Goal: Task Accomplishment & Management: Use online tool/utility

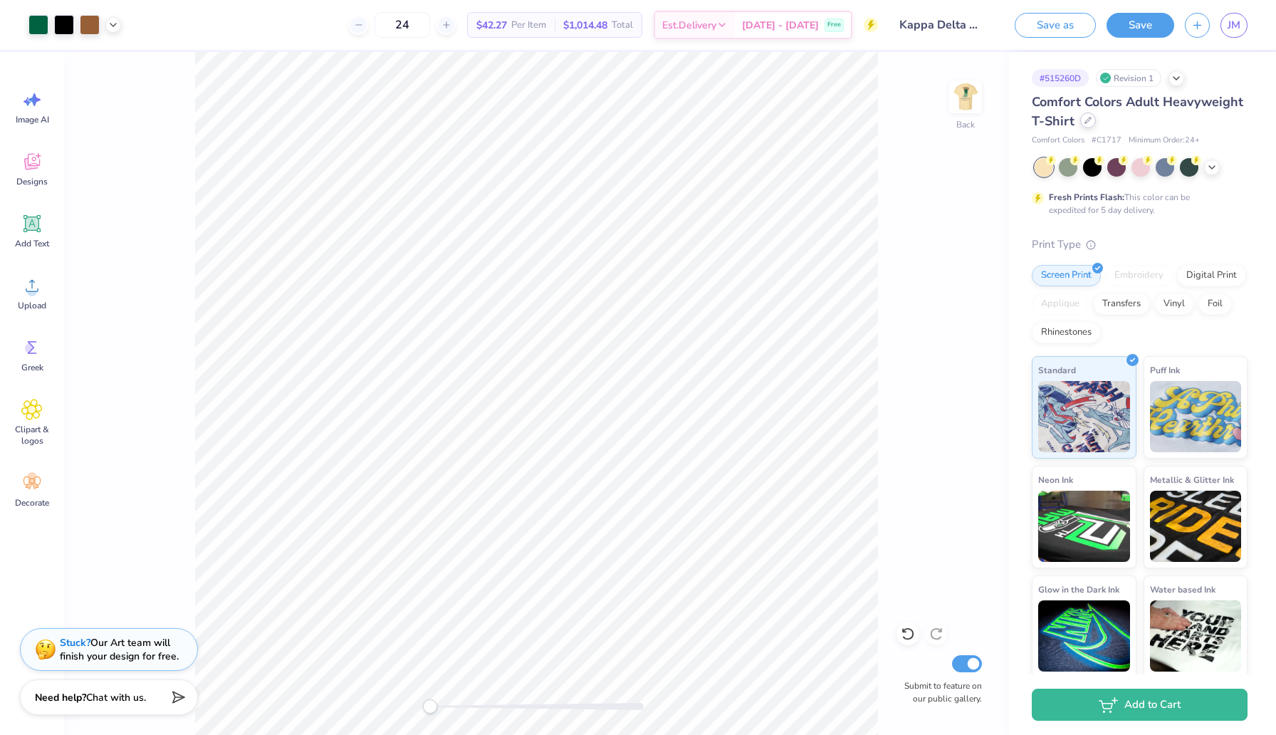
click at [1087, 123] on icon at bounding box center [1087, 120] width 7 height 7
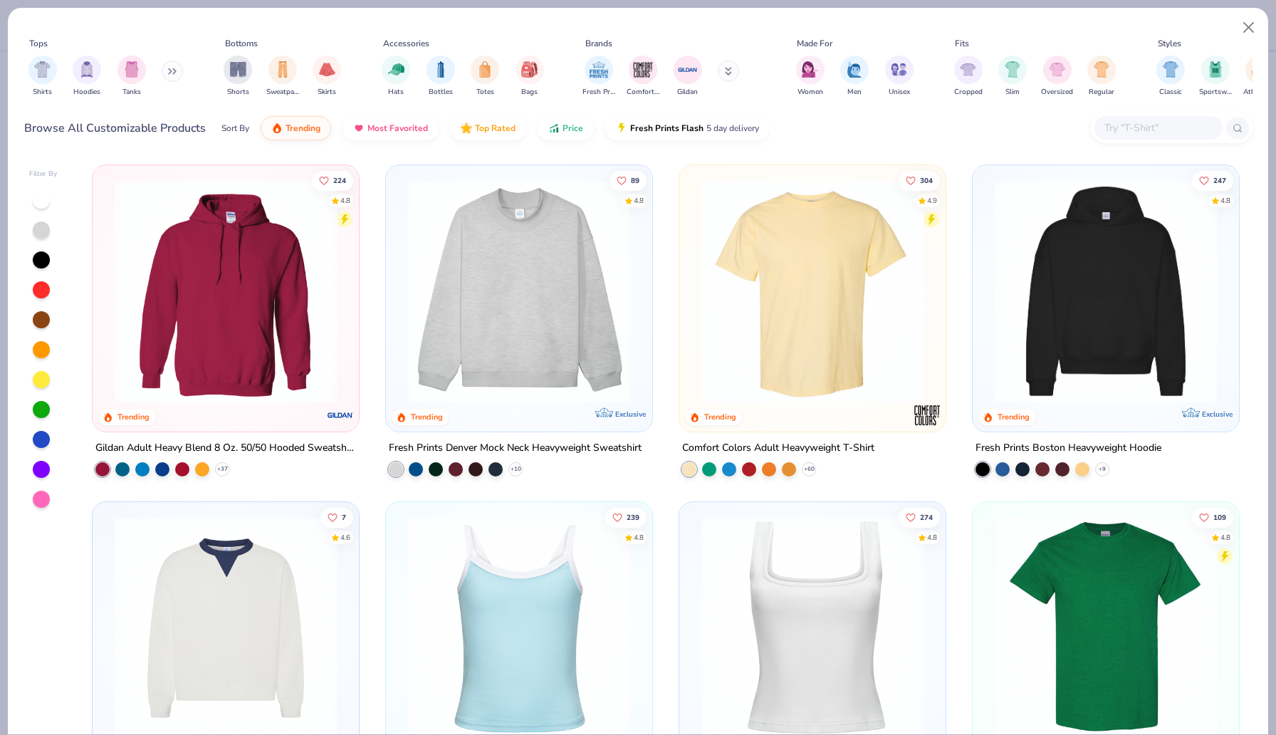
click at [1156, 124] on input "text" at bounding box center [1158, 128] width 110 height 16
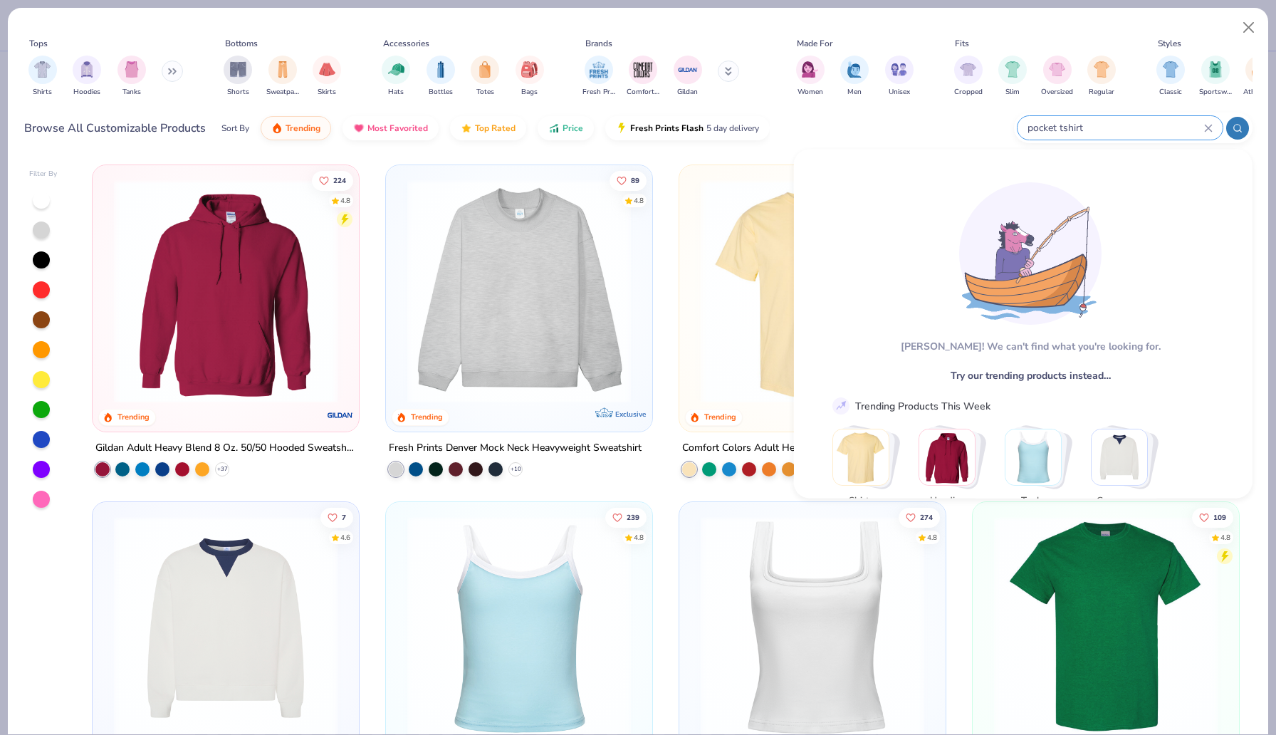
type input "pocket tshirt"
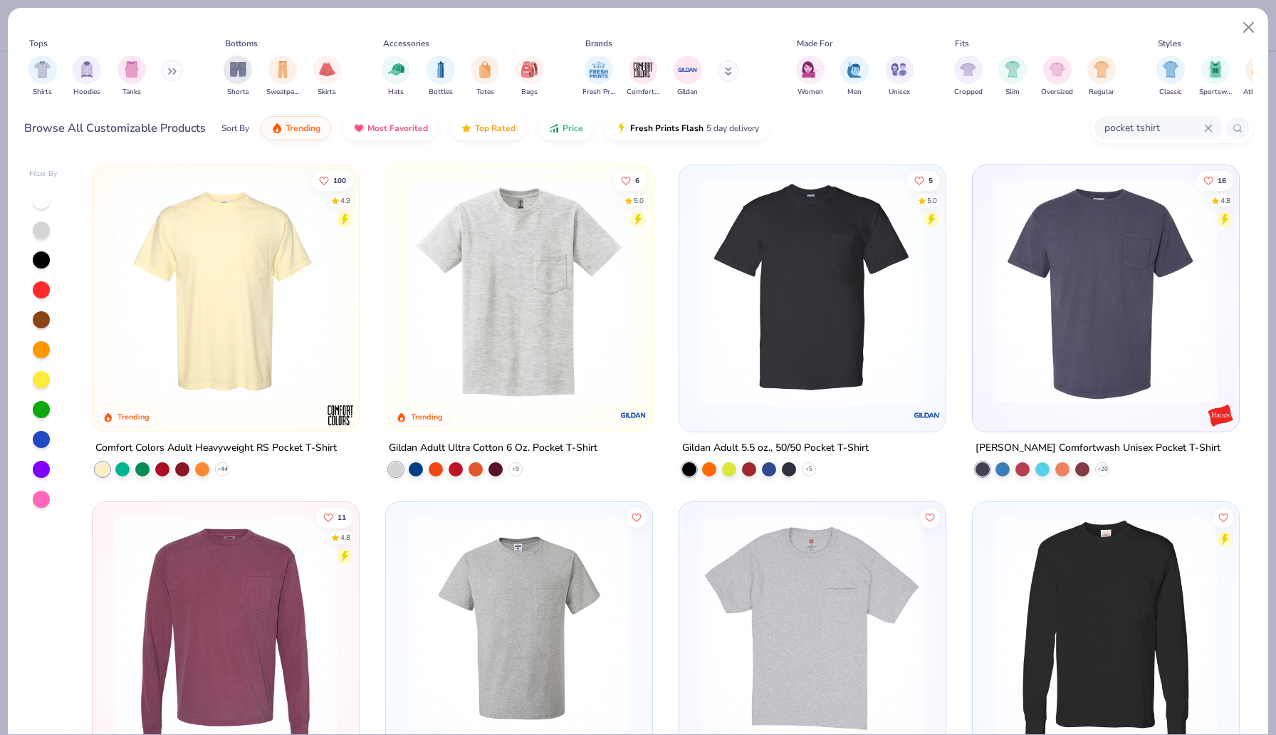
click at [236, 318] on img at bounding box center [226, 291] width 238 height 224
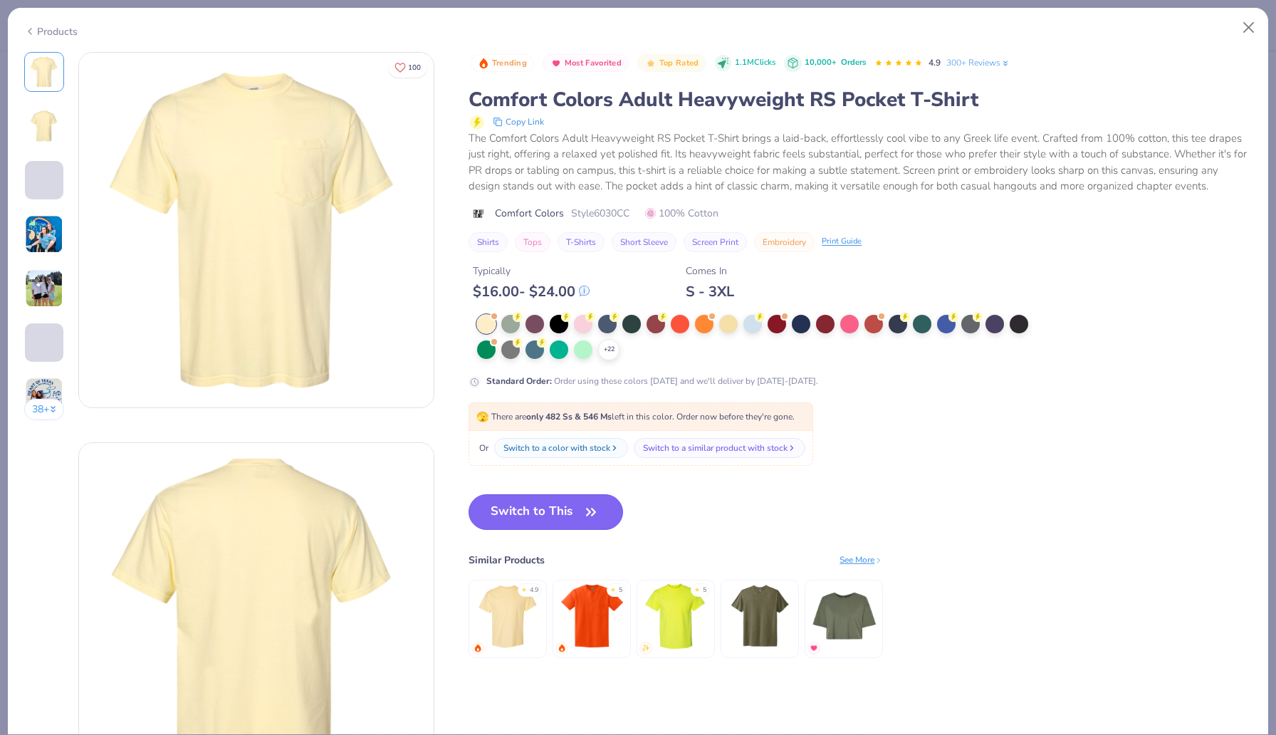
click at [554, 516] on button "Switch to This" at bounding box center [545, 512] width 155 height 36
click at [571, 515] on button "Switch to This" at bounding box center [545, 512] width 155 height 36
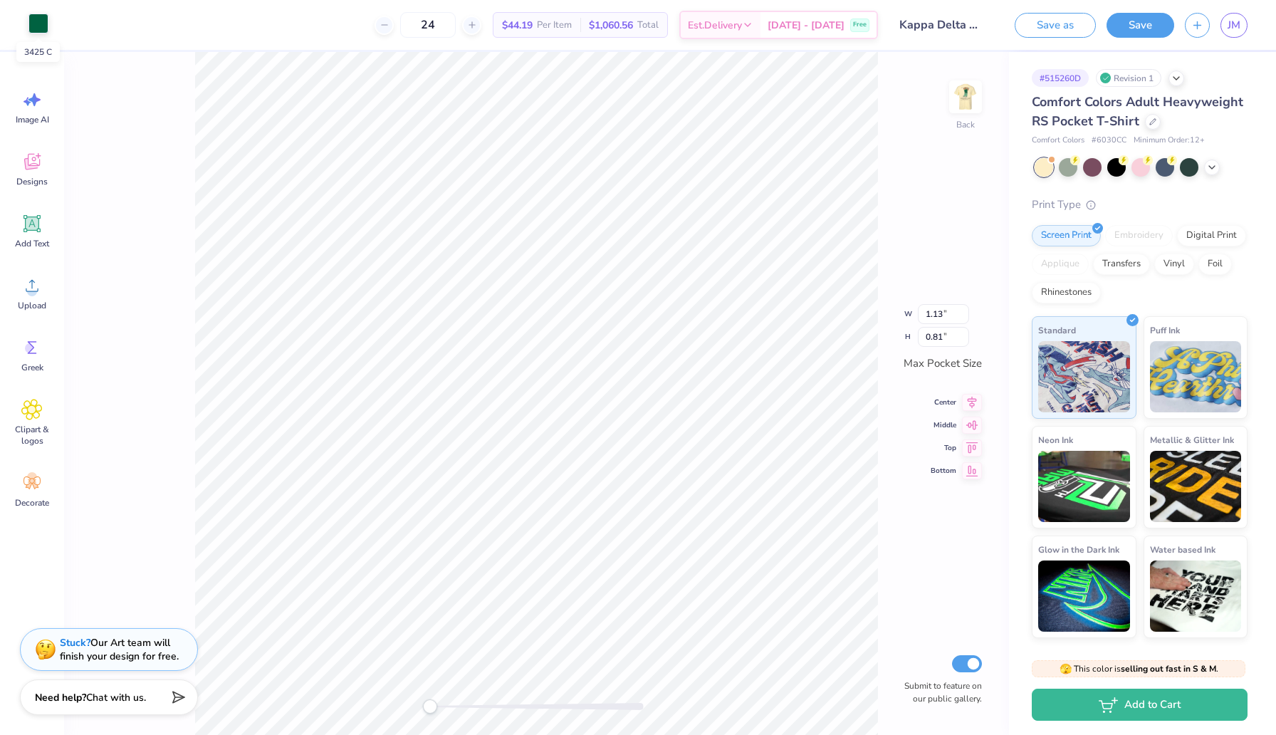
click at [34, 21] on div at bounding box center [38, 24] width 20 height 20
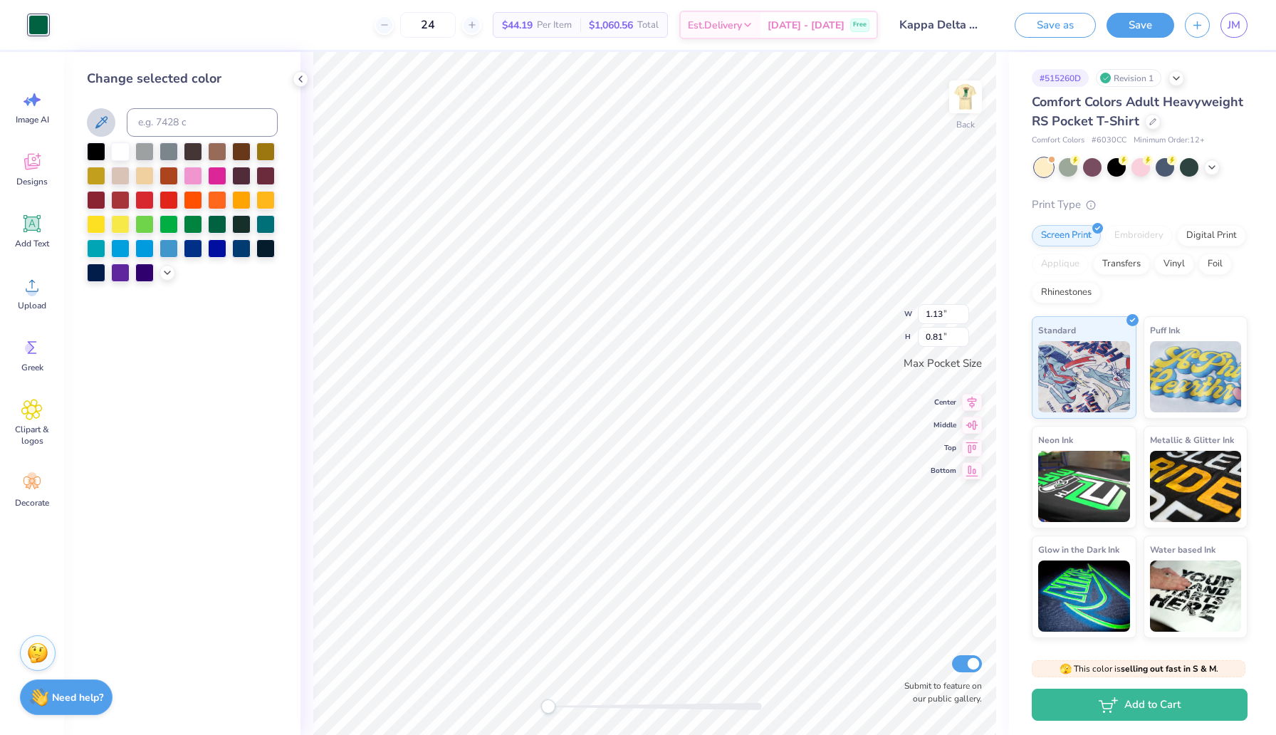
click at [103, 120] on icon at bounding box center [101, 122] width 12 height 12
click at [182, 123] on input at bounding box center [202, 122] width 151 height 28
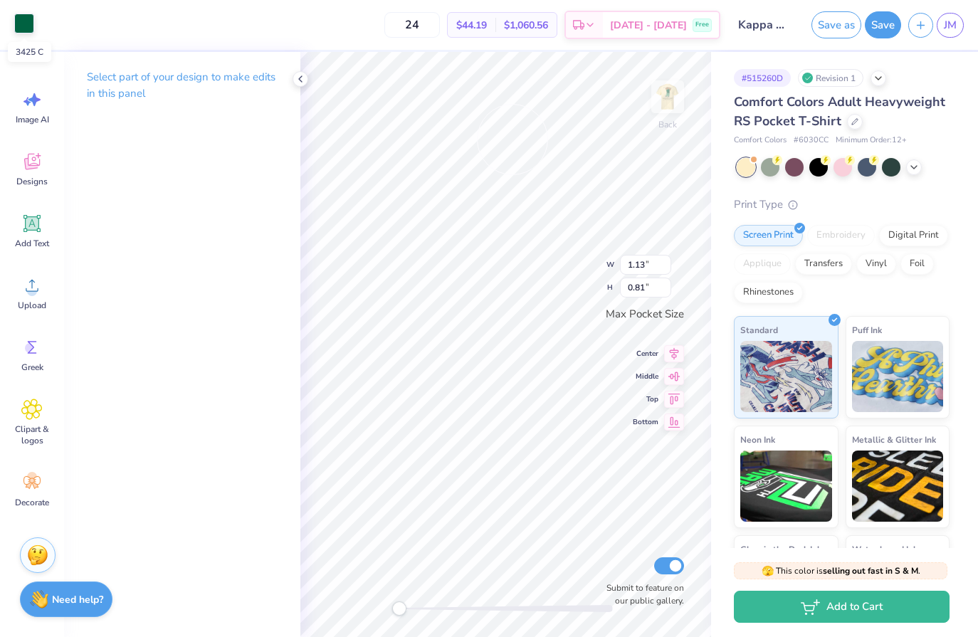
click at [27, 21] on div at bounding box center [24, 24] width 20 height 20
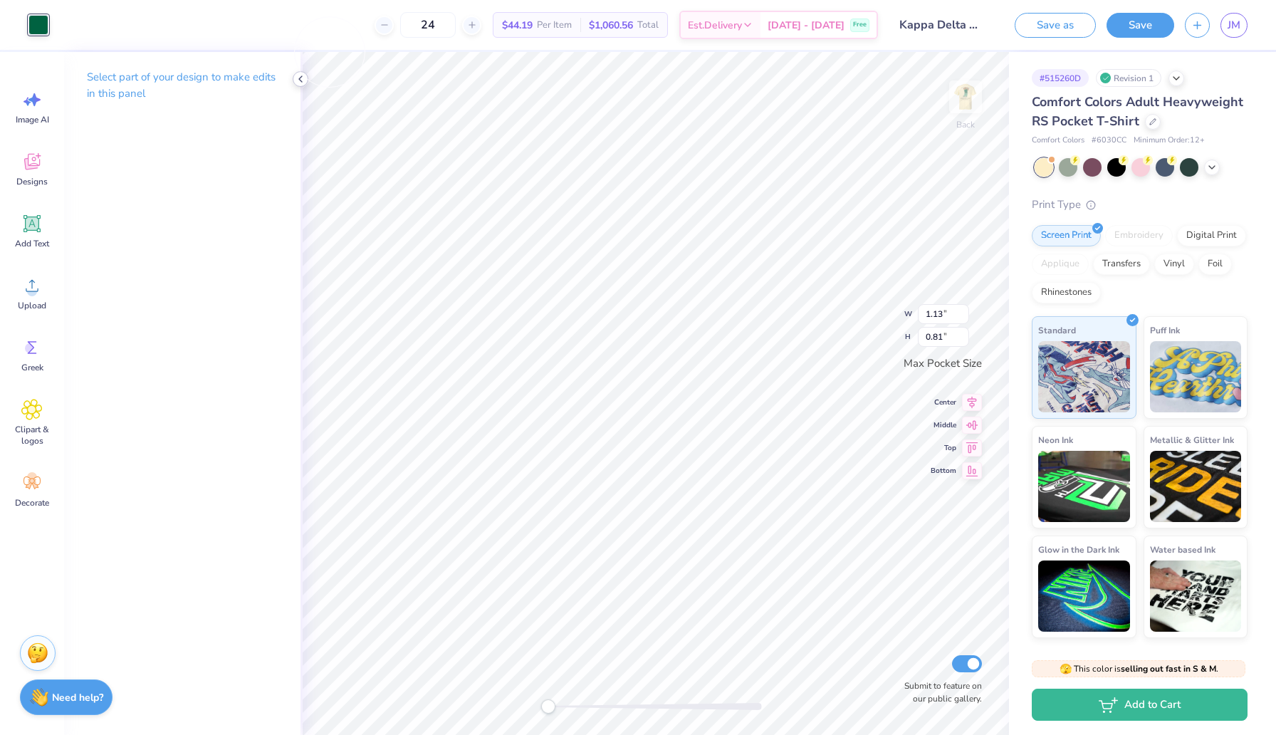
click at [301, 78] on icon at bounding box center [300, 78] width 11 height 11
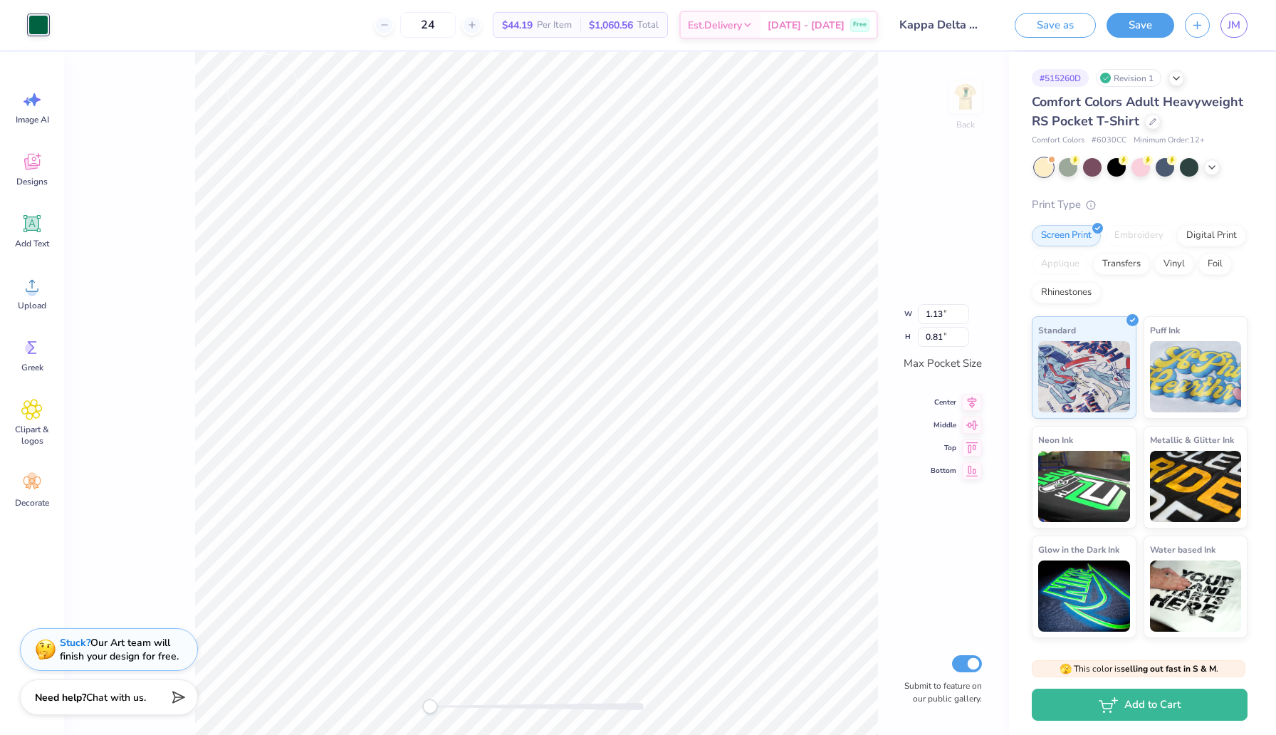
click at [36, 24] on div at bounding box center [38, 25] width 20 height 20
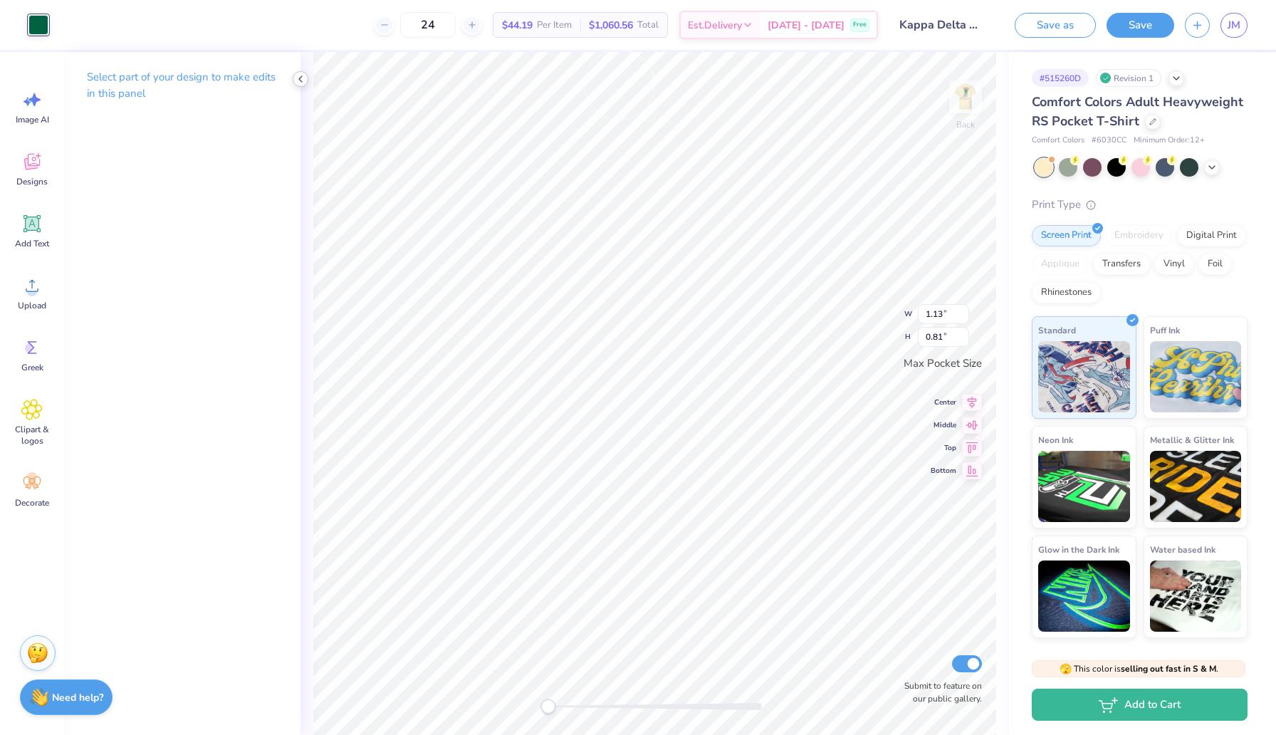
click at [296, 79] on icon at bounding box center [300, 78] width 11 height 11
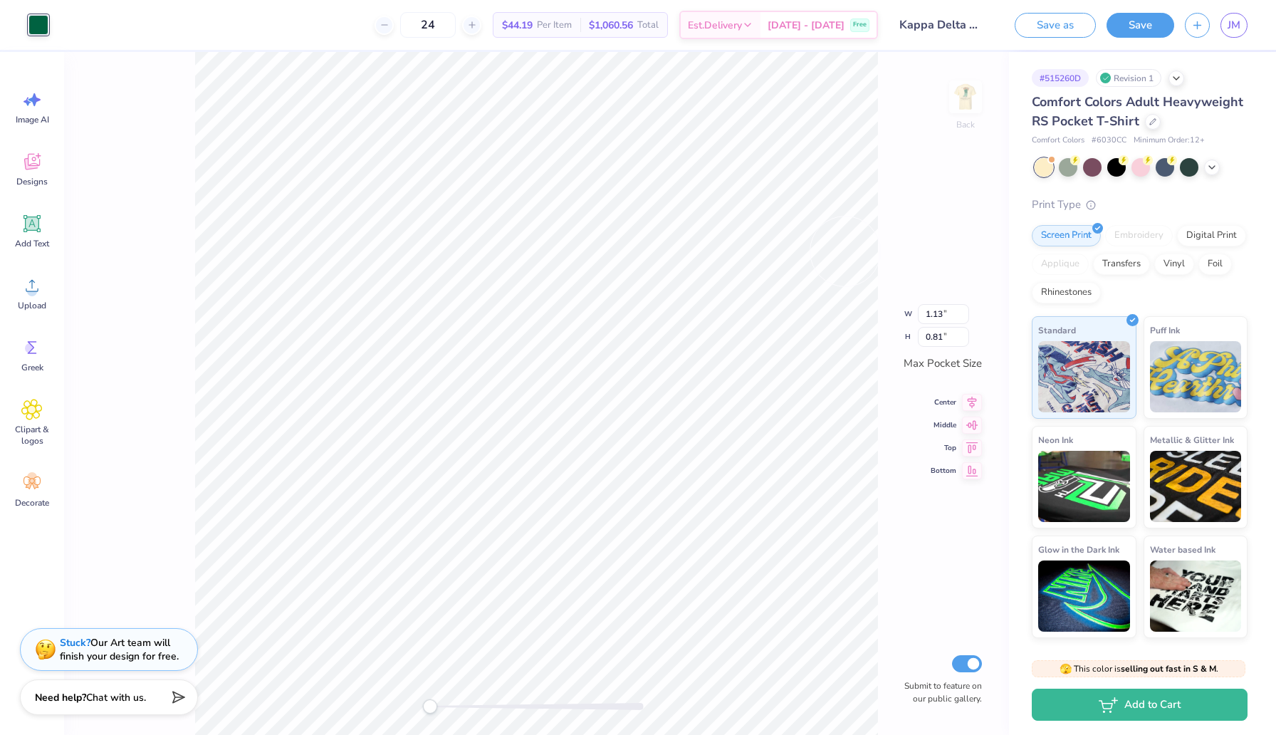
click at [961, 93] on div "Back W 1.13 1.13 " H 0.81 0.81 " Max Pocket Size Center Middle Top Bottom Submi…" at bounding box center [536, 393] width 945 height 683
click at [965, 94] on div "Back Submit to feature on our public gallery." at bounding box center [536, 393] width 945 height 683
click at [965, 95] on div "Back Submit to feature on our public gallery." at bounding box center [536, 393] width 945 height 683
click at [1212, 169] on icon at bounding box center [1211, 165] width 11 height 11
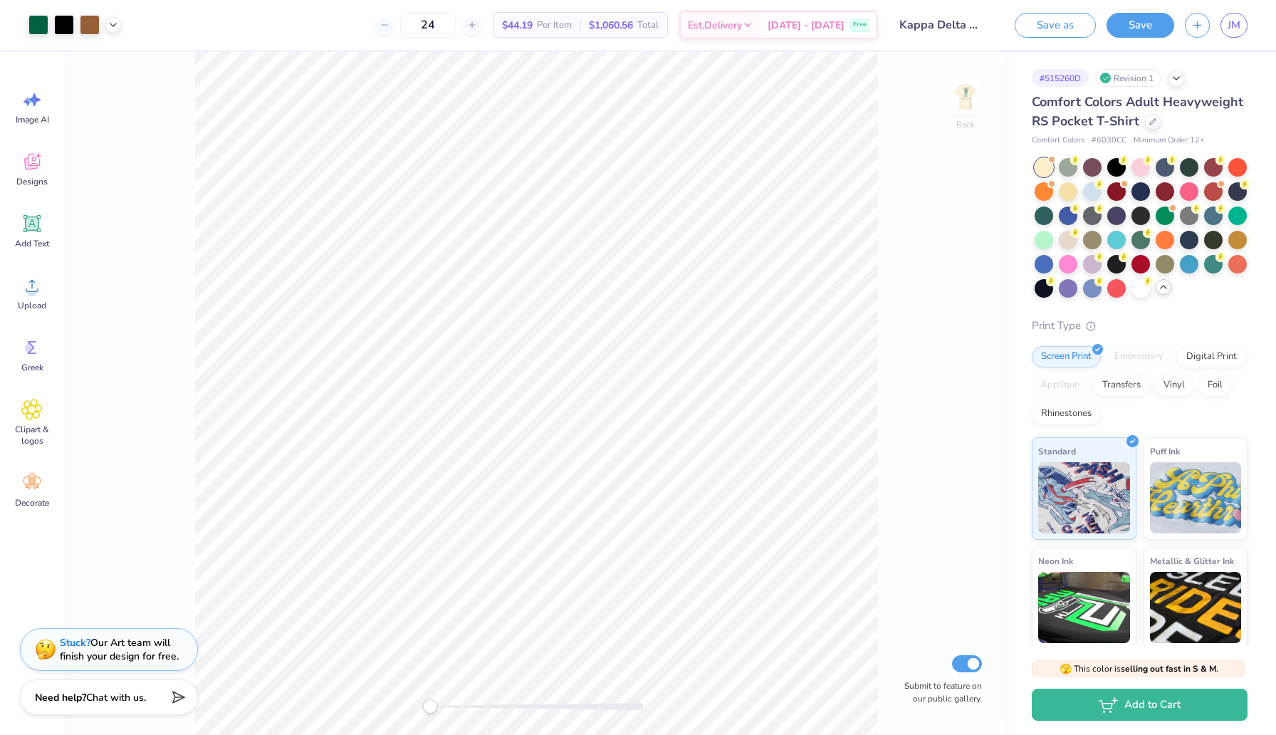
click at [965, 94] on div "Back Submit to feature on our public gallery." at bounding box center [536, 393] width 945 height 683
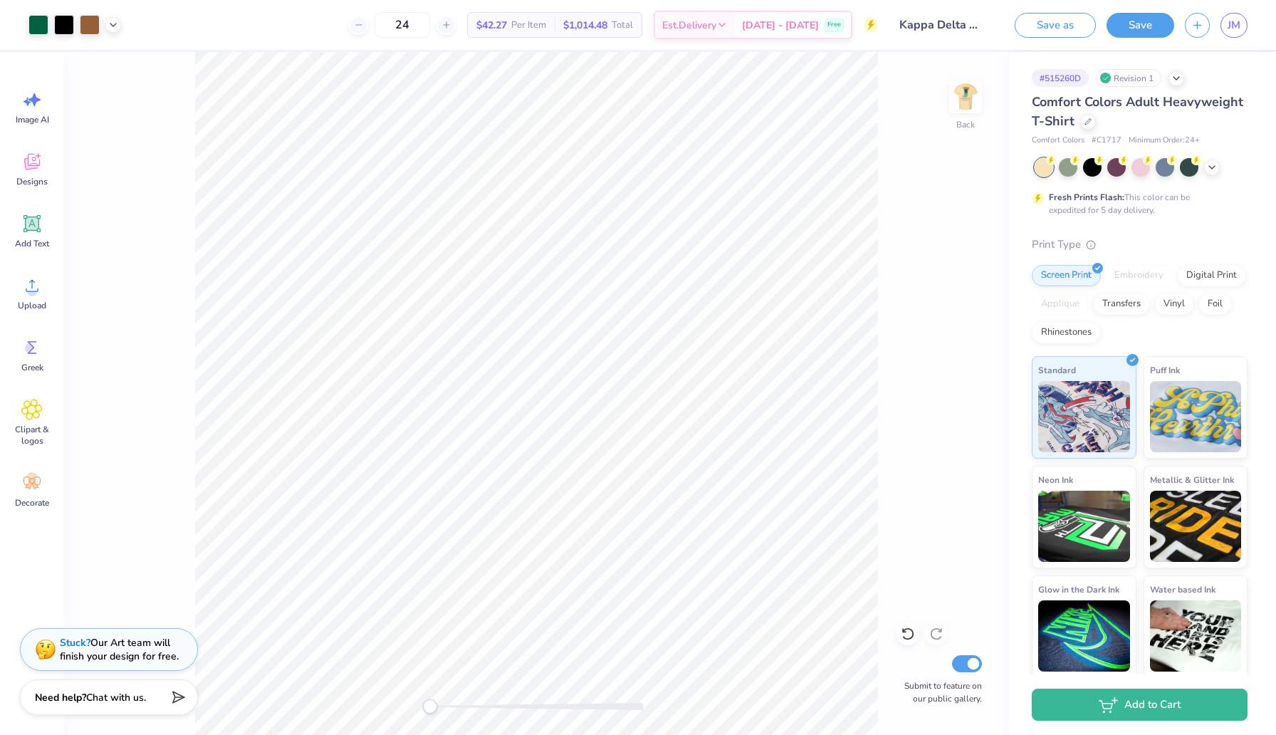
click at [982, 98] on div "Back Submit to feature on our public gallery." at bounding box center [536, 393] width 945 height 683
click at [969, 97] on img at bounding box center [965, 96] width 57 height 57
type input "4.19"
click at [33, 219] on icon at bounding box center [33, 224] width 14 height 14
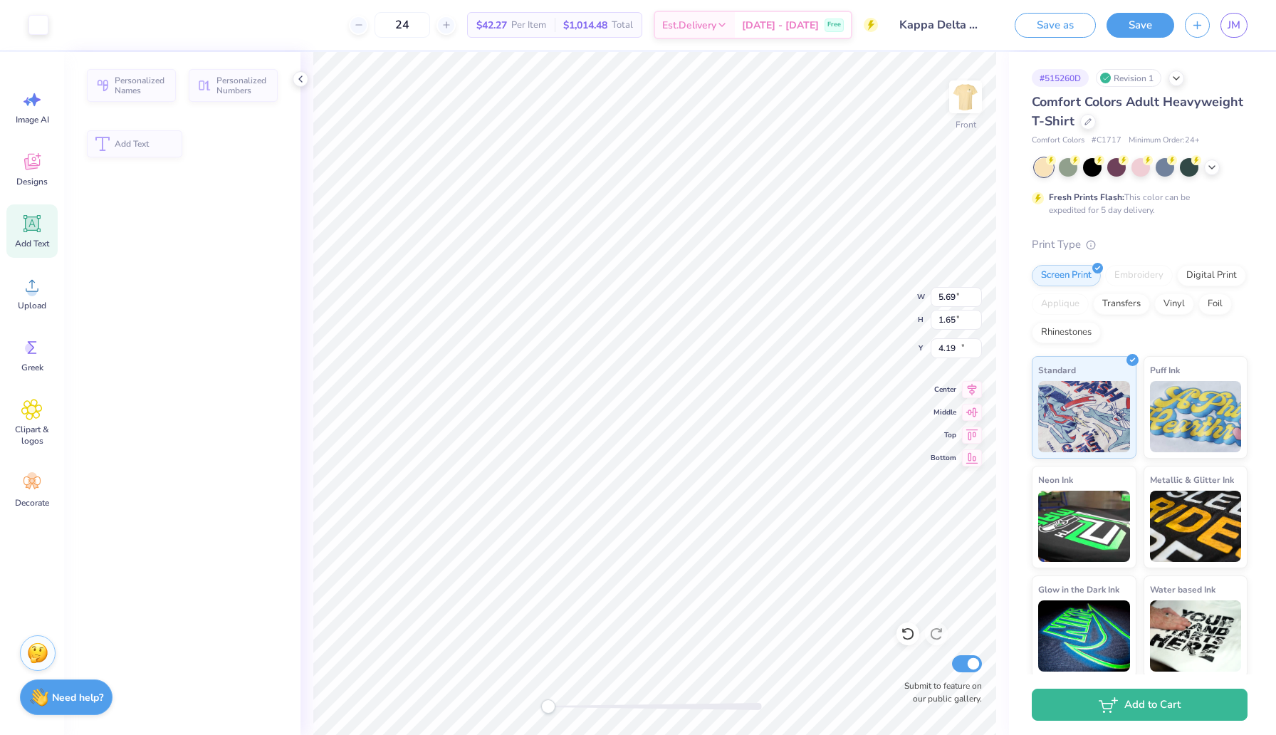
type input "5.69"
type input "1.65"
type input "12.93"
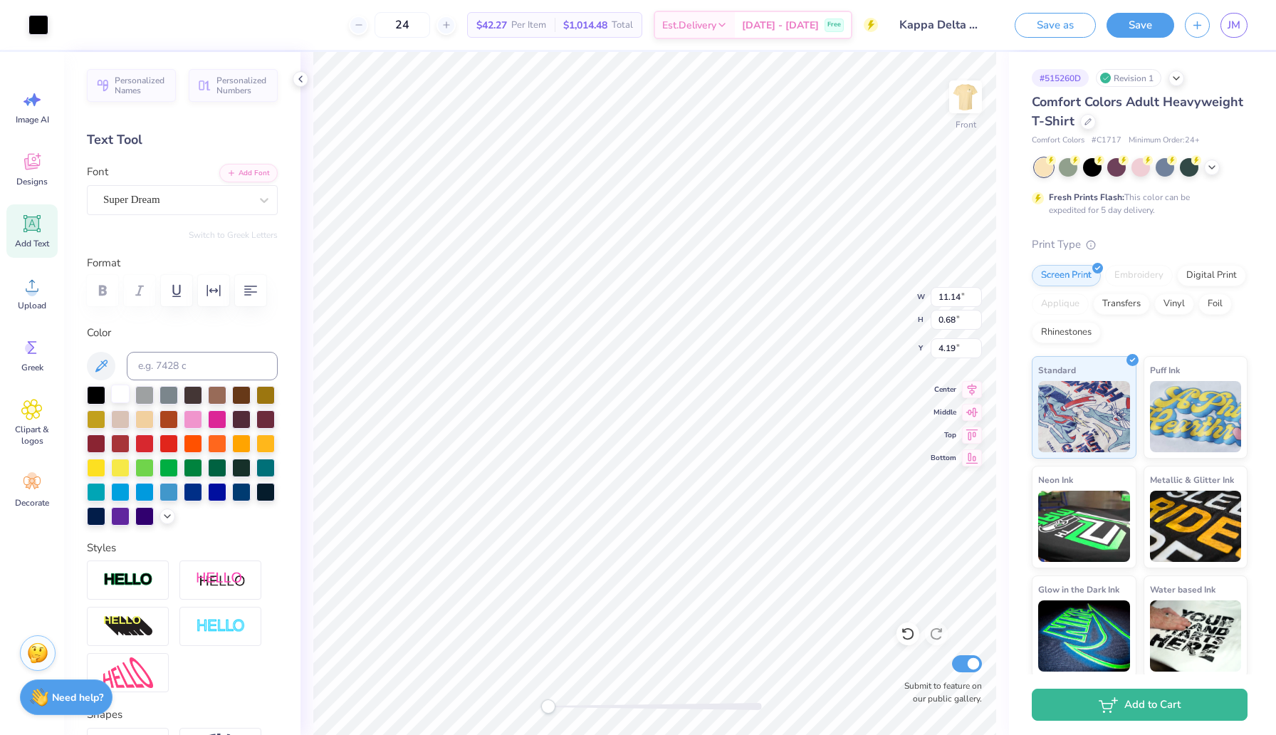
click at [115, 398] on div at bounding box center [120, 393] width 19 height 19
click at [95, 392] on div at bounding box center [96, 393] width 19 height 19
click at [40, 18] on div at bounding box center [38, 24] width 20 height 20
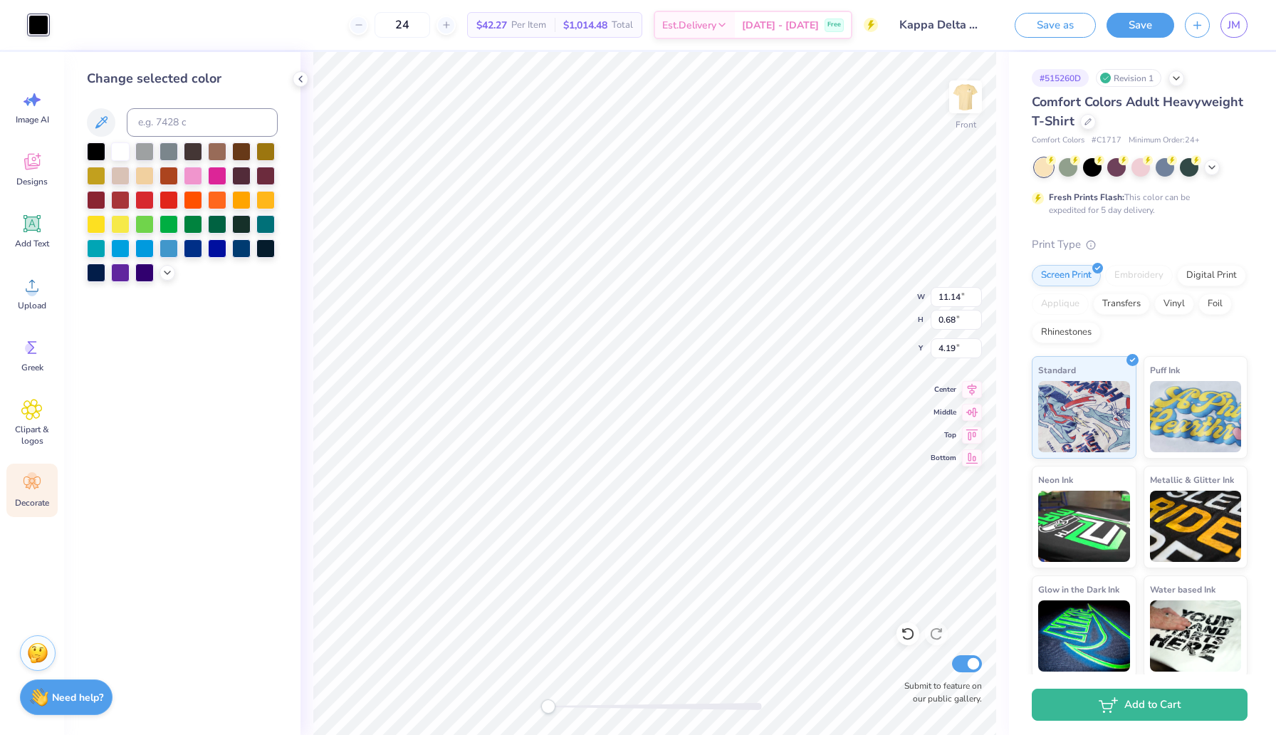
click at [34, 488] on icon at bounding box center [31, 482] width 17 height 13
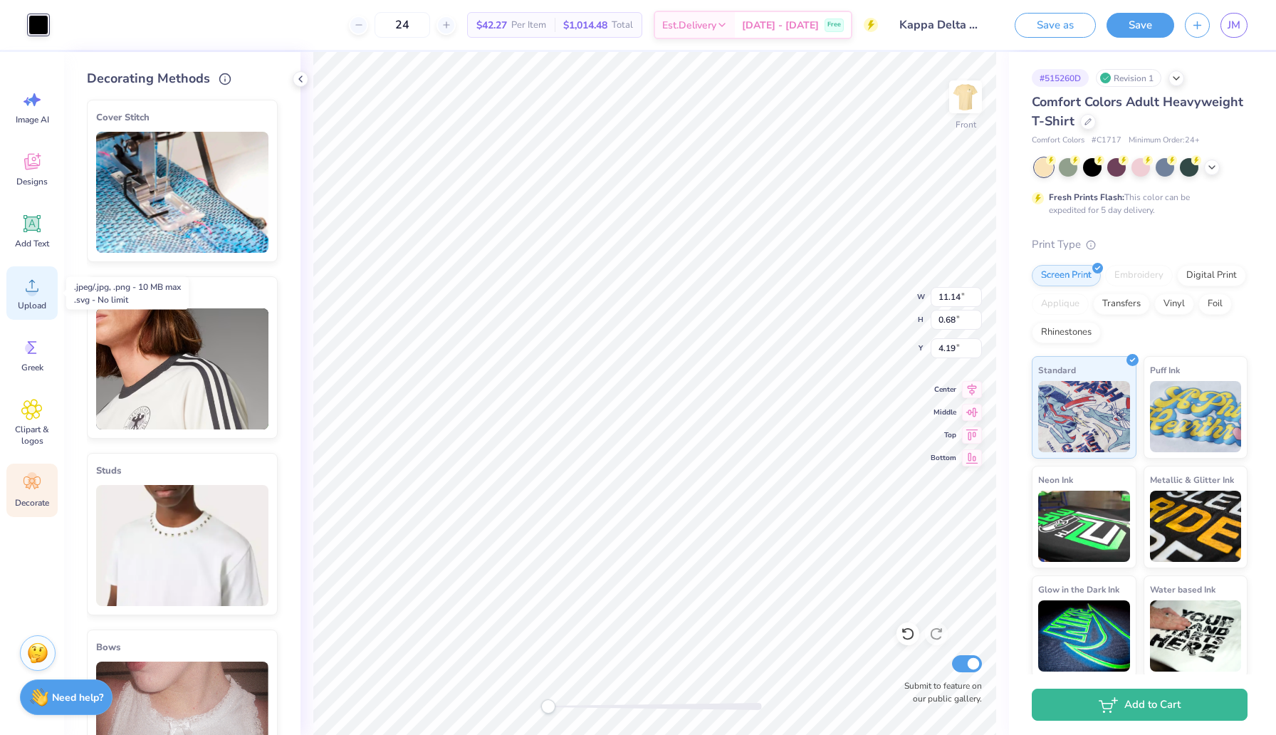
click at [31, 290] on circle at bounding box center [32, 291] width 10 height 10
click at [48, 217] on div "Add Text" at bounding box center [31, 230] width 51 height 53
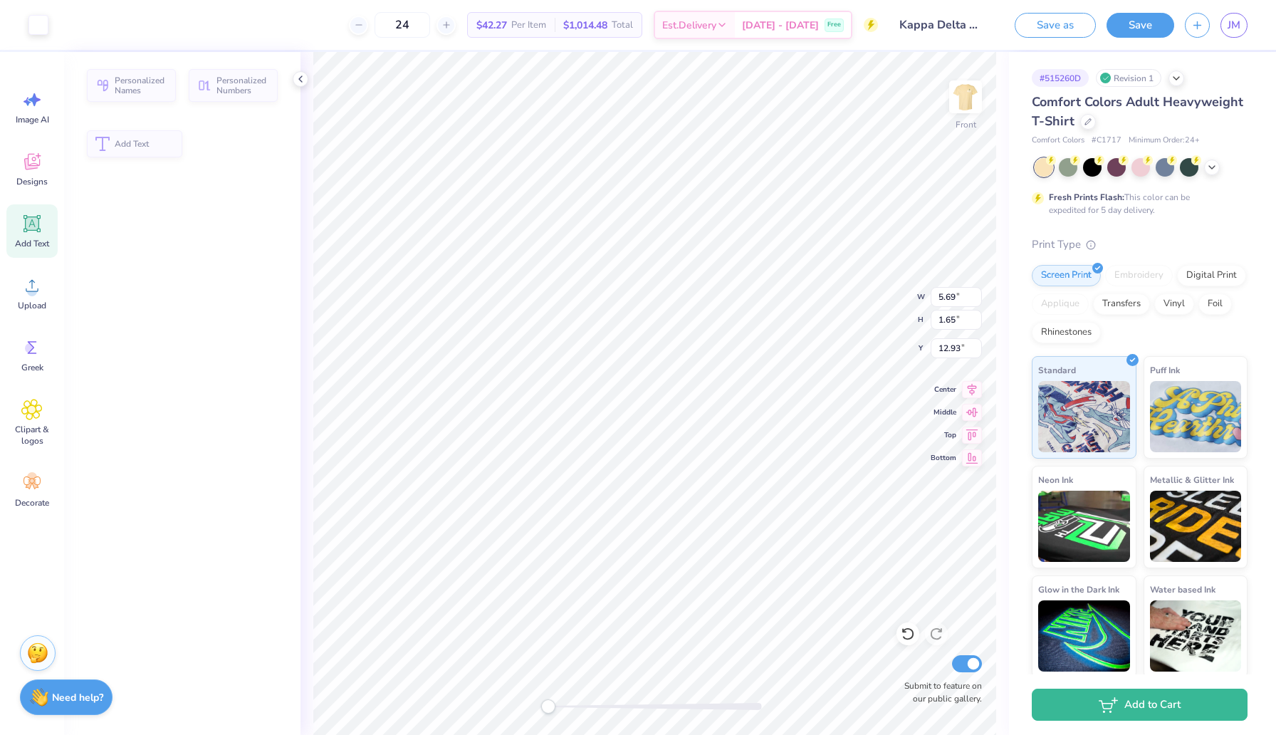
type input "5.69"
type input "1.65"
type input "12.93"
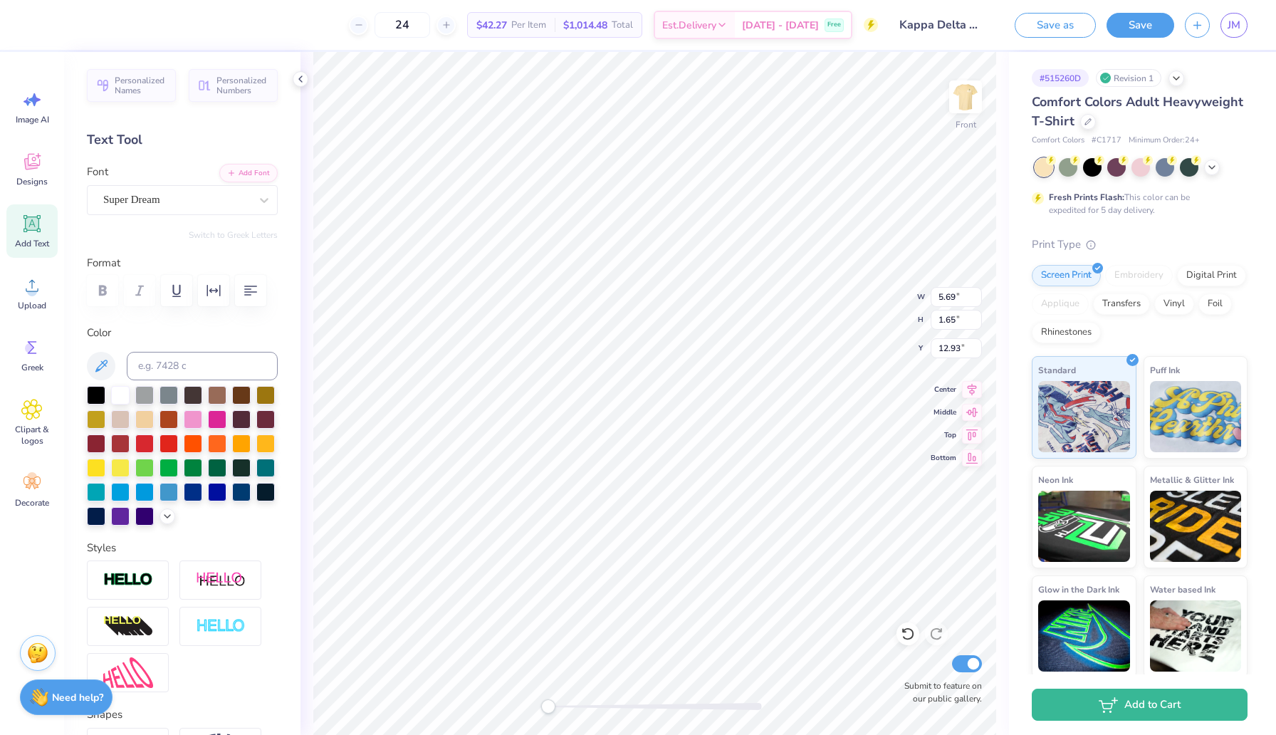
scroll to position [0, 6]
click at [196, 191] on div at bounding box center [176, 199] width 147 height 19
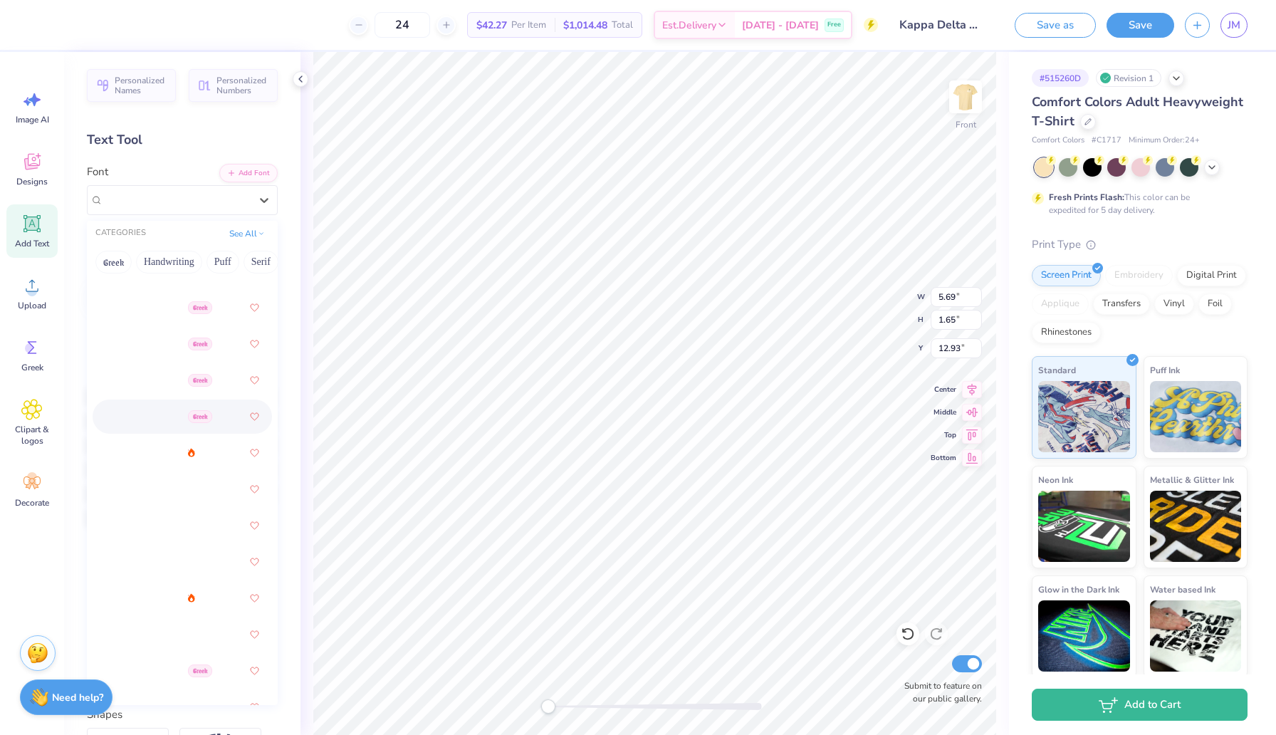
scroll to position [393, 0]
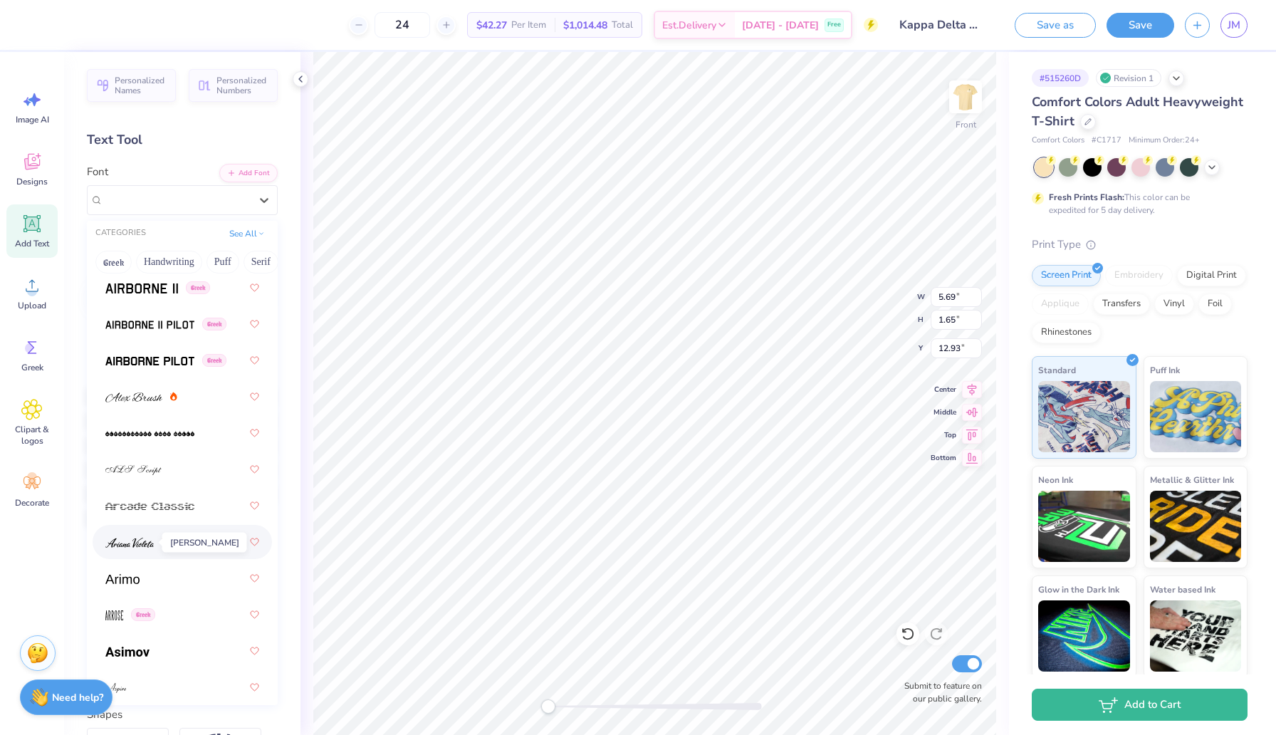
click at [140, 540] on img at bounding box center [129, 543] width 48 height 10
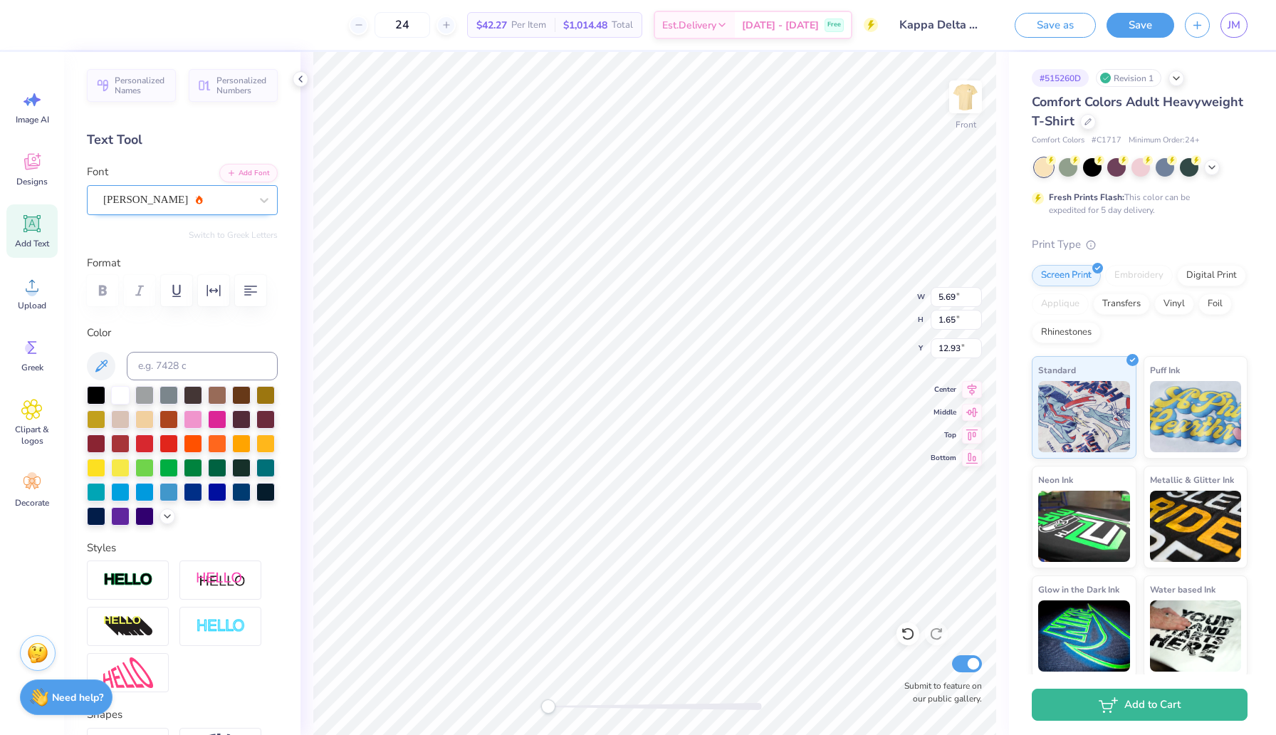
click at [187, 196] on div "Ariana Violeta" at bounding box center [177, 200] width 150 height 22
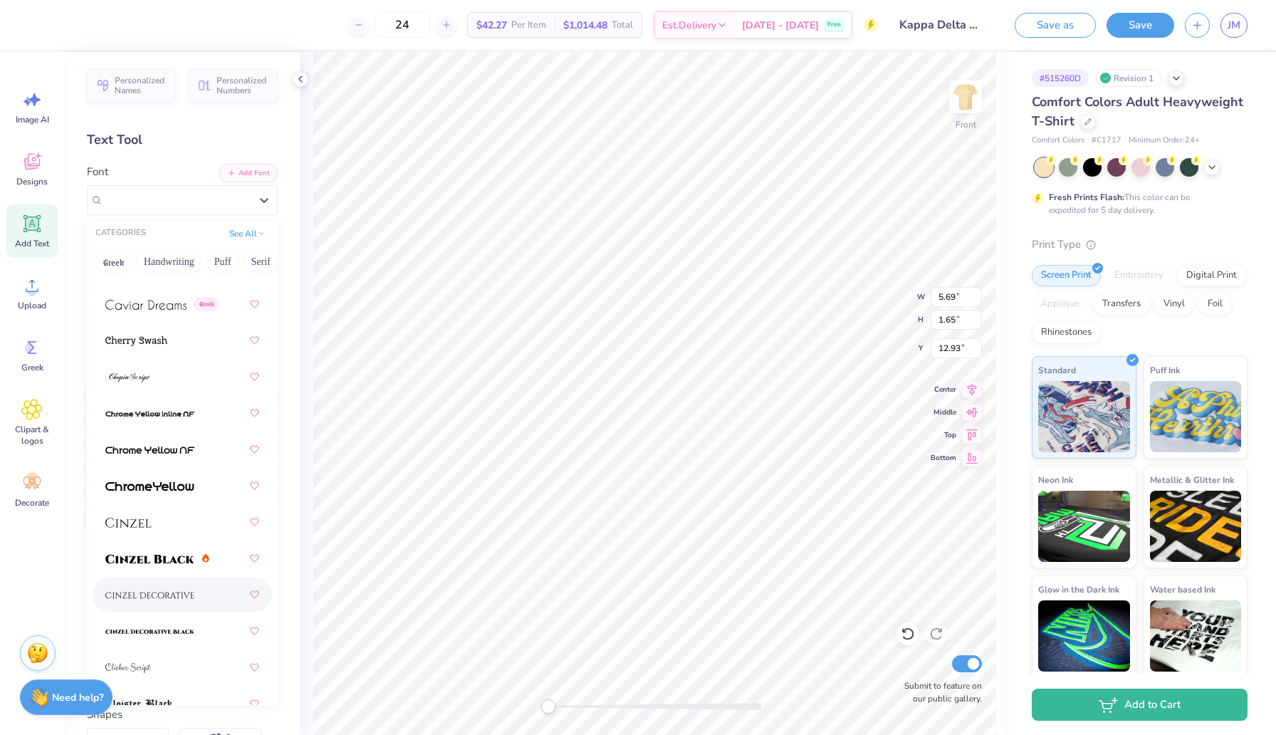
scroll to position [2189, 0]
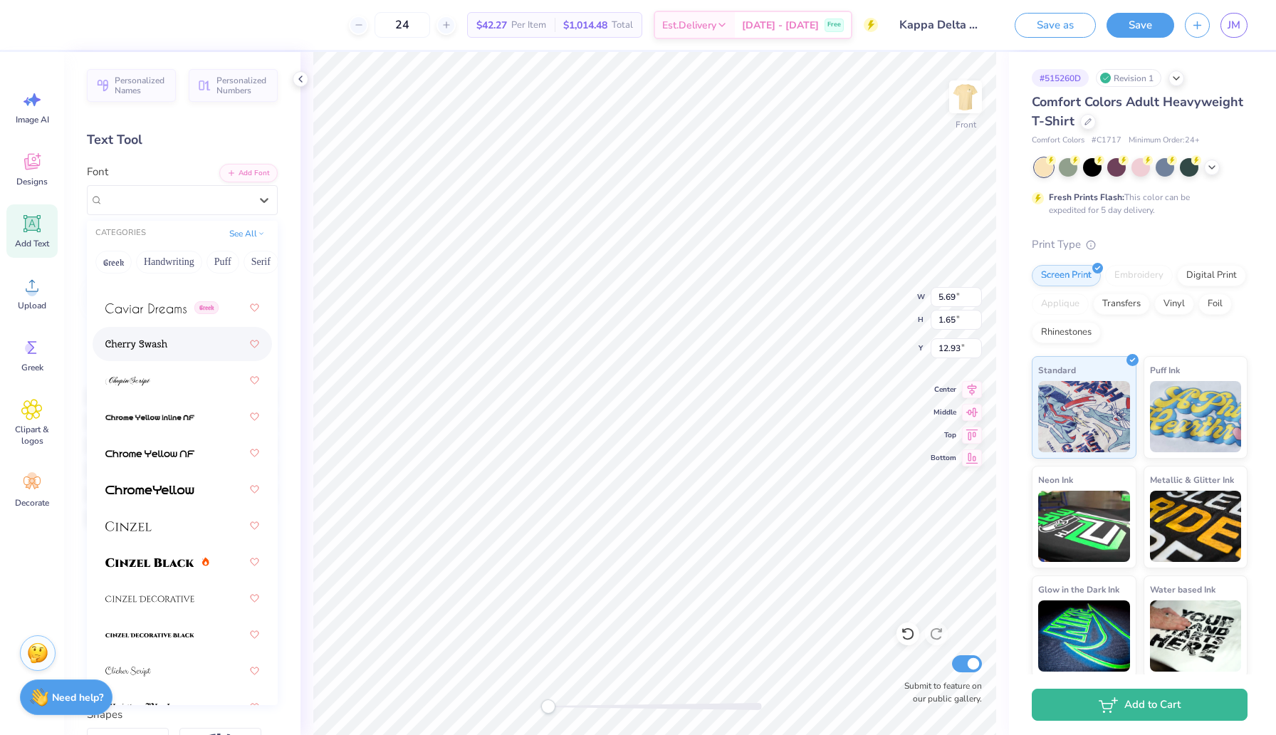
click at [169, 332] on div at bounding box center [182, 344] width 154 height 26
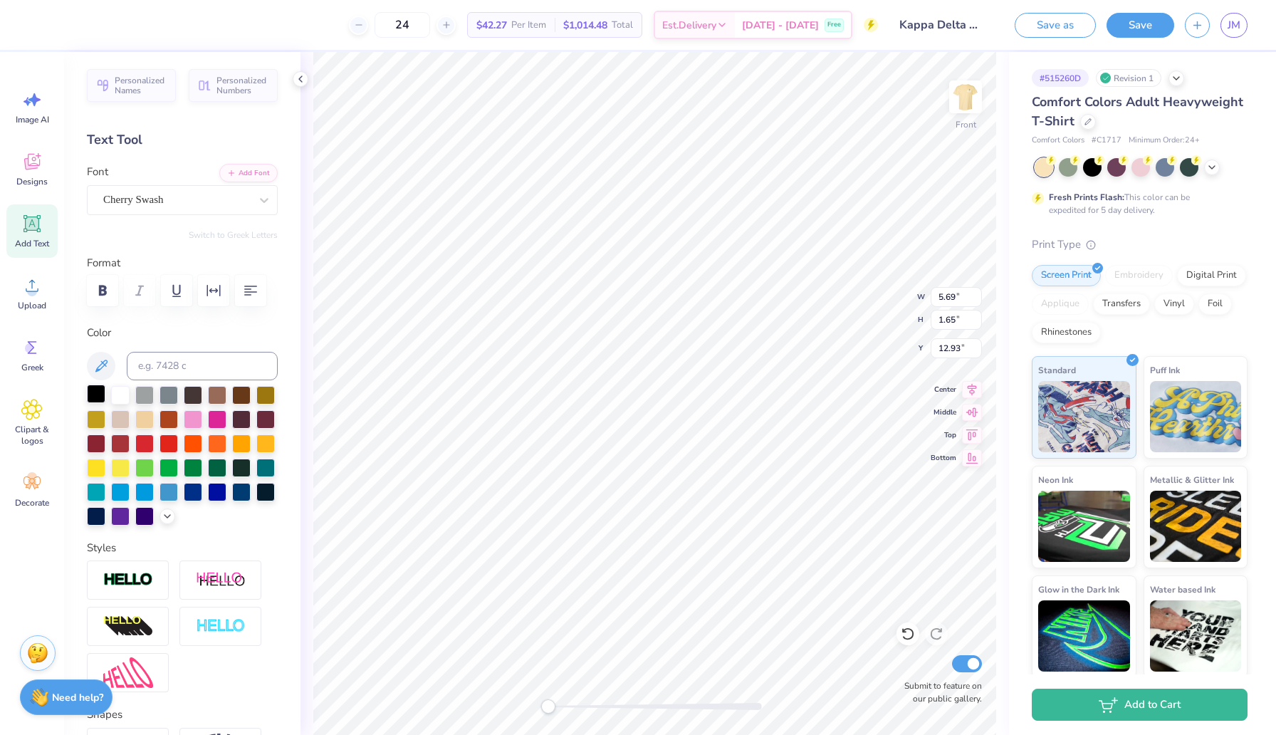
click at [103, 394] on div at bounding box center [96, 393] width 19 height 19
click at [206, 202] on div "Cherry Swash" at bounding box center [177, 200] width 150 height 22
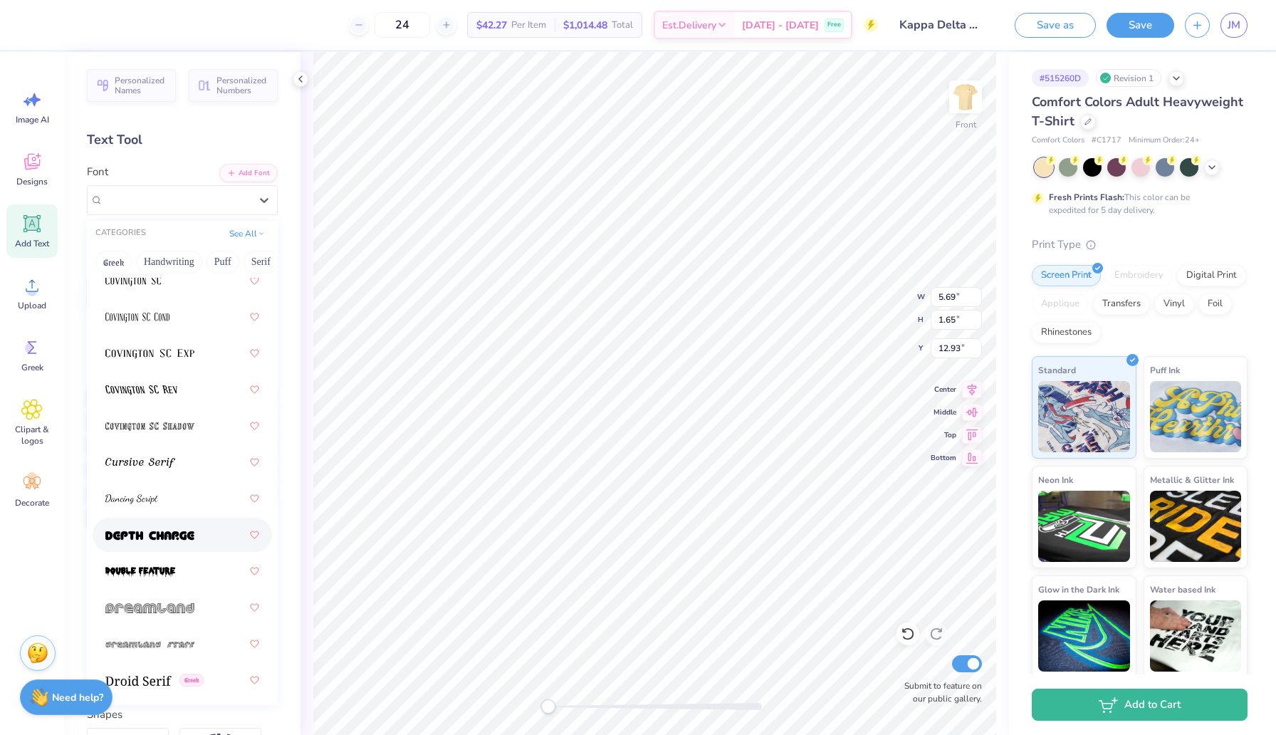
scroll to position [3232, 0]
click at [179, 493] on div at bounding box center [182, 499] width 154 height 26
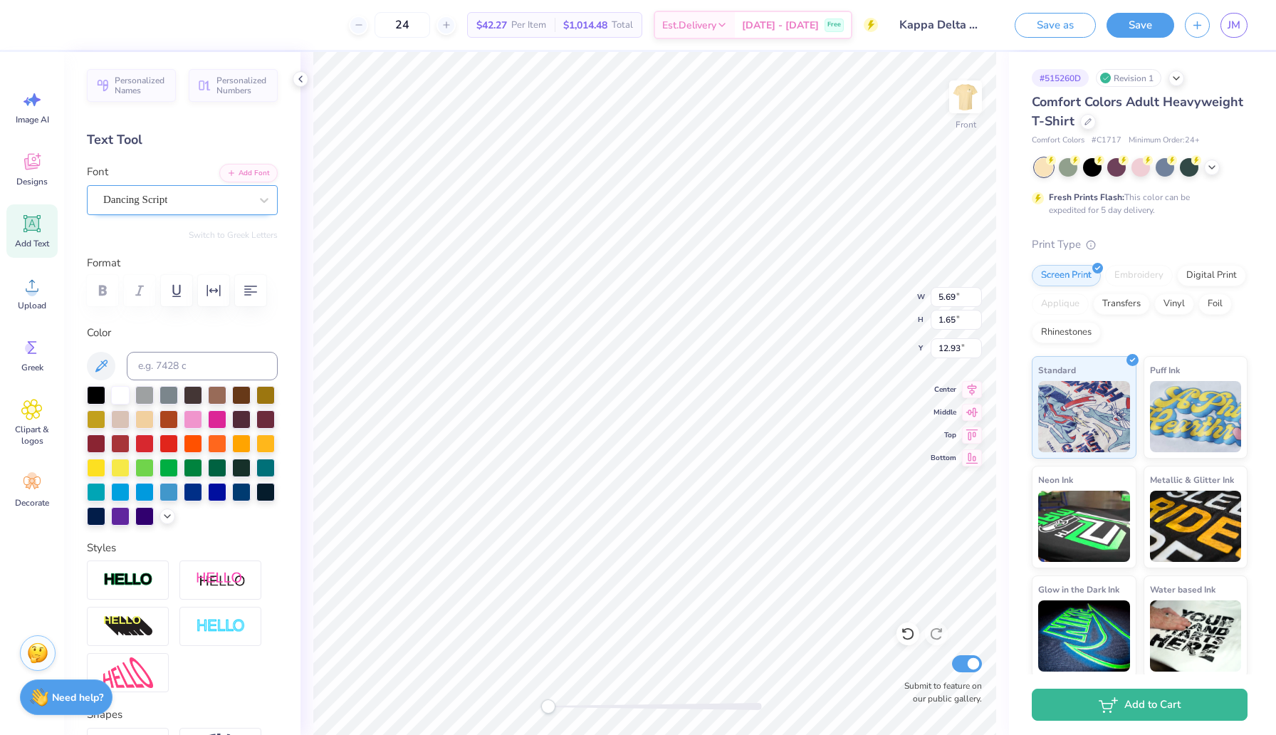
click at [184, 204] on div "Dancing Script" at bounding box center [177, 200] width 150 height 22
type textarea "KAPPA DELTA CLASSIC"
click at [211, 197] on div "Dancing Script" at bounding box center [177, 200] width 150 height 22
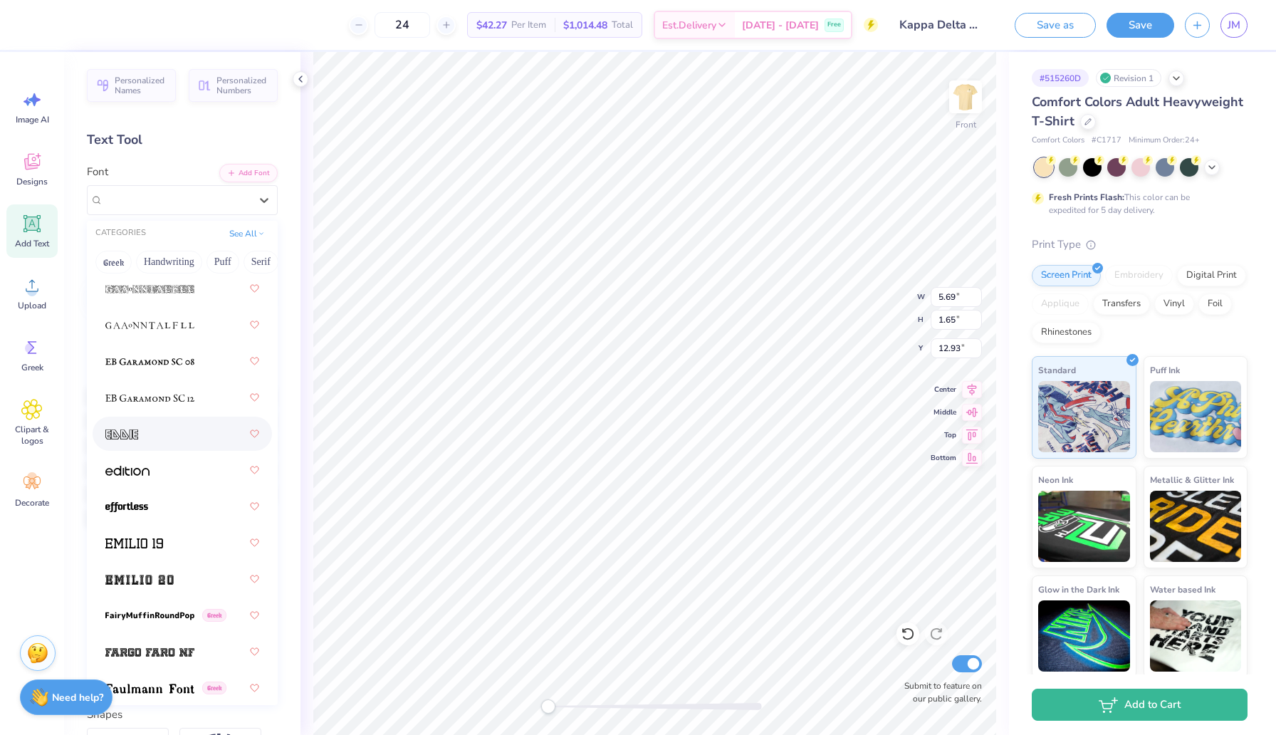
scroll to position [3882, 0]
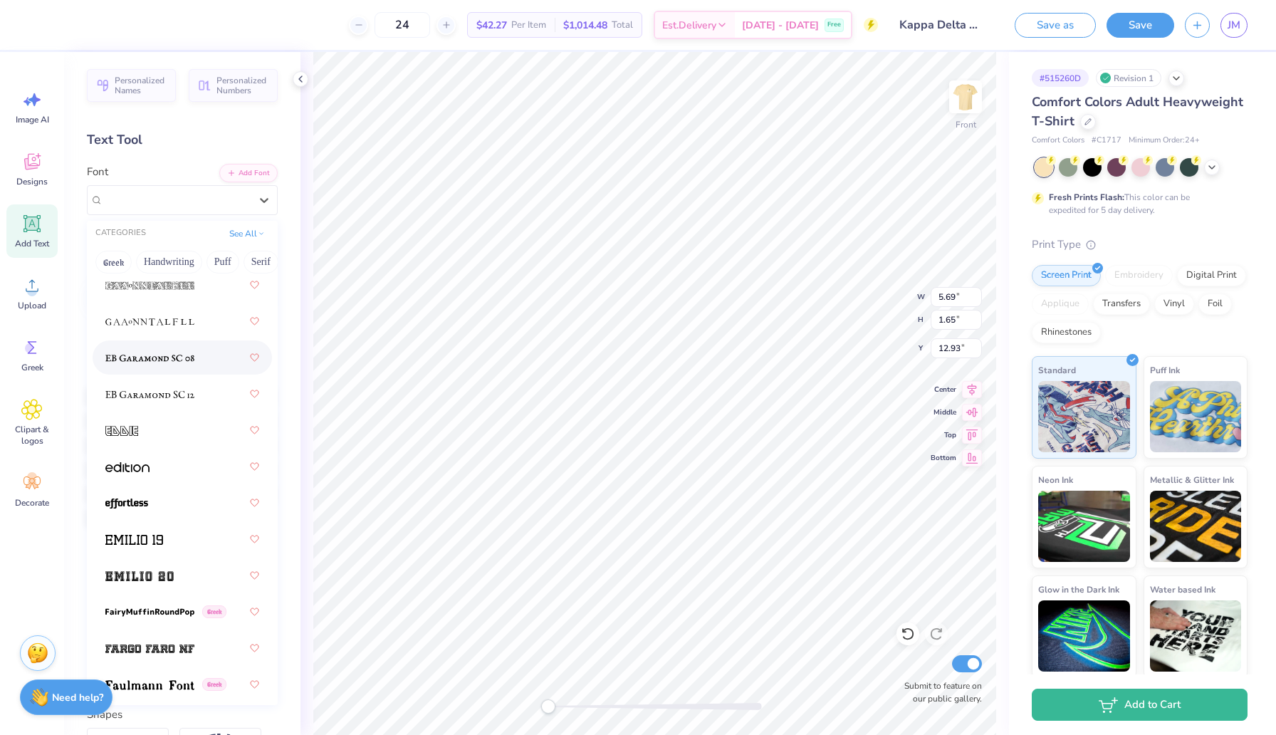
click at [175, 351] on span at bounding box center [149, 357] width 89 height 15
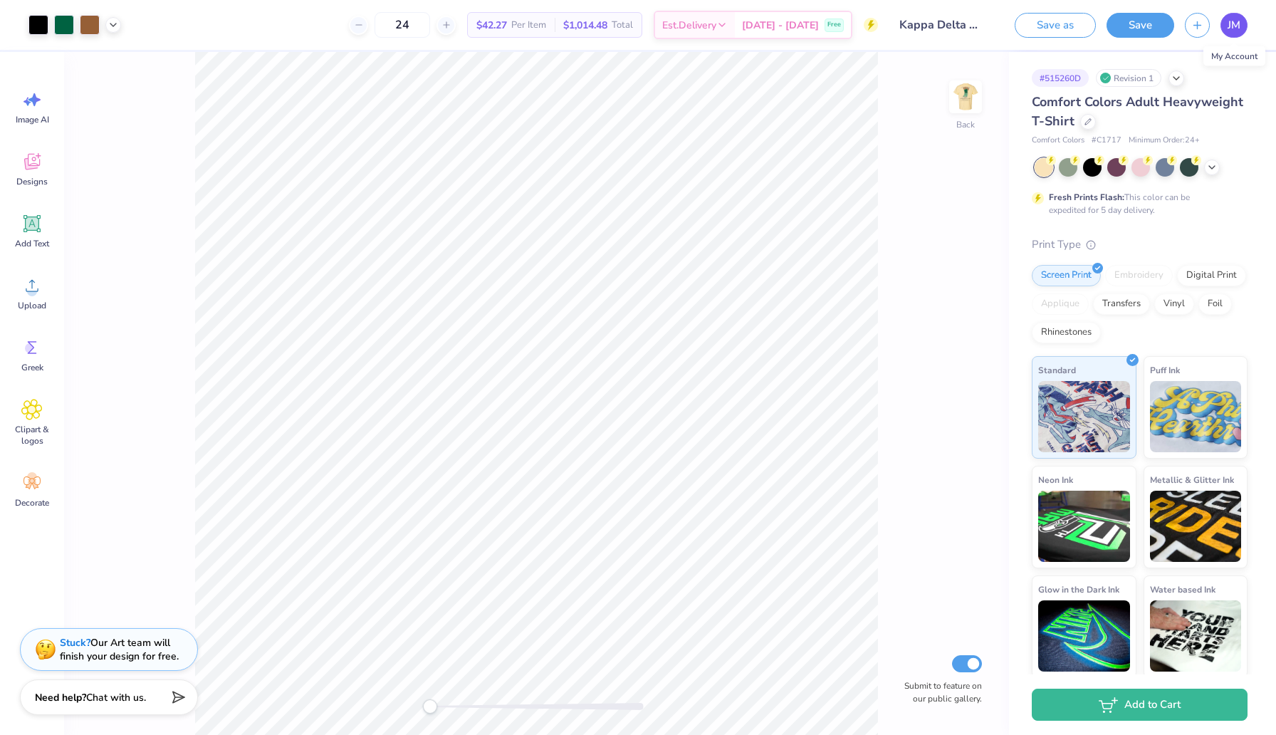
click at [1235, 22] on span "JM" at bounding box center [1233, 25] width 13 height 16
click at [965, 93] on img at bounding box center [965, 96] width 57 height 57
click at [37, 233] on icon at bounding box center [31, 223] width 21 height 21
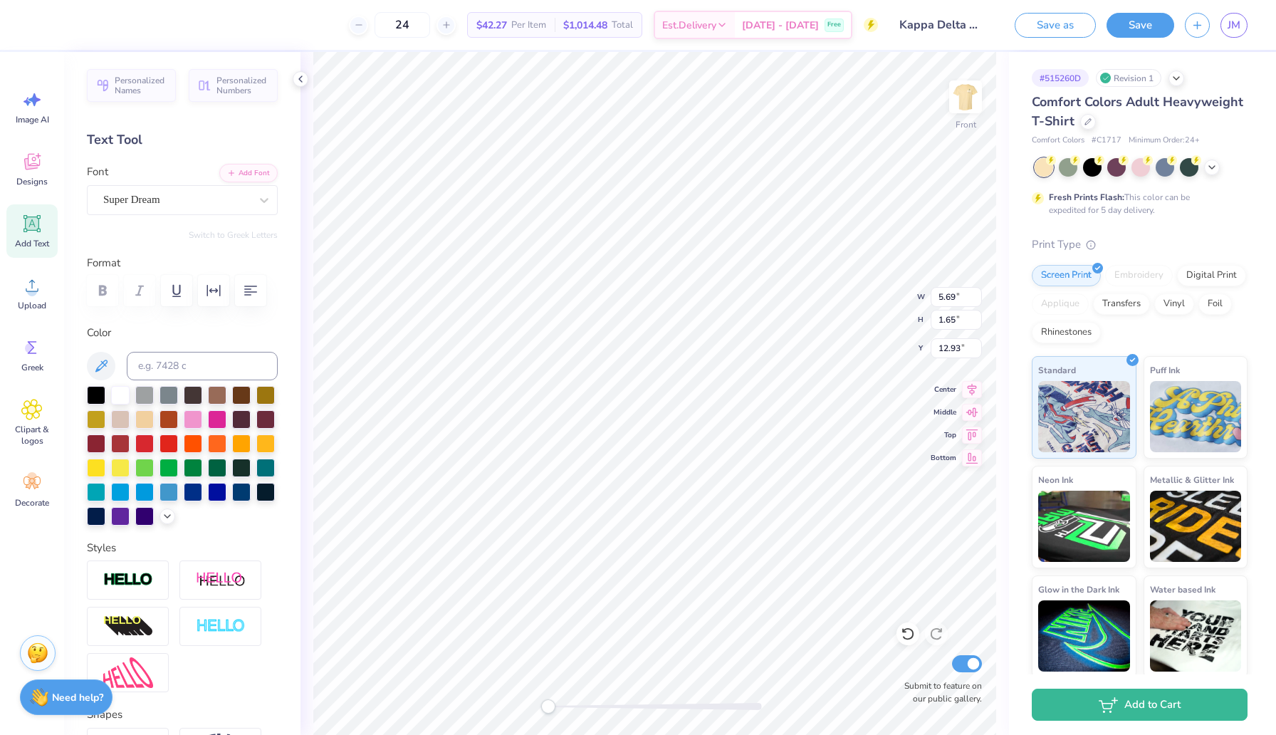
scroll to position [0, 6]
type textarea "KAPPA DELTA CLASSIC"
click at [101, 399] on div at bounding box center [96, 393] width 19 height 19
click at [239, 201] on div "Super Dream" at bounding box center [177, 200] width 150 height 22
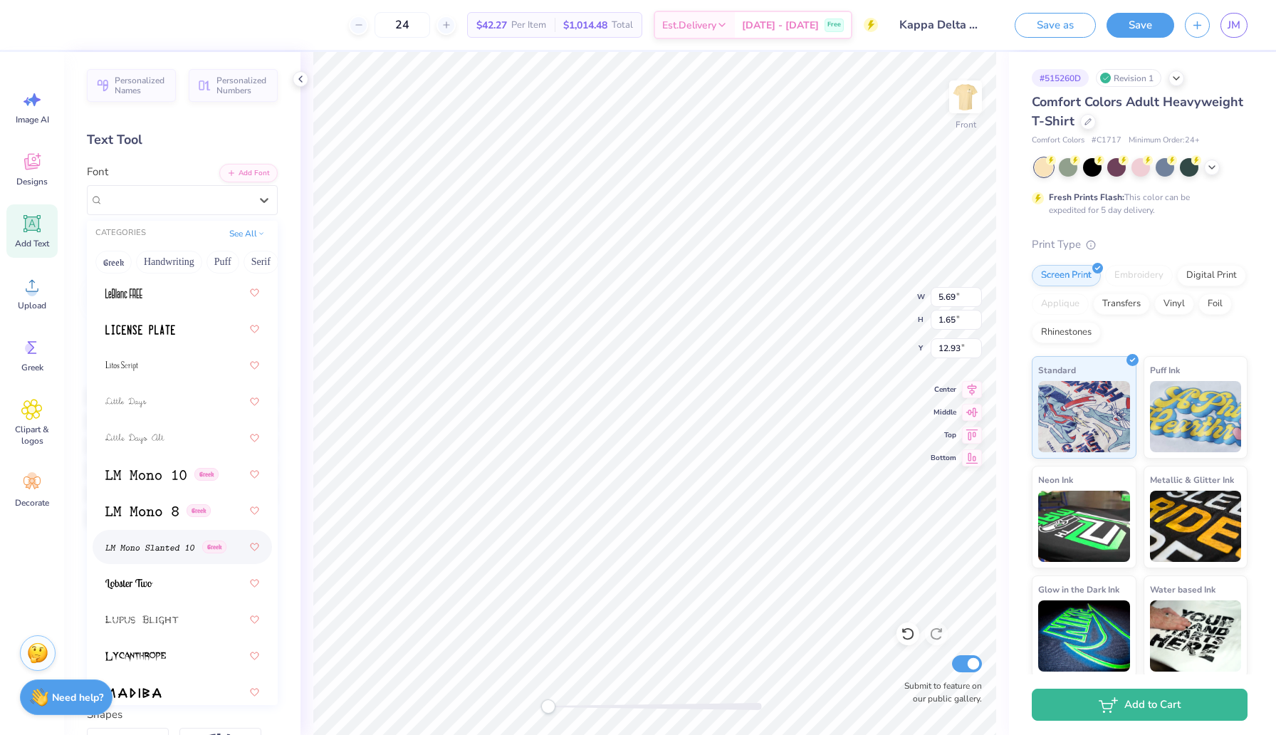
scroll to position [6661, 0]
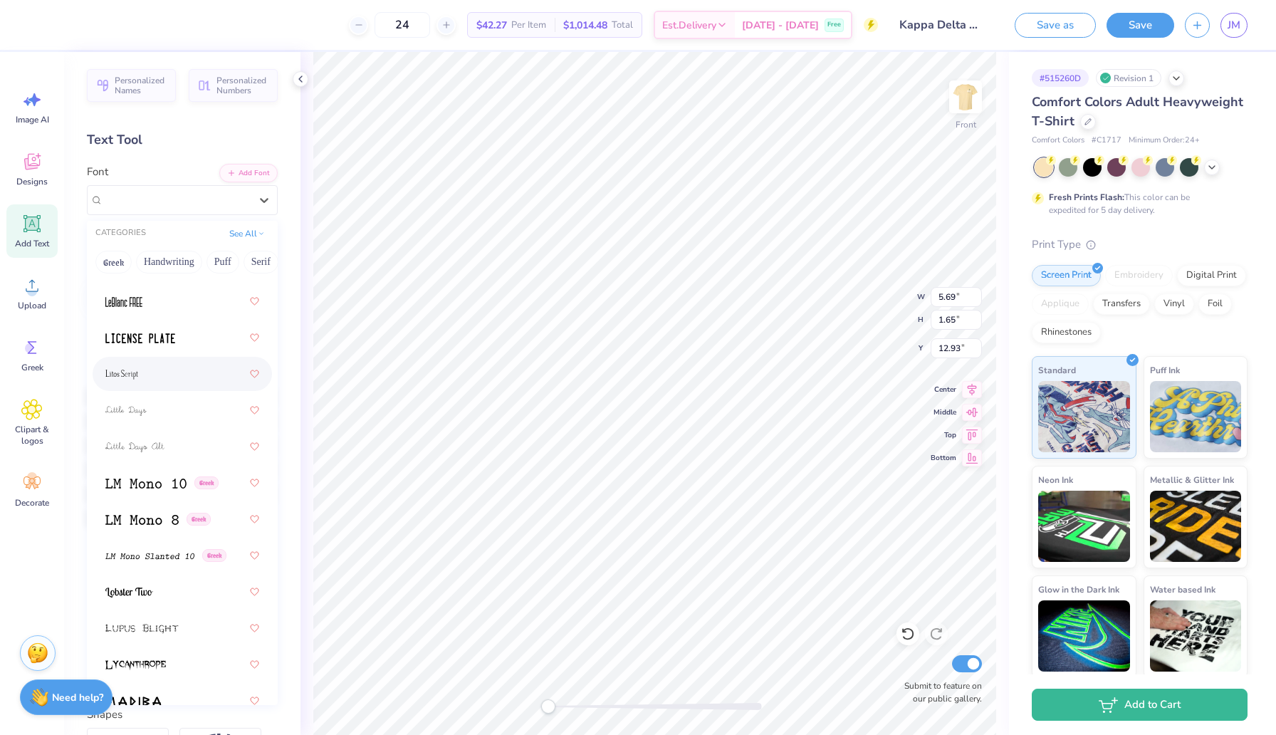
click at [160, 370] on div at bounding box center [182, 374] width 154 height 26
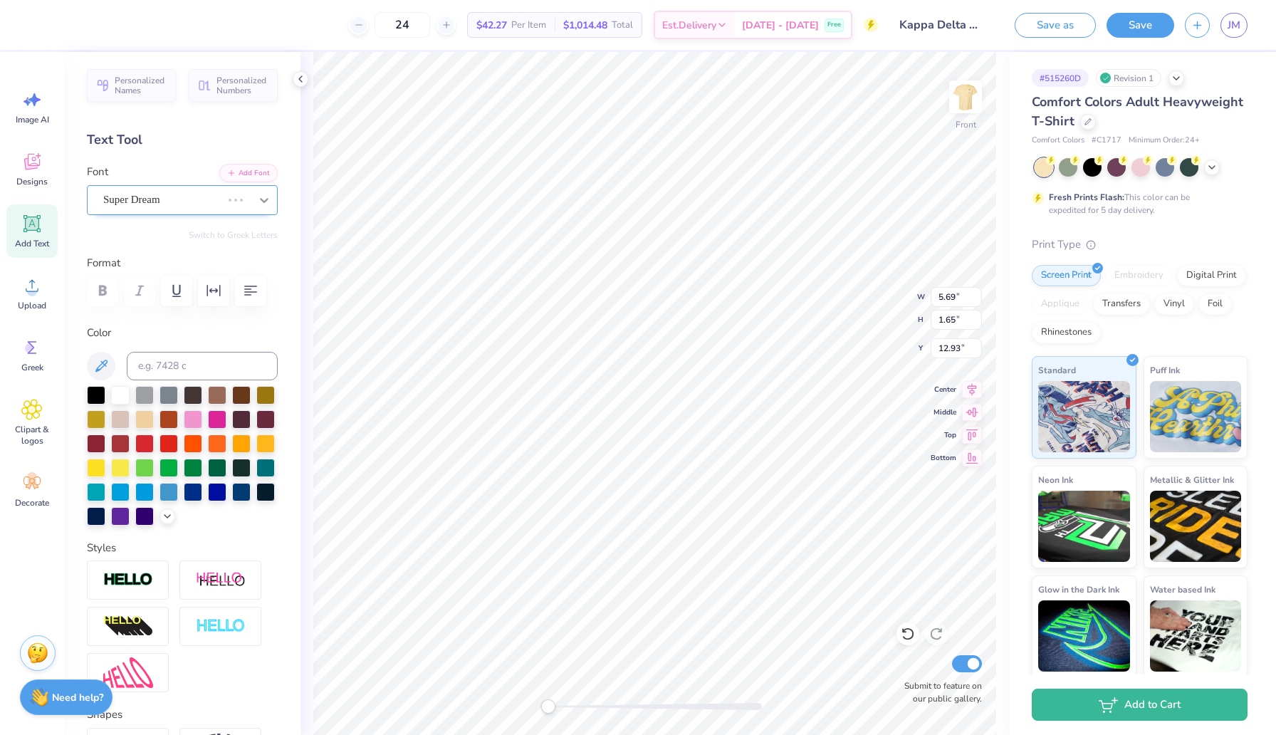
click at [258, 195] on icon at bounding box center [264, 200] width 14 height 14
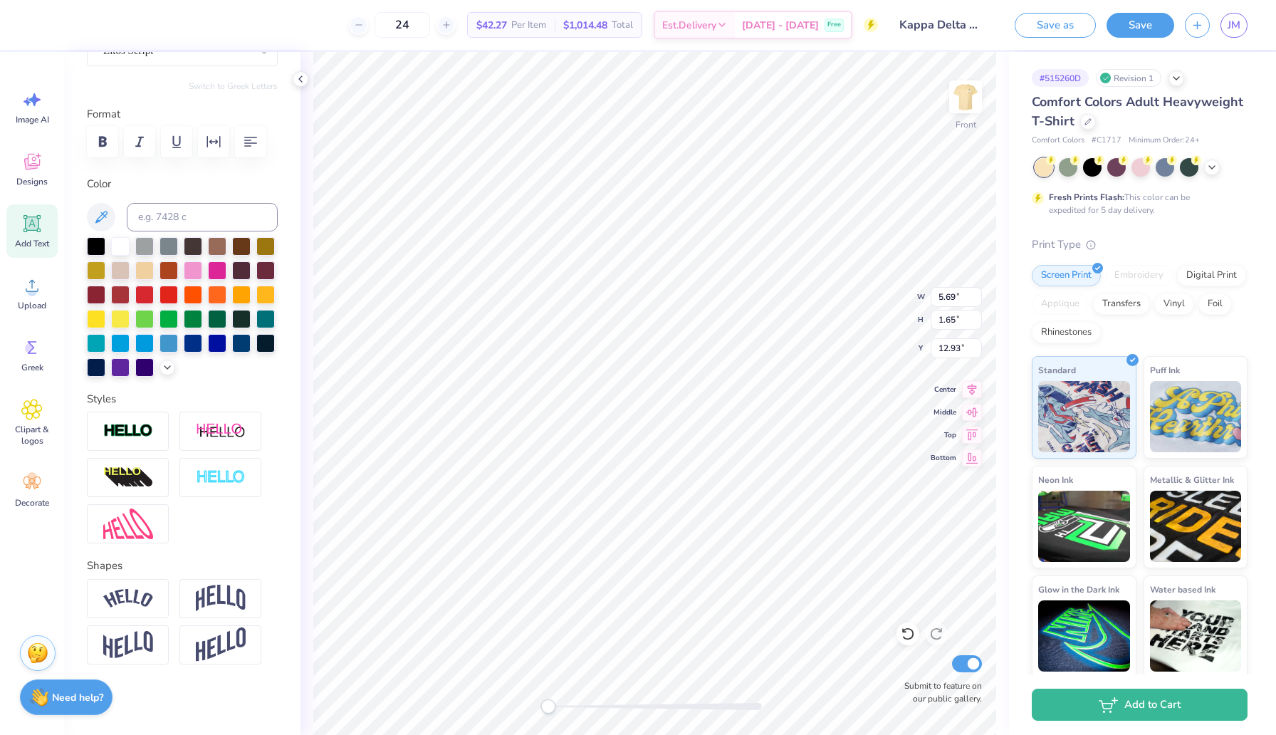
scroll to position [148, 0]
click at [222, 590] on img at bounding box center [221, 598] width 50 height 27
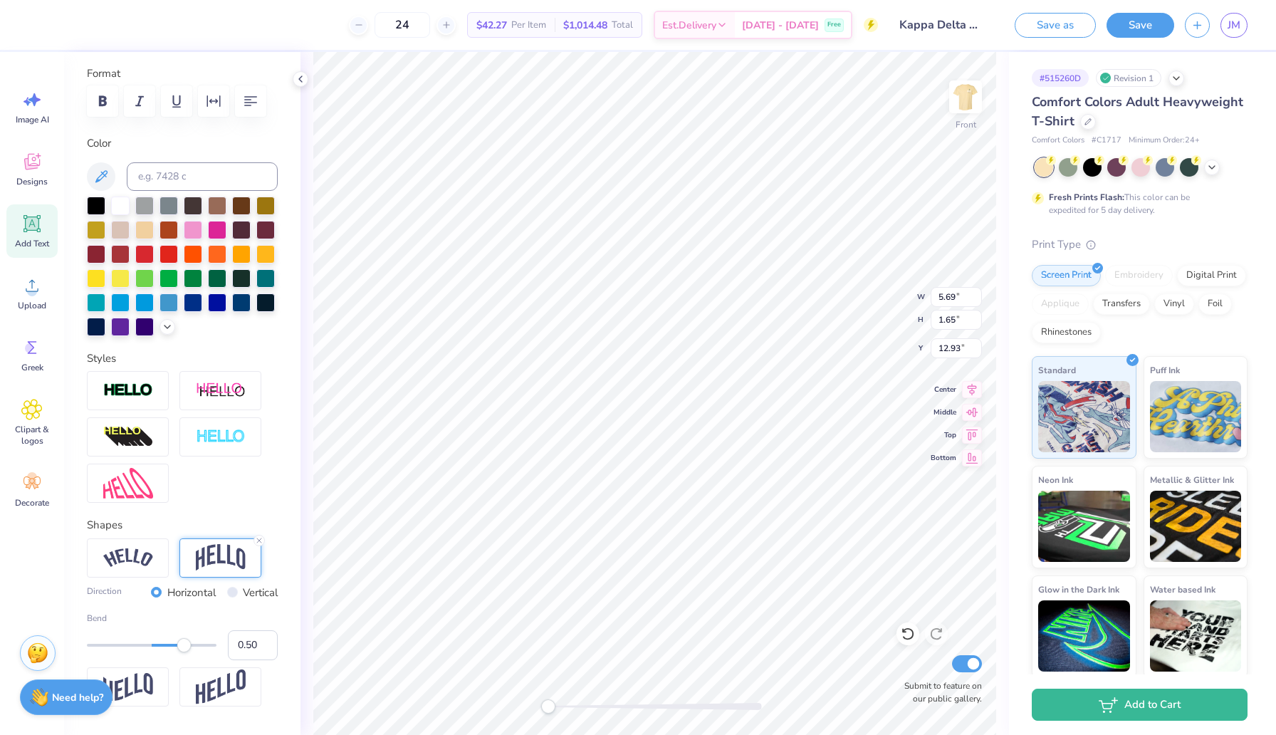
scroll to position [232, 0]
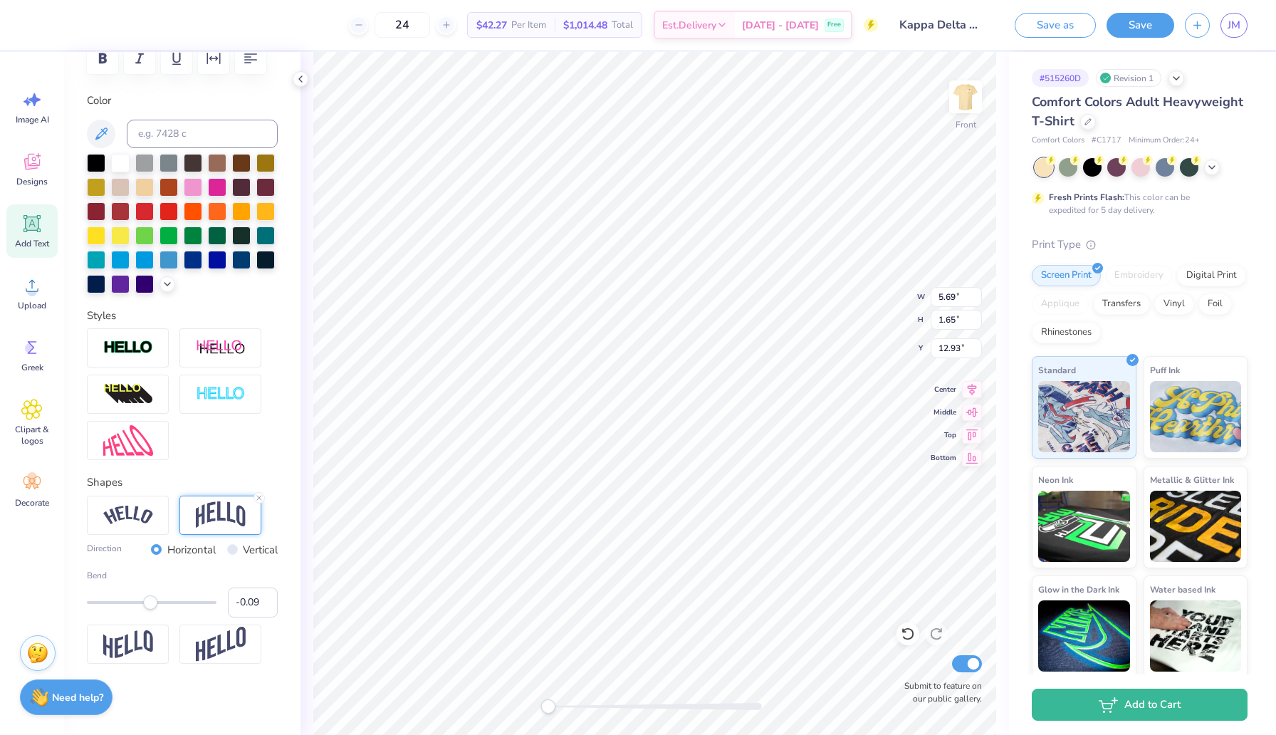
type input "-0.10"
drag, startPoint x: 182, startPoint y: 605, endPoint x: 145, endPoint y: 605, distance: 37.0
click at [145, 606] on div "Accessibility label" at bounding box center [145, 602] width 14 height 14
type input "0.03"
drag, startPoint x: 145, startPoint y: 605, endPoint x: 154, endPoint y: 606, distance: 8.6
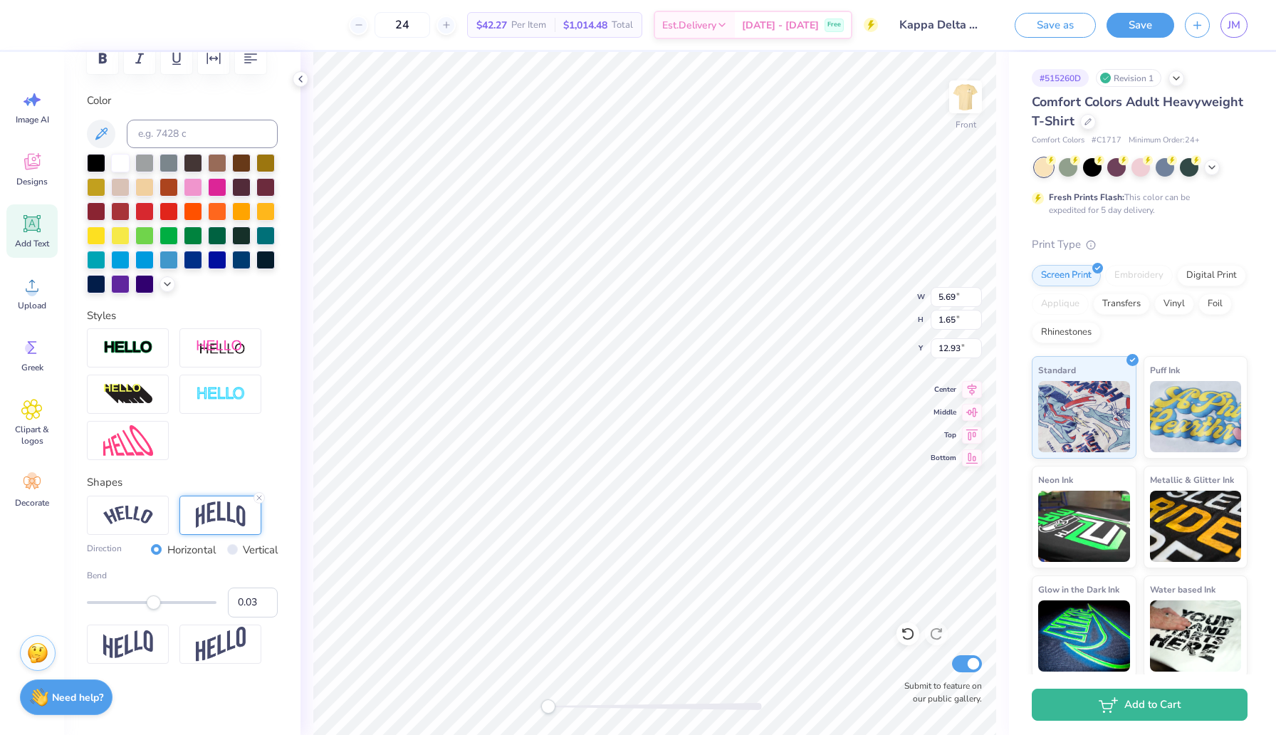
click at [154, 606] on div "Accessibility label" at bounding box center [154, 602] width 14 height 14
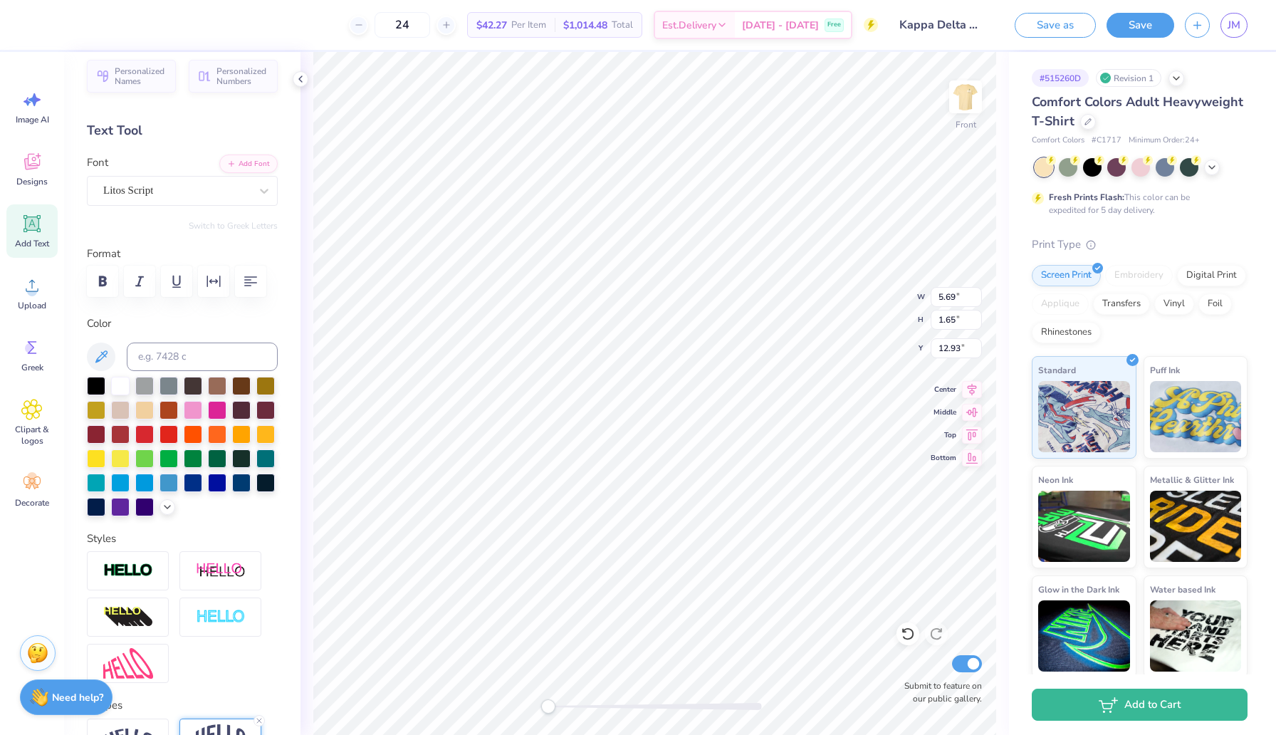
scroll to position [0, 0]
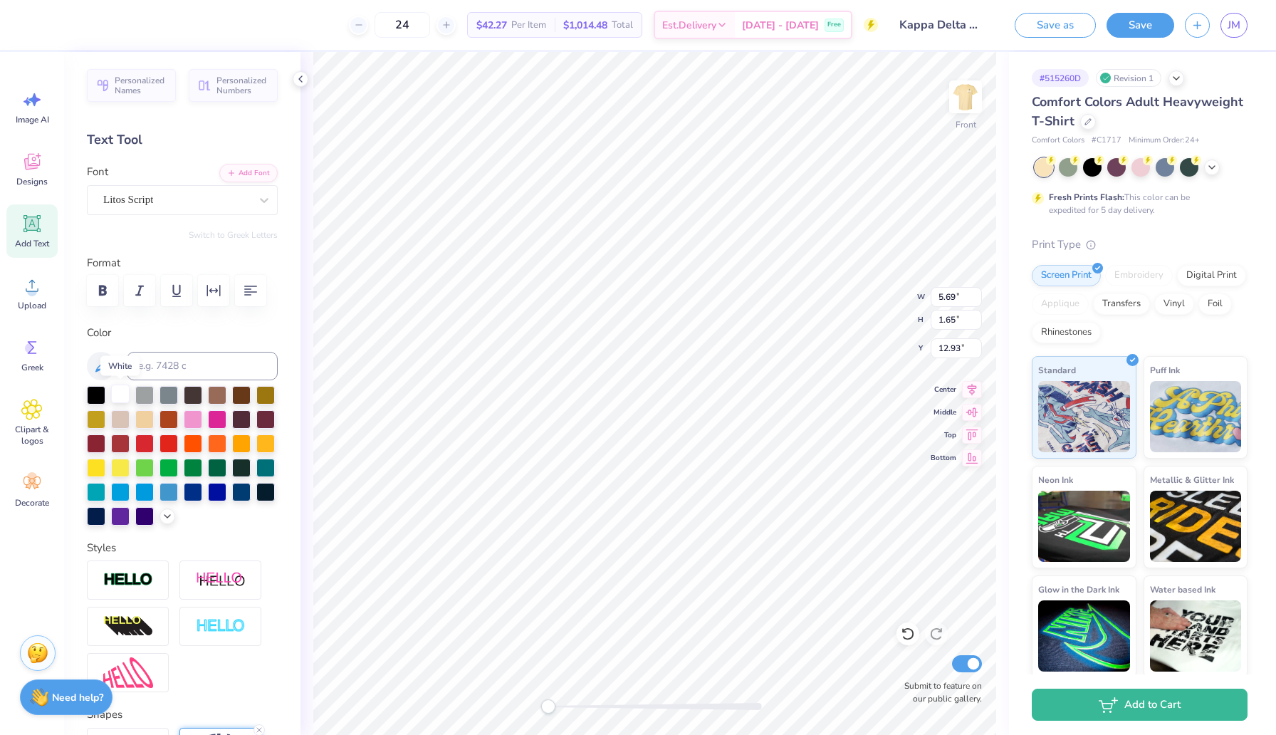
click at [124, 397] on div at bounding box center [120, 393] width 19 height 19
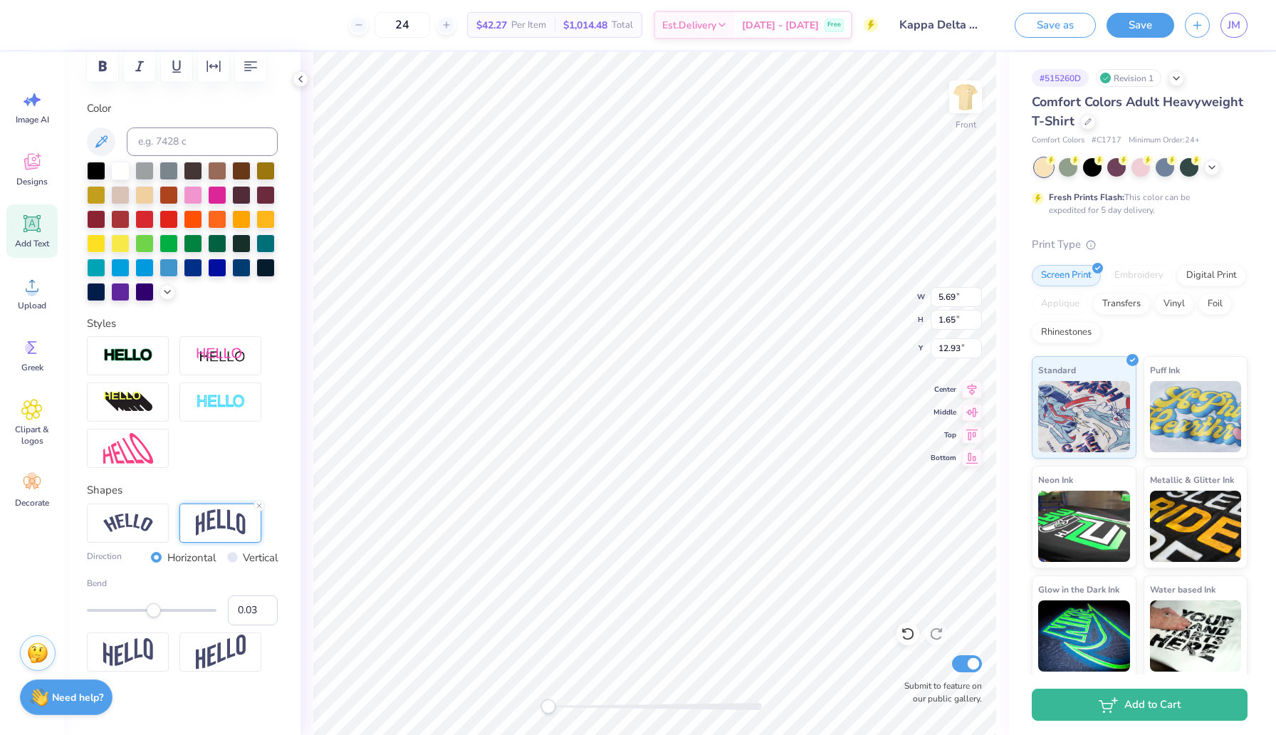
scroll to position [230, 0]
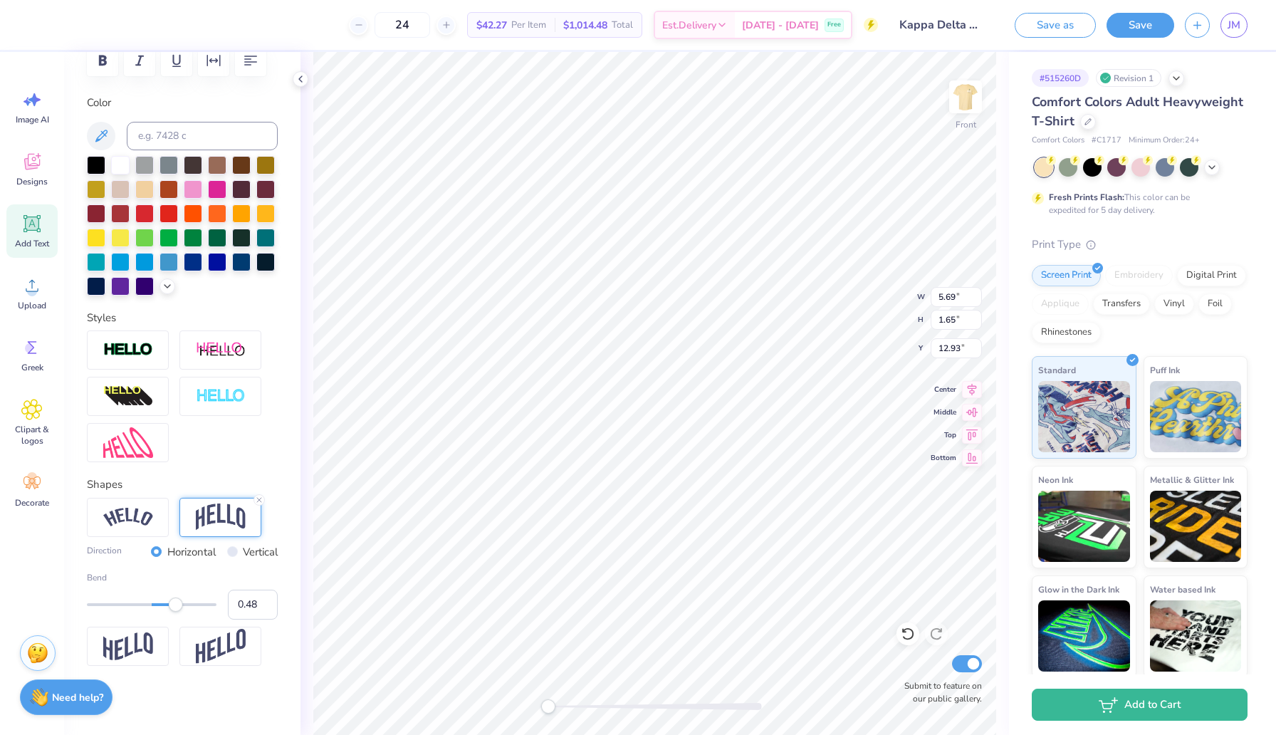
type input "0.49"
drag, startPoint x: 153, startPoint y: 610, endPoint x: 183, endPoint y: 612, distance: 30.0
click at [184, 612] on div "Bend 0.49" at bounding box center [182, 595] width 191 height 48
type input "3.36"
click at [1213, 164] on icon at bounding box center [1211, 165] width 11 height 11
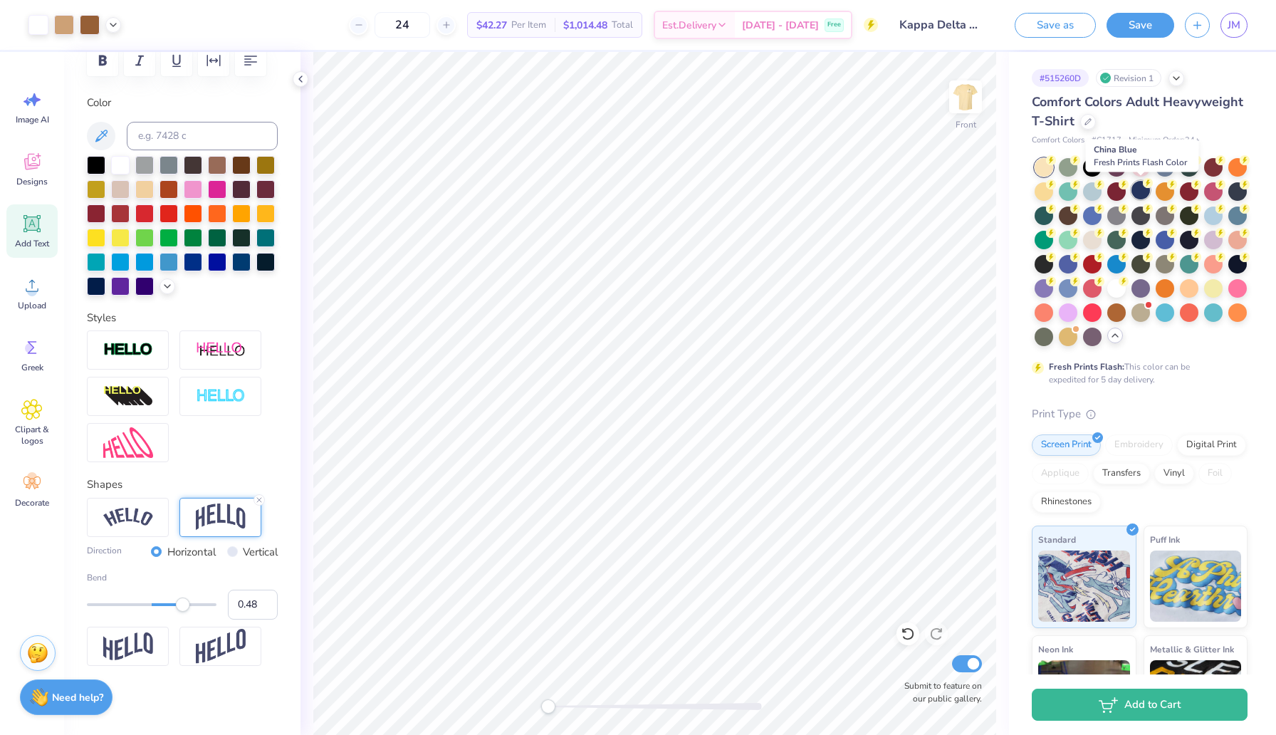
click at [1143, 192] on div at bounding box center [1140, 190] width 19 height 19
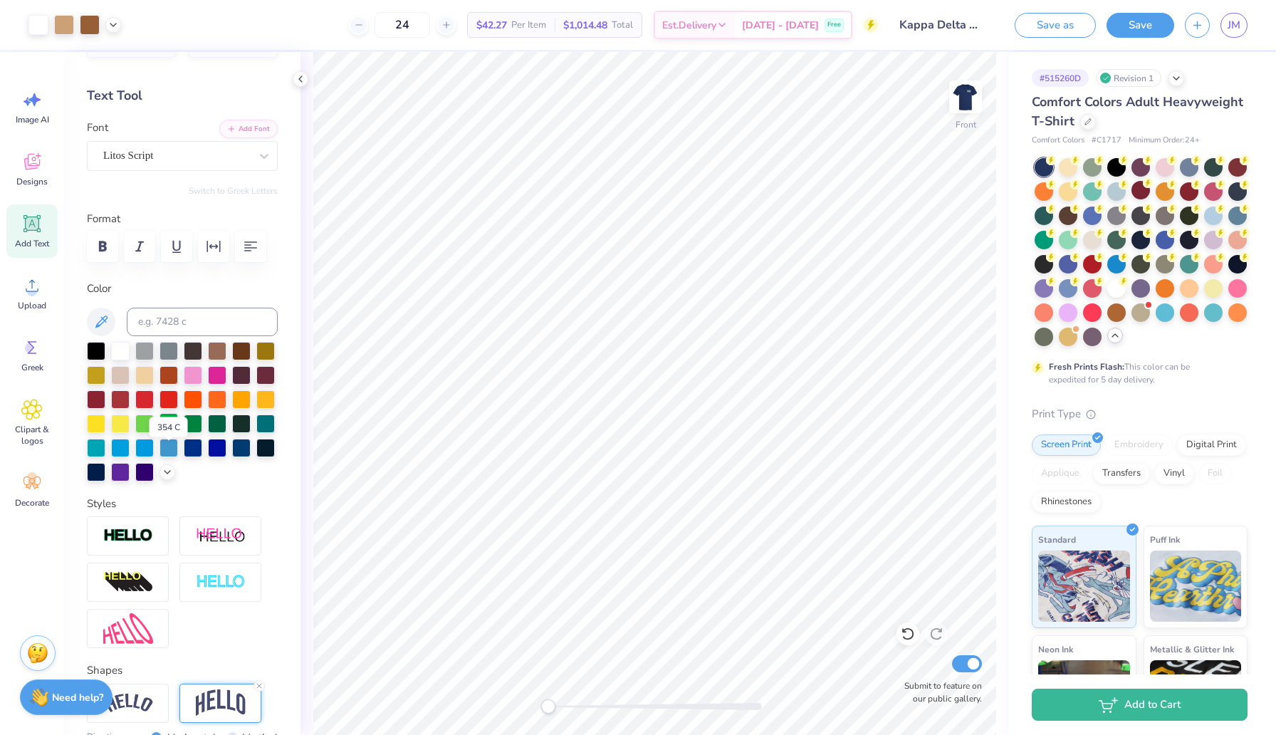
scroll to position [0, 0]
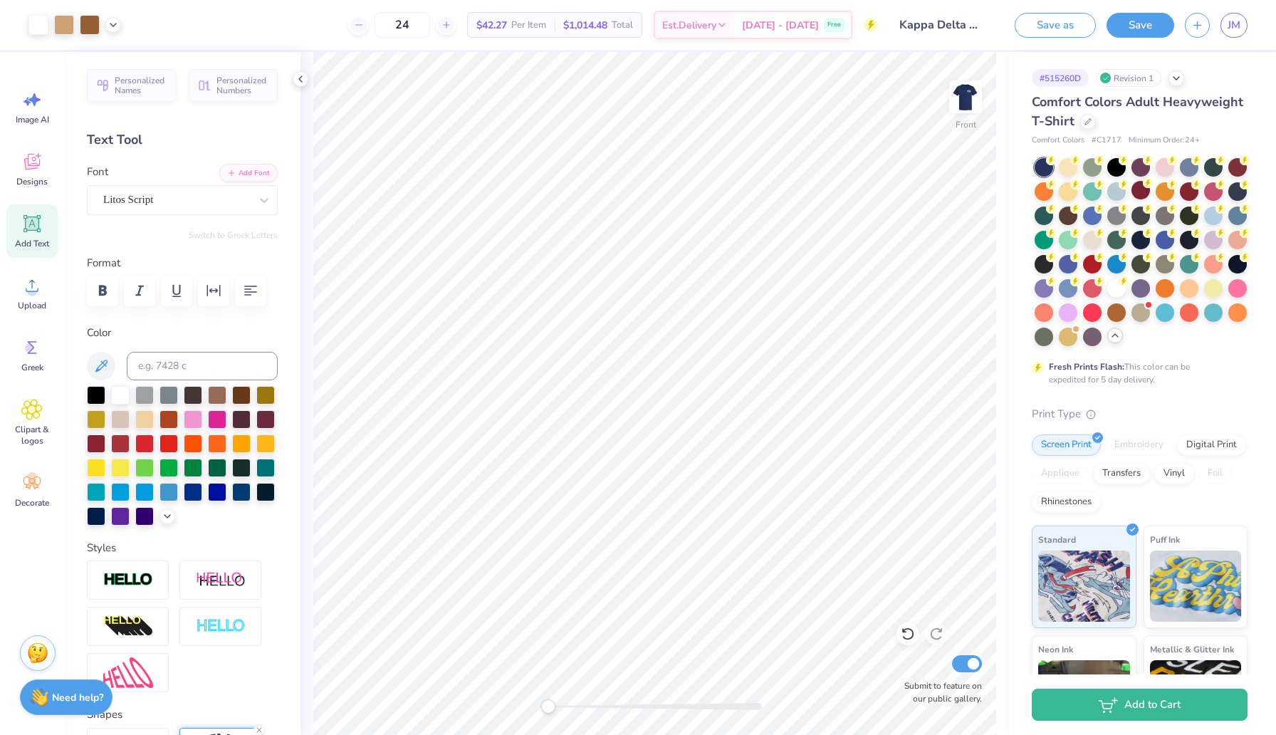
click at [31, 221] on icon at bounding box center [33, 224] width 14 height 14
type textarea "Golf Tournament"
click at [197, 193] on div "Super Dream" at bounding box center [177, 200] width 150 height 22
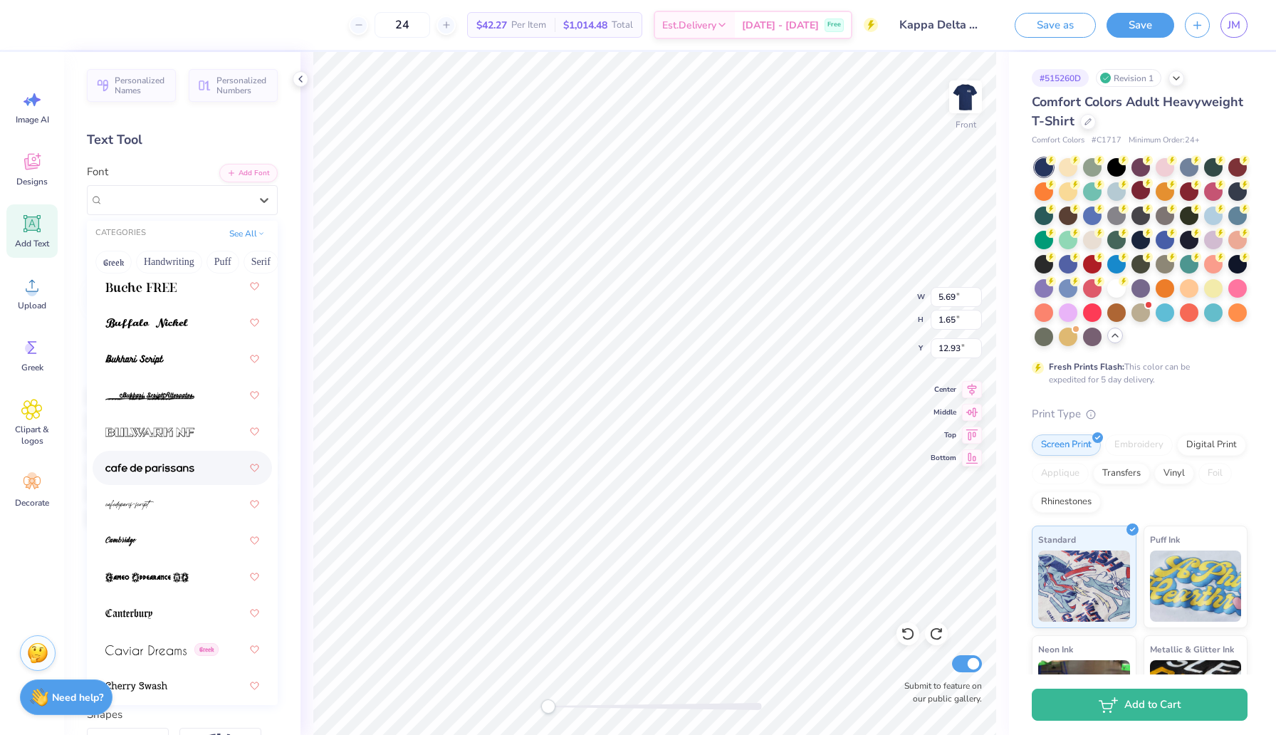
scroll to position [1976, 0]
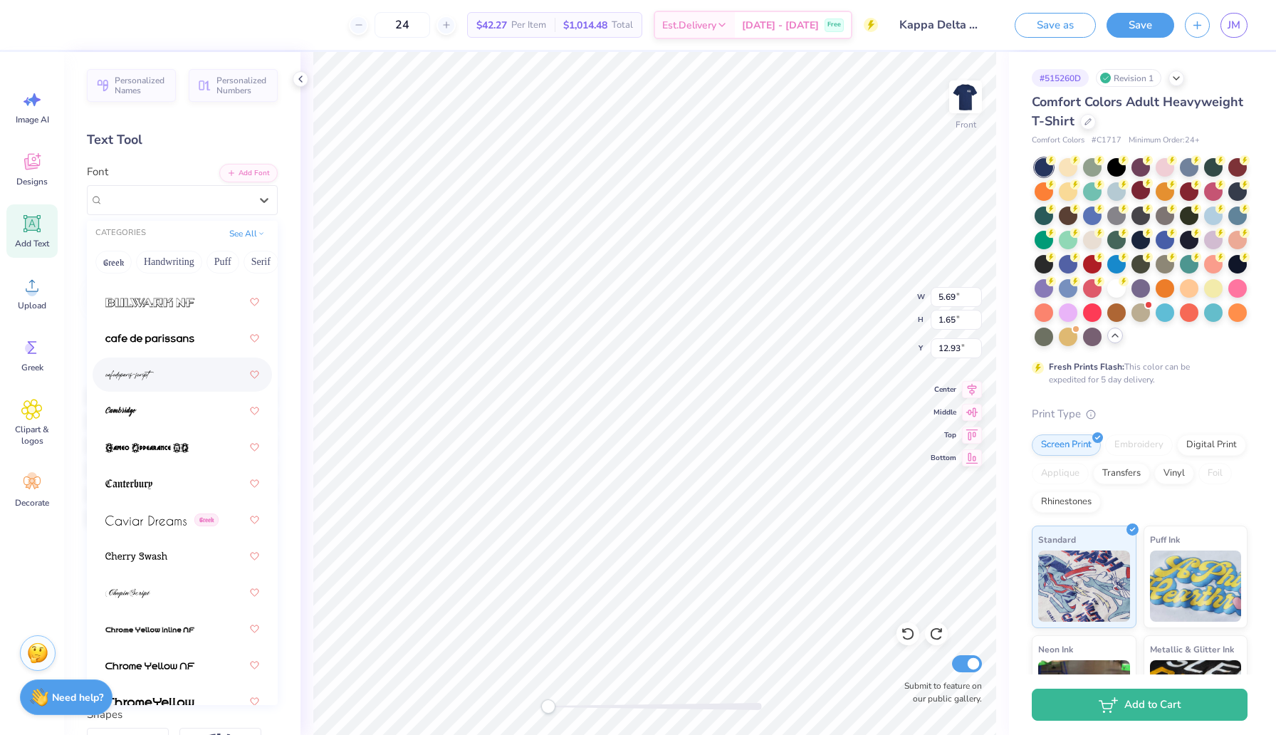
click at [176, 362] on div at bounding box center [182, 375] width 154 height 26
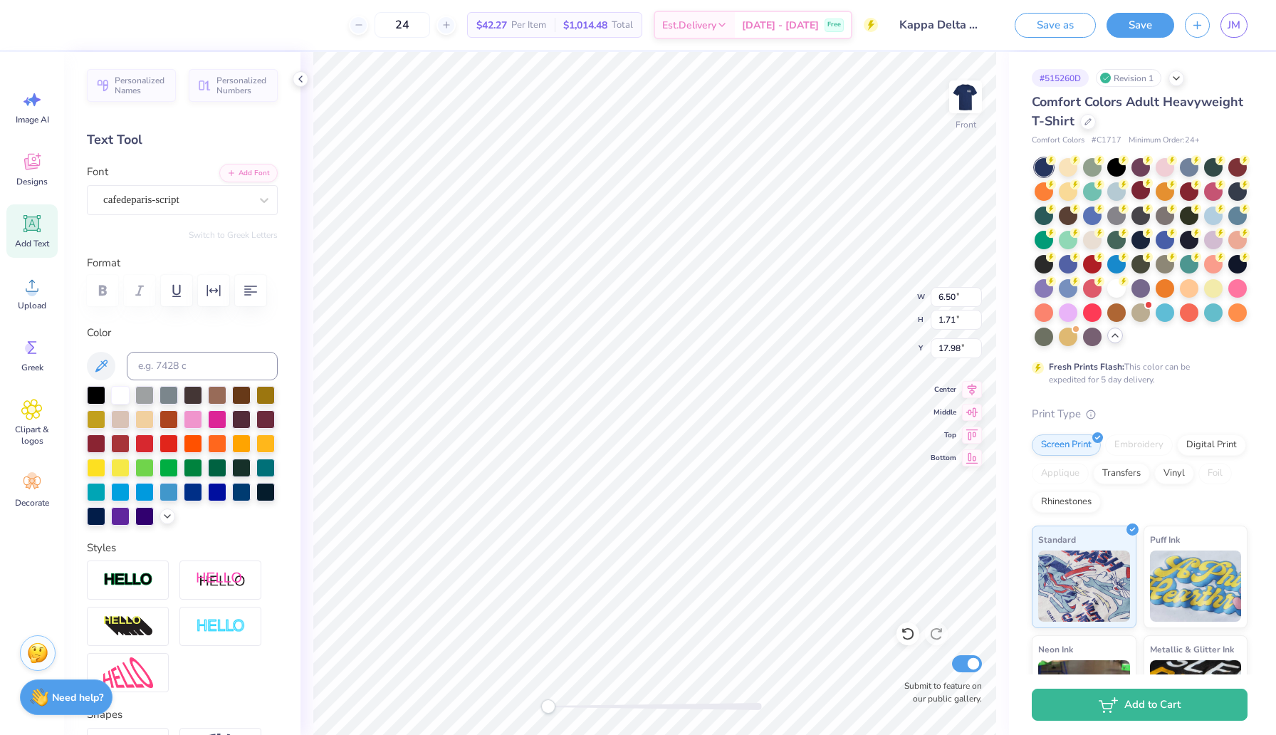
type input "6.50"
type input "1.71"
type input "17.98"
click at [167, 199] on div "cafedeparis-script" at bounding box center [177, 200] width 150 height 22
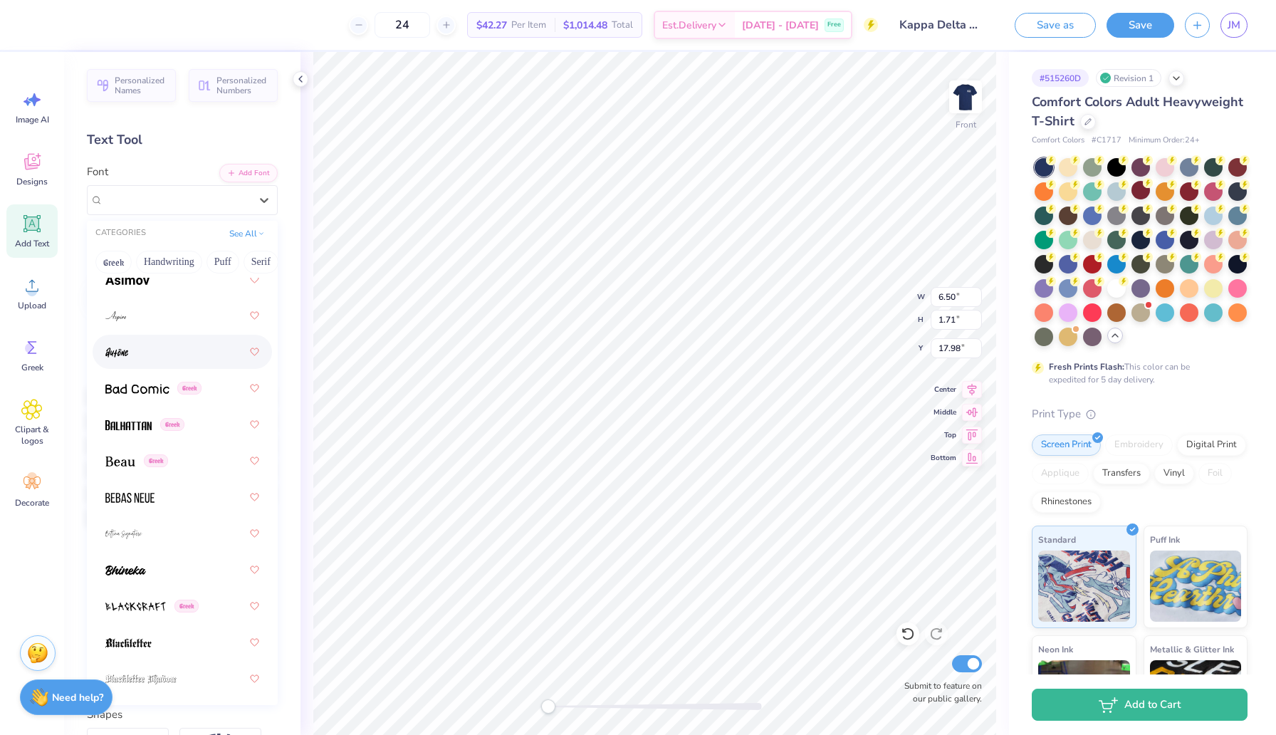
scroll to position [765, 0]
click at [174, 302] on div at bounding box center [182, 315] width 179 height 34
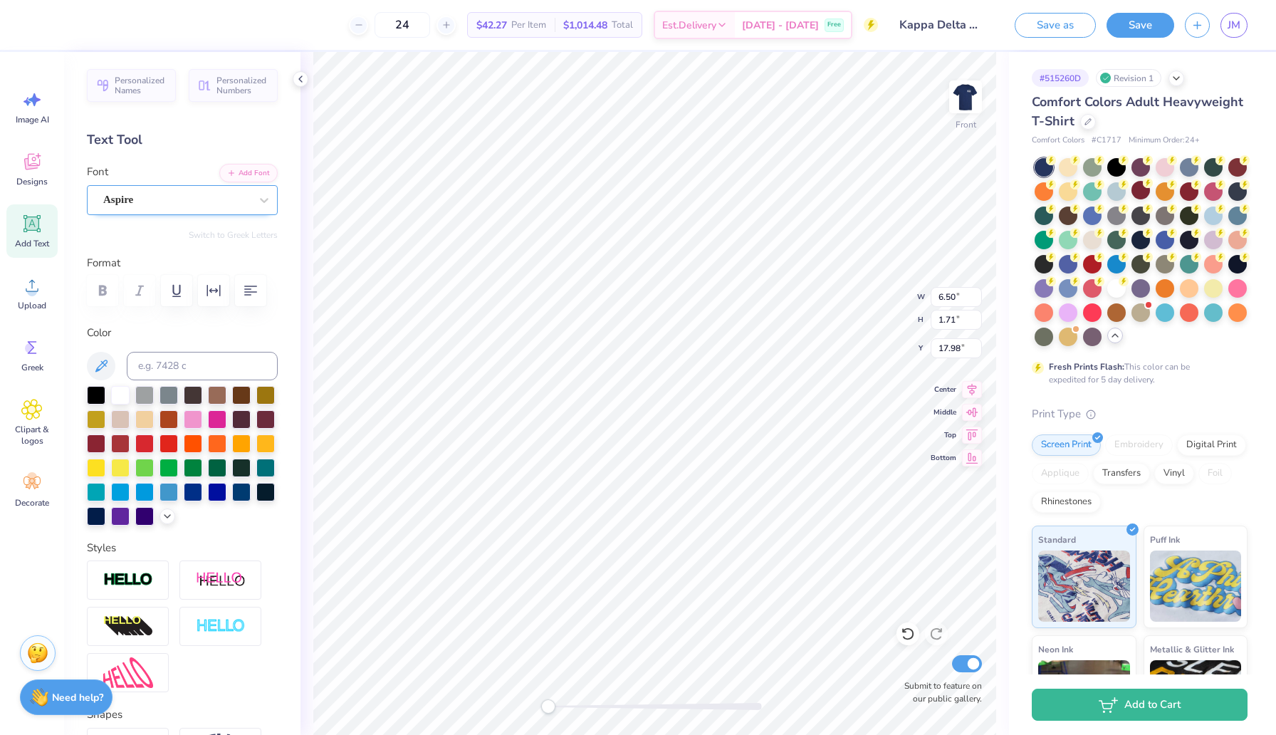
click at [189, 204] on div "Aspire" at bounding box center [177, 200] width 150 height 22
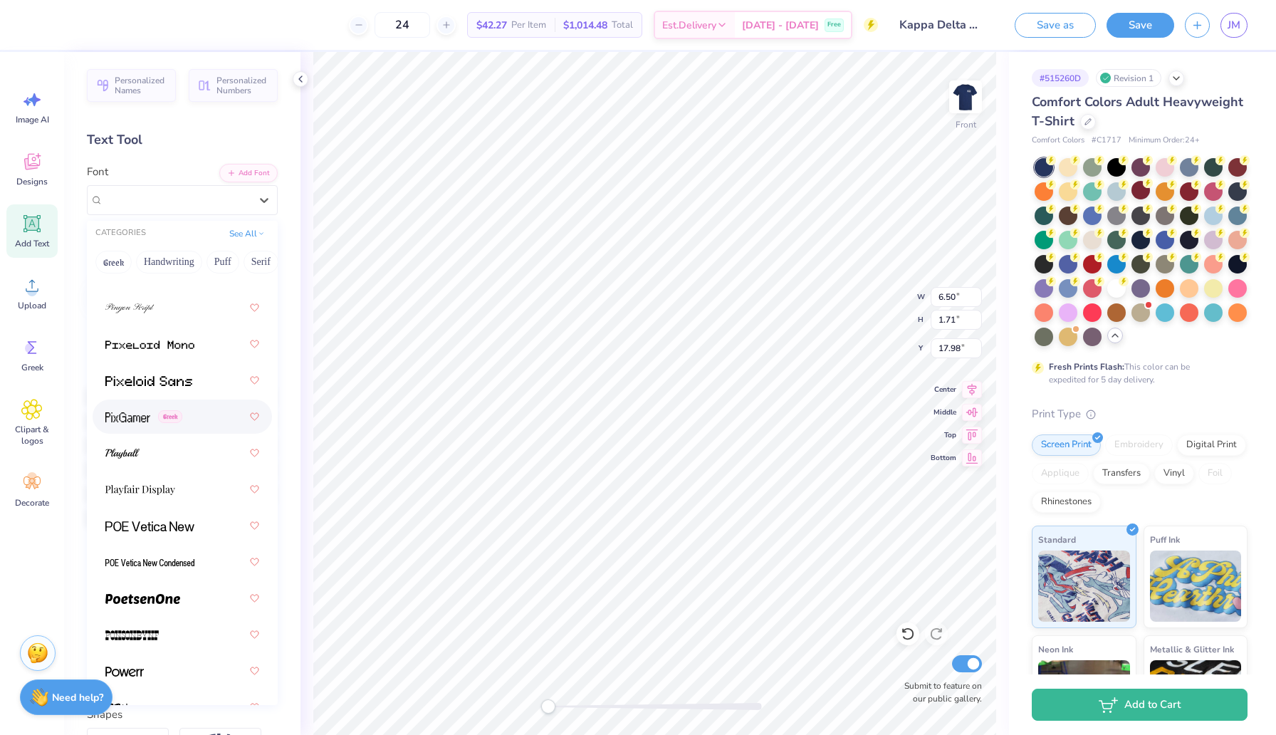
scroll to position [8399, 0]
click at [185, 307] on div at bounding box center [182, 306] width 154 height 26
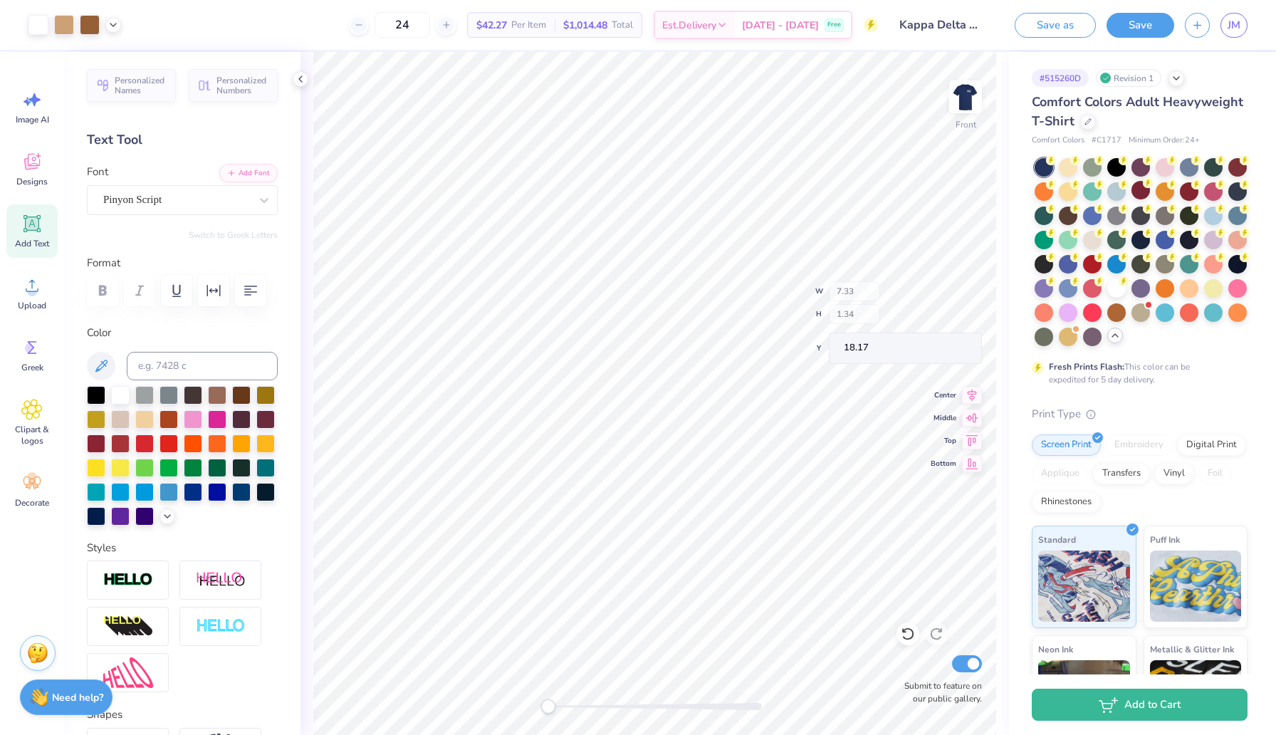
type input "7.33"
type input "1.34"
type input "14.53"
type input "4.14"
type input "3.52"
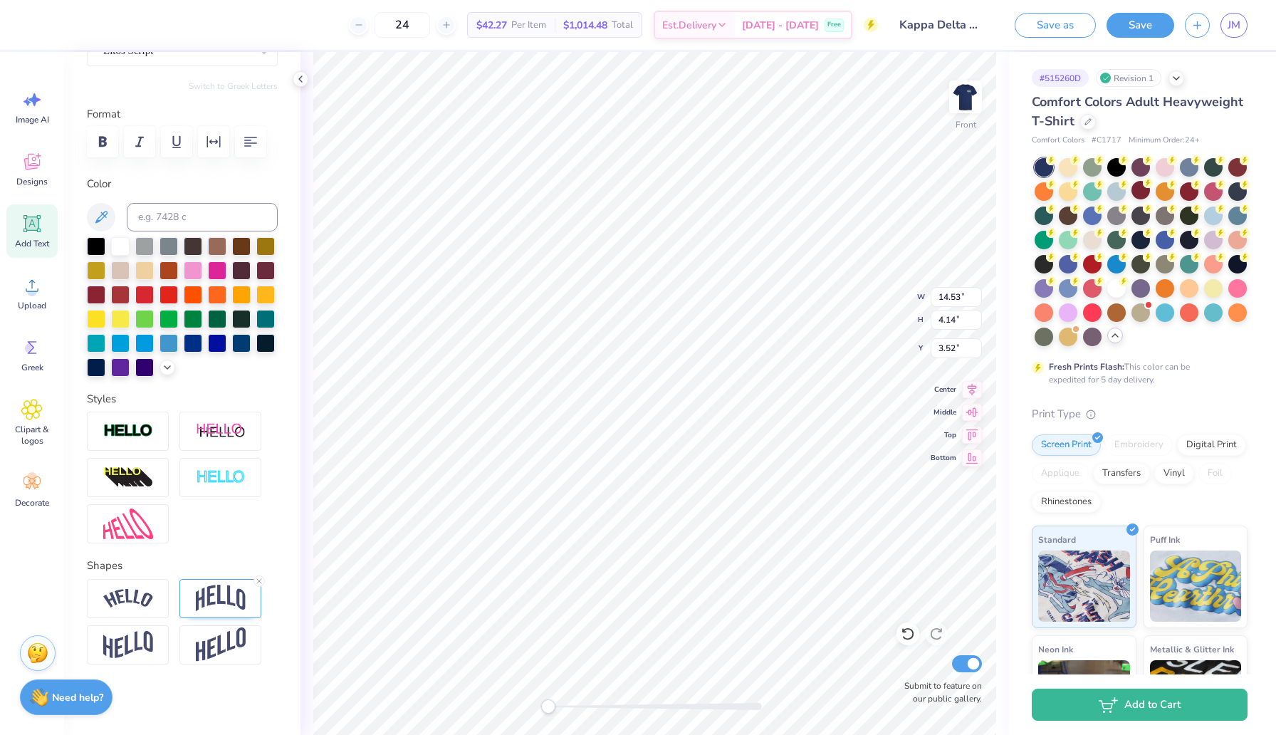
scroll to position [0, 0]
type textarea "K"
type textarea "Prevent Child Abuse of America"
click at [258, 582] on icon at bounding box center [259, 581] width 9 height 9
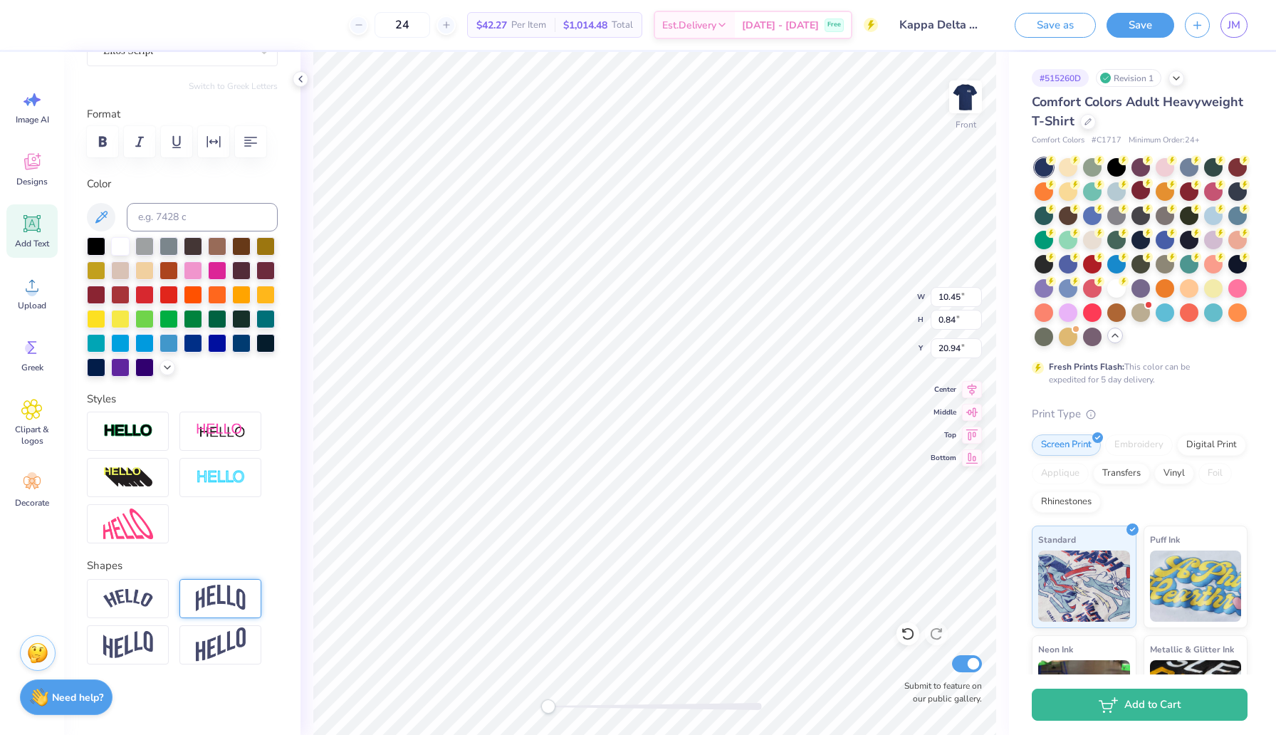
type input "10.45"
type input "0.84"
type input "20.94"
type input "7.33"
type input "1.34"
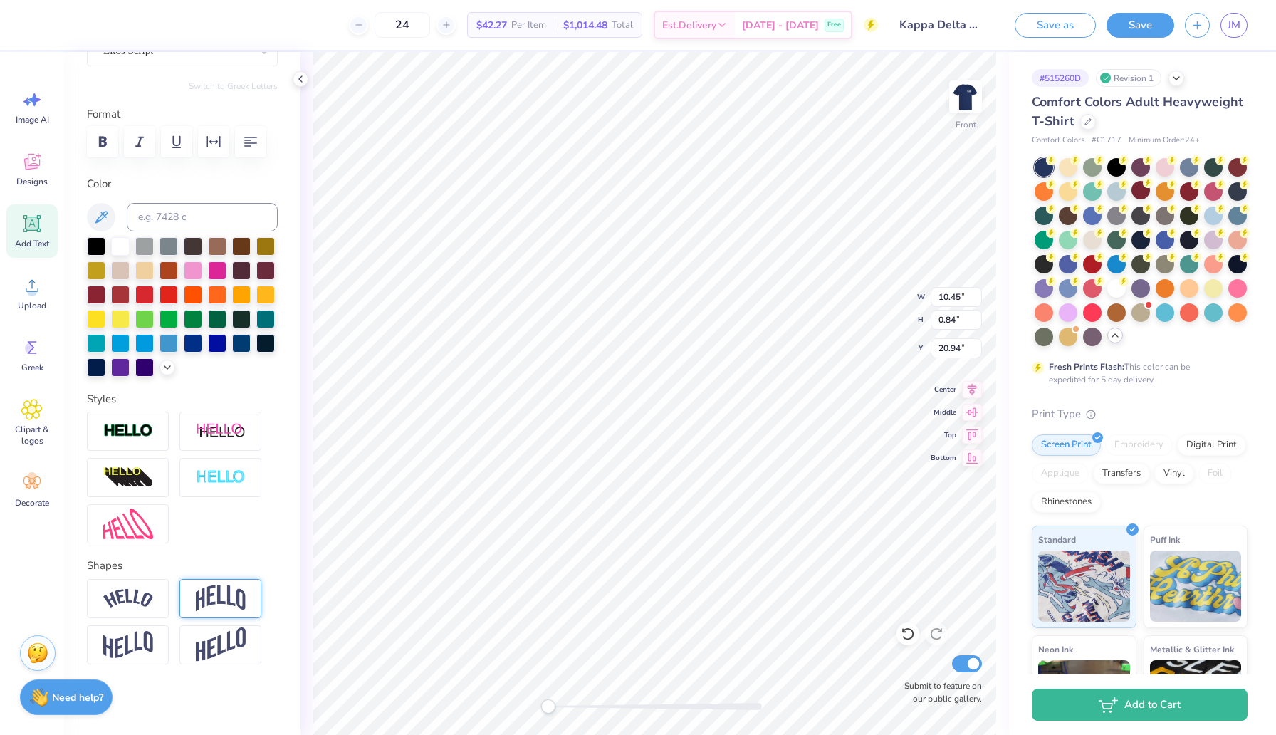
type input "18.14"
type input "17.98"
type textarea "G"
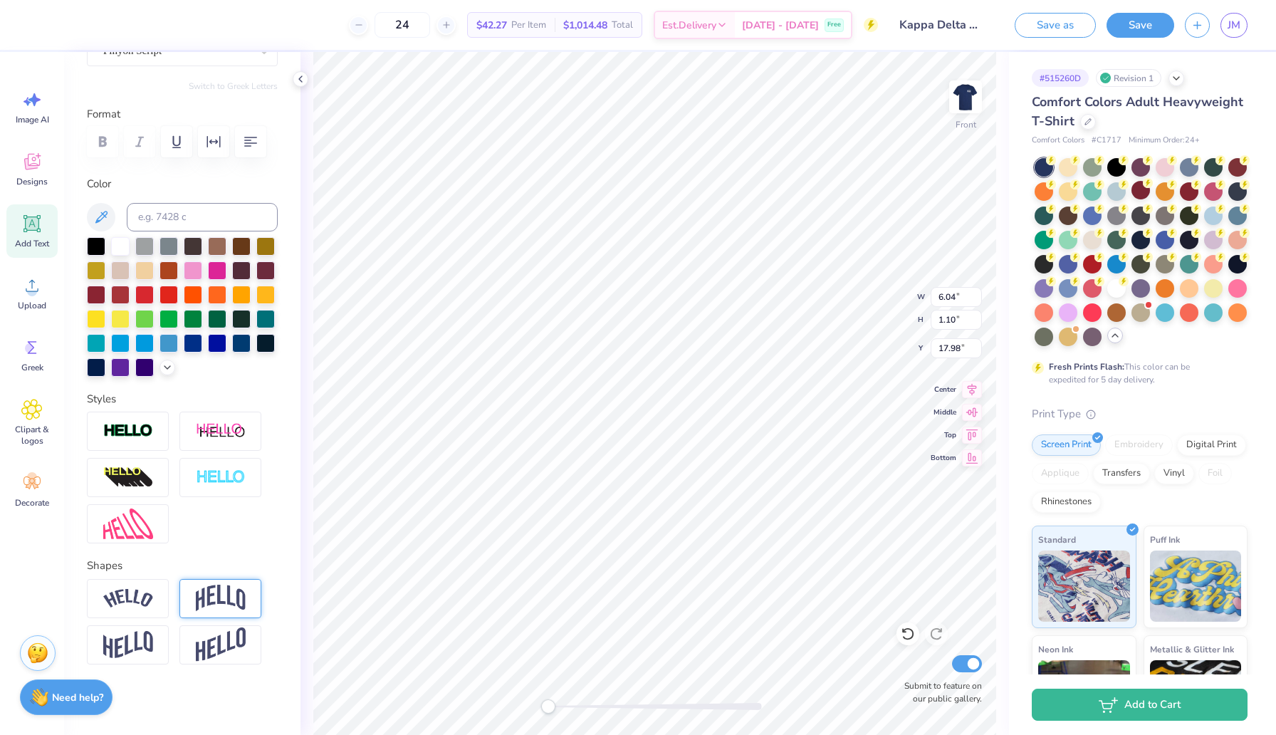
scroll to position [0, 0]
type textarea "20"
type input "1.81"
type input "0.96"
type input "11.01"
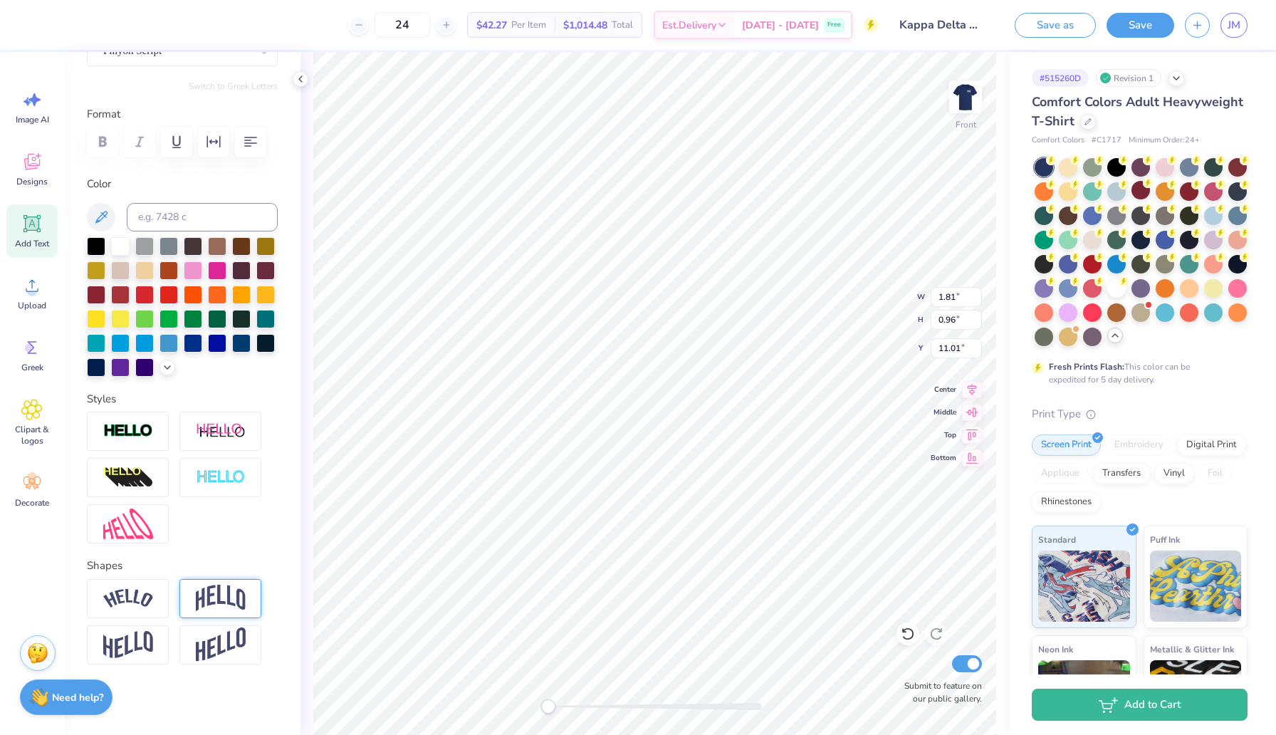
type textarea "25"
type input "1.81"
type input "0.96"
type input "11.01"
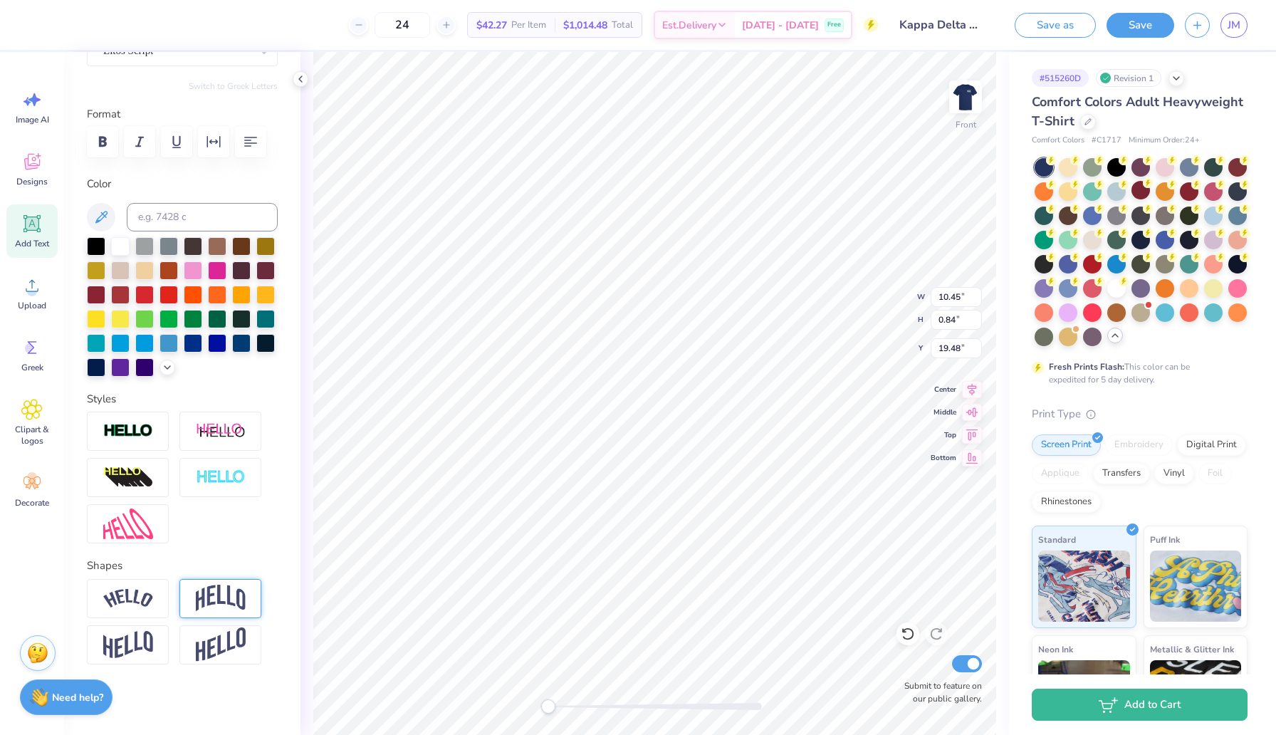
type textarea "Abuse of America"
type input "5.93"
type input "20.62"
type textarea "A"
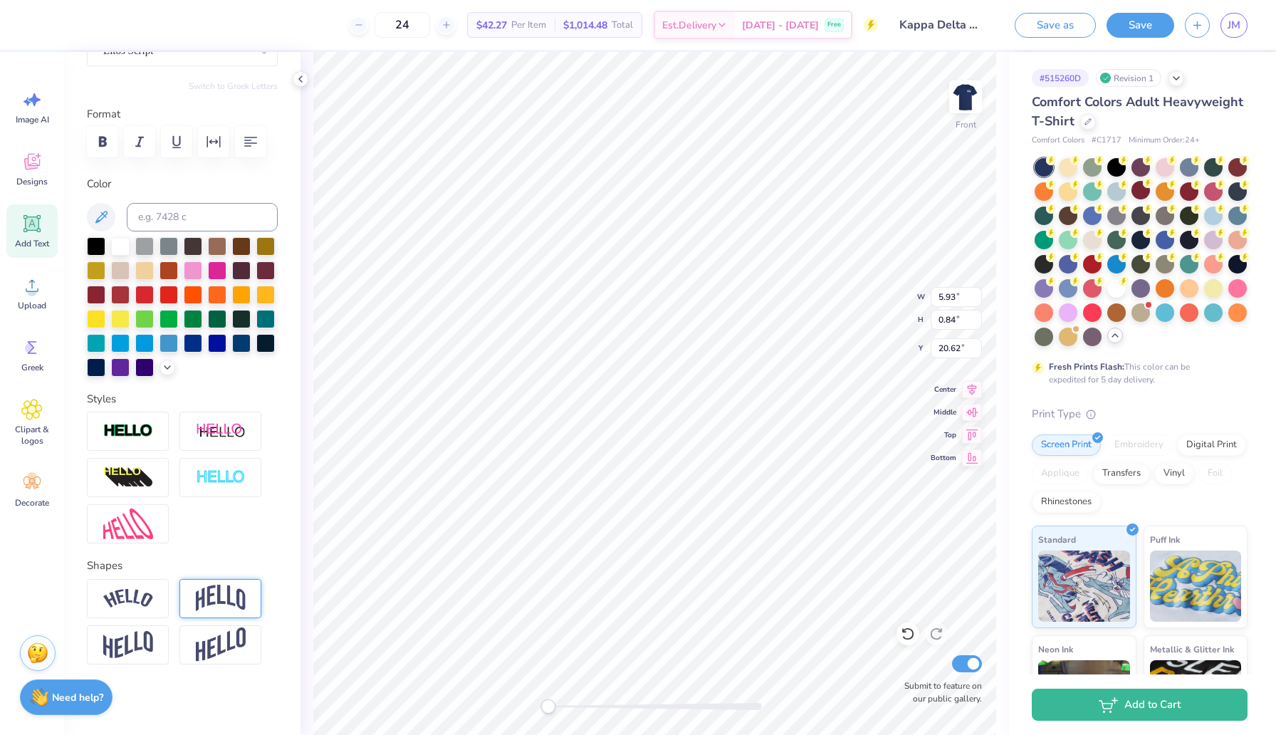
scroll to position [0, 4]
type textarea "Girl Scouts of America"
type input "6.04"
type input "1.10"
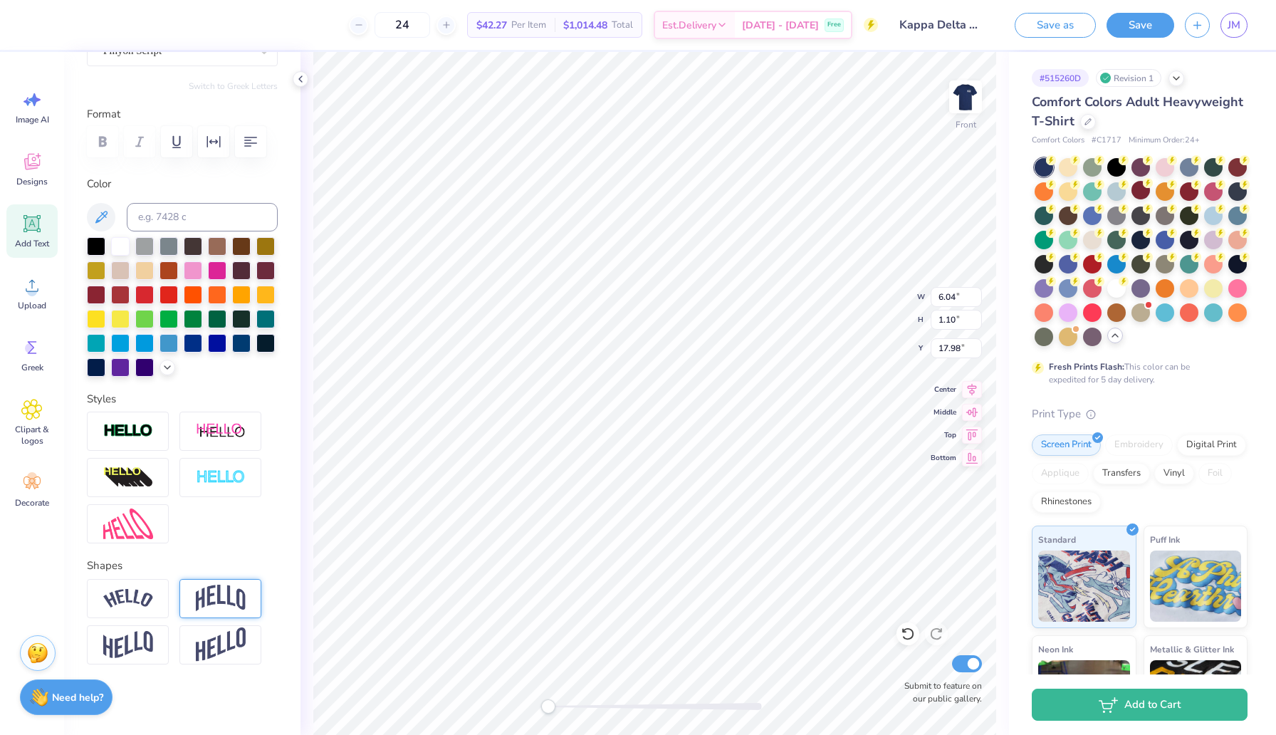
scroll to position [149, 0]
type input "18.38"
type input "14.53"
type input "4.14"
type input "3.52"
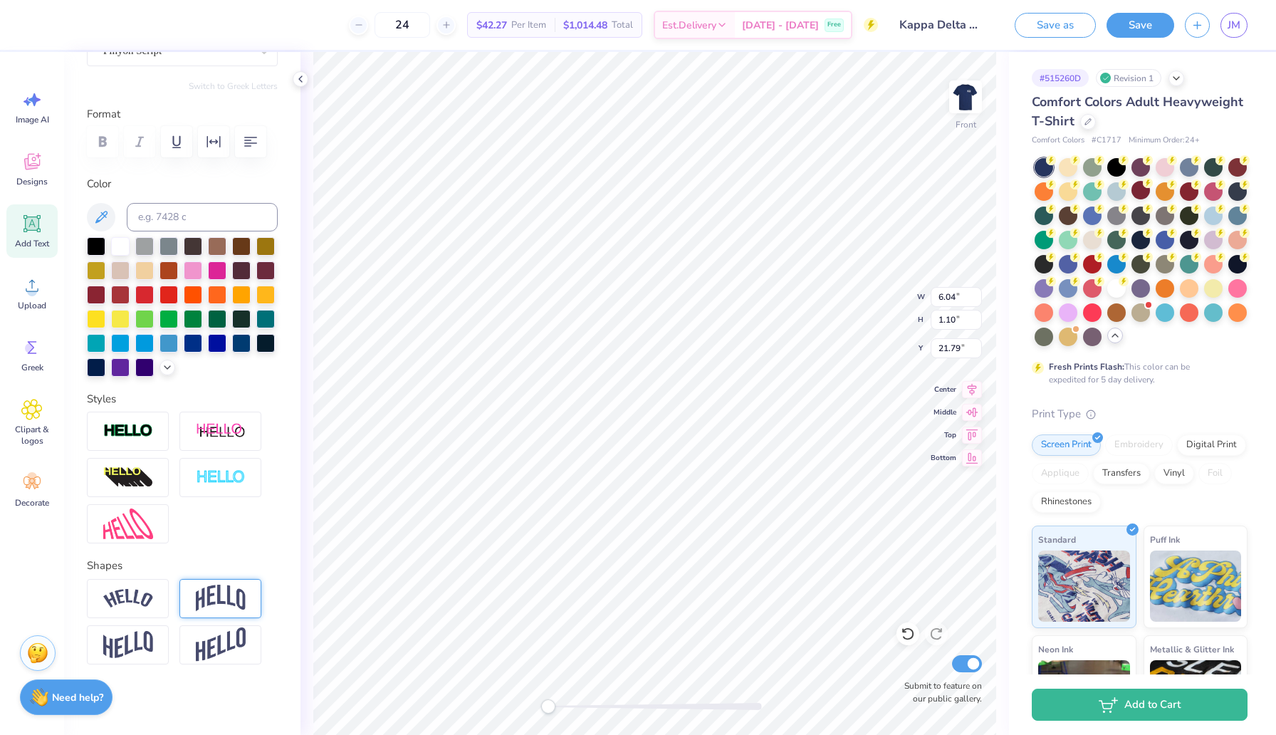
type input "6.04"
type input "1.10"
type input "21.79"
type textarea "G"
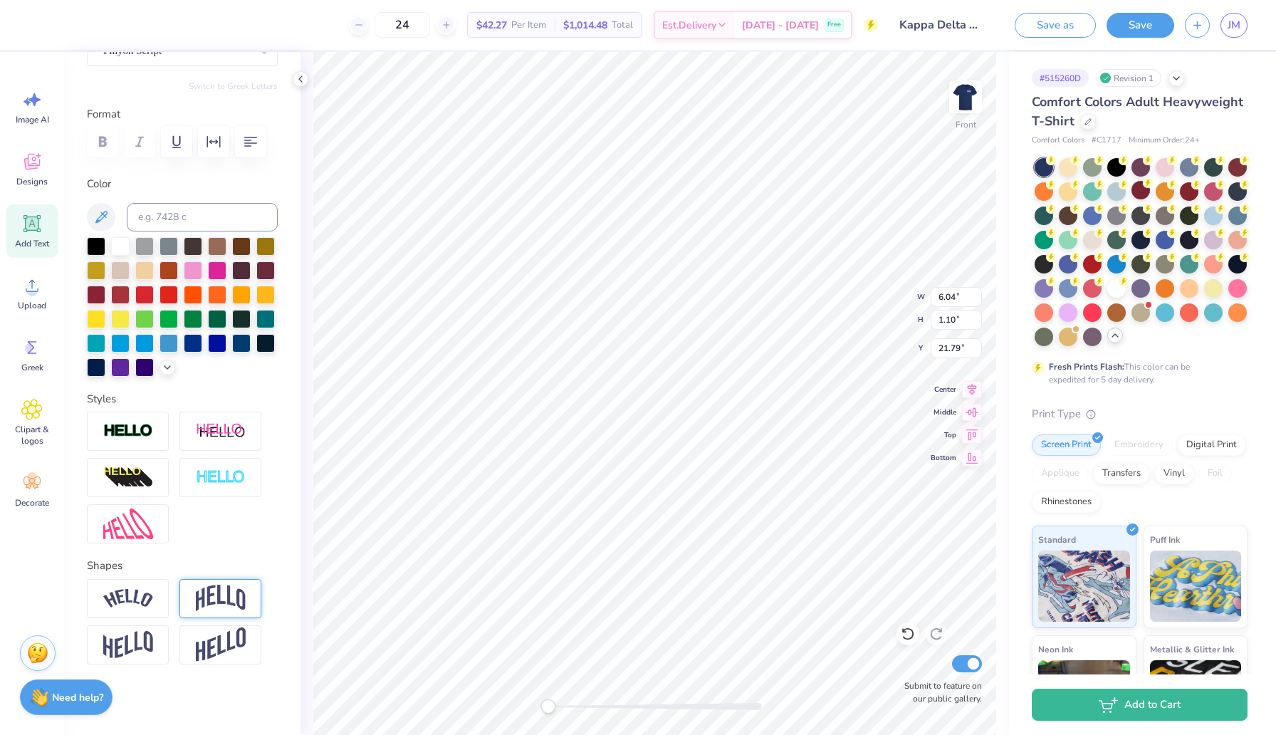
type textarea "Farmville VA"
type input "3.36"
click at [1088, 120] on icon at bounding box center [1087, 120] width 7 height 7
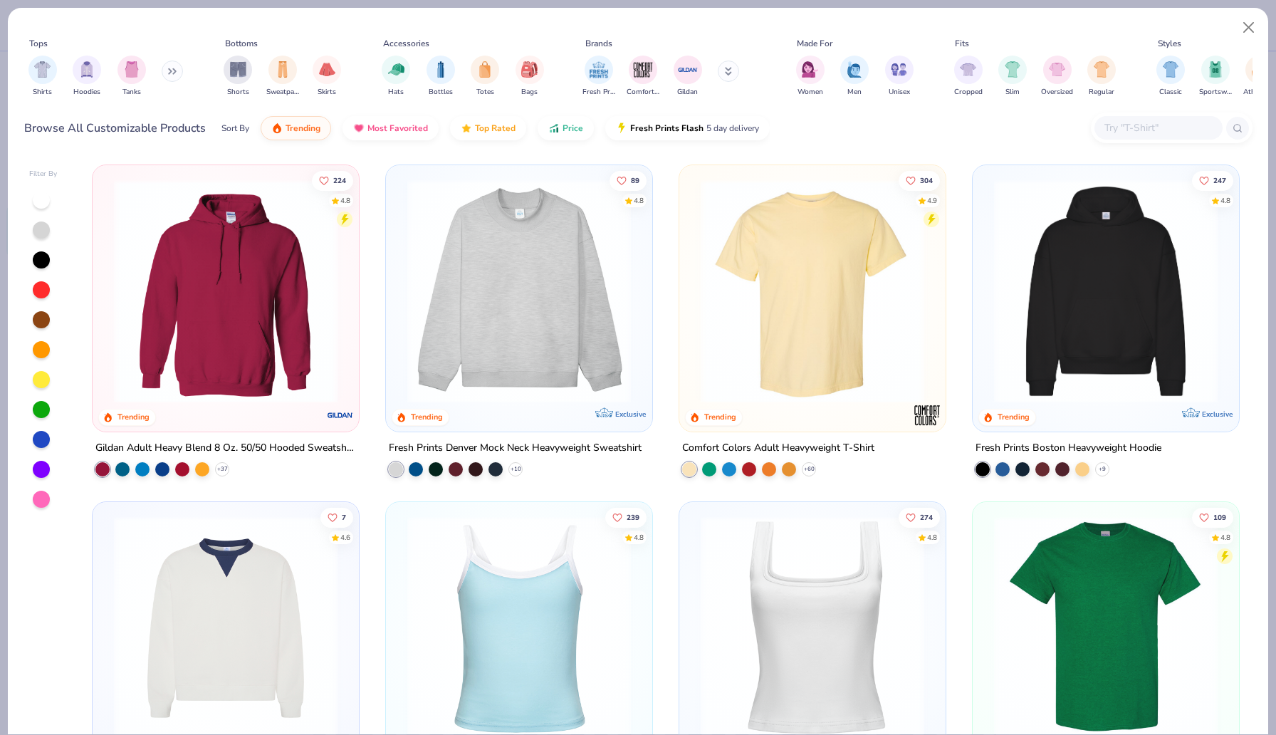
click at [1151, 129] on input "text" at bounding box center [1158, 128] width 110 height 16
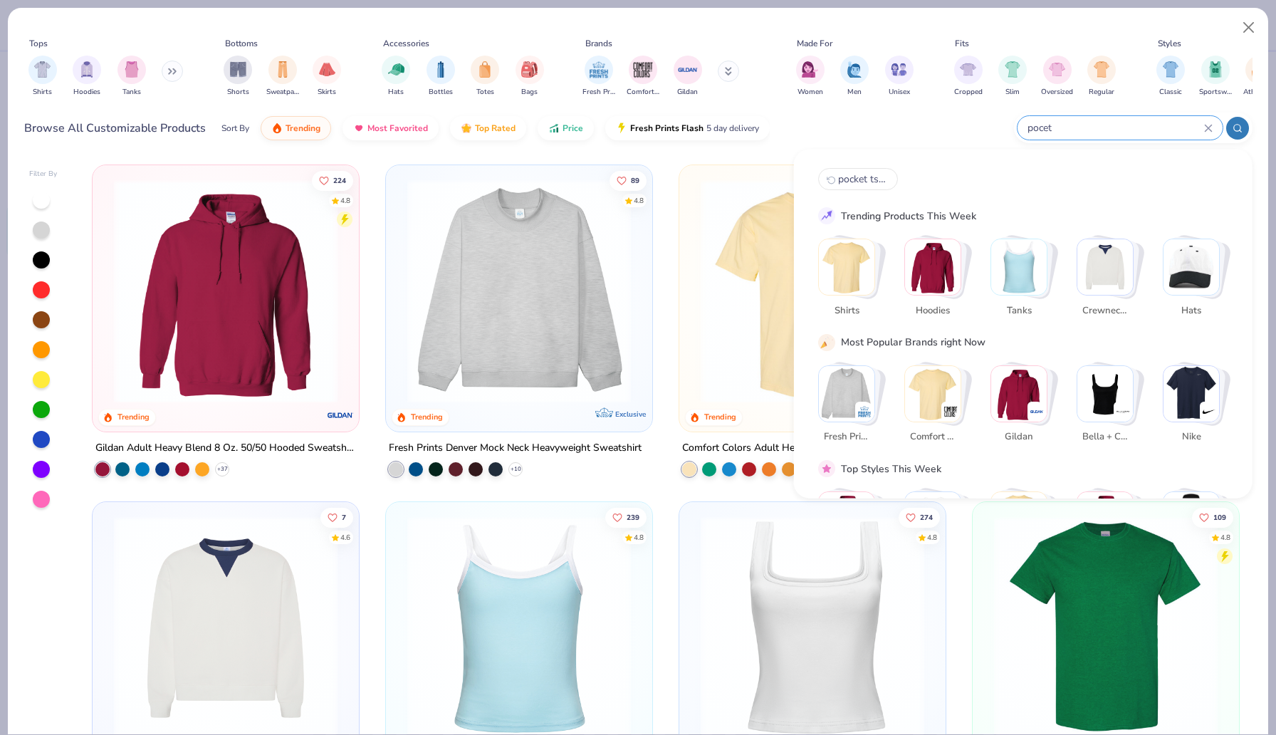
type input "pocet t"
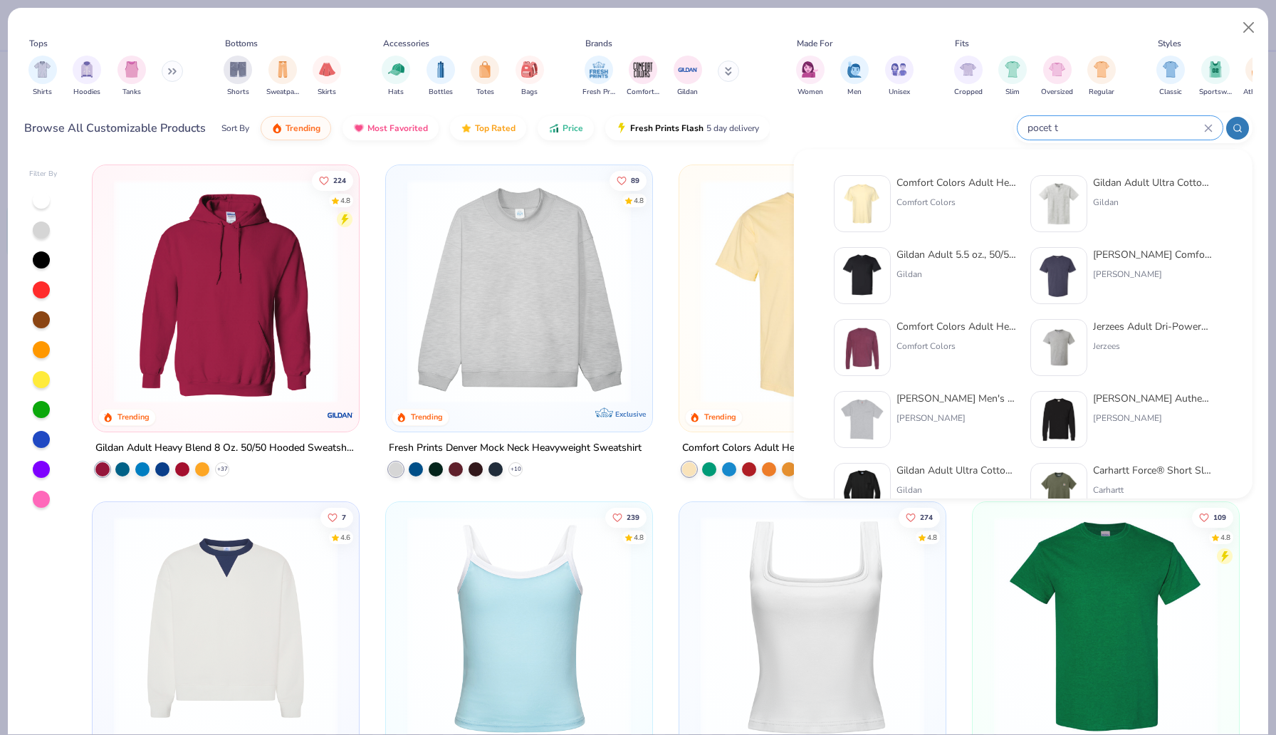
click at [1087, 116] on div "pocet t" at bounding box center [1119, 127] width 205 height 23
click at [1087, 116] on div at bounding box center [1119, 127] width 205 height 23
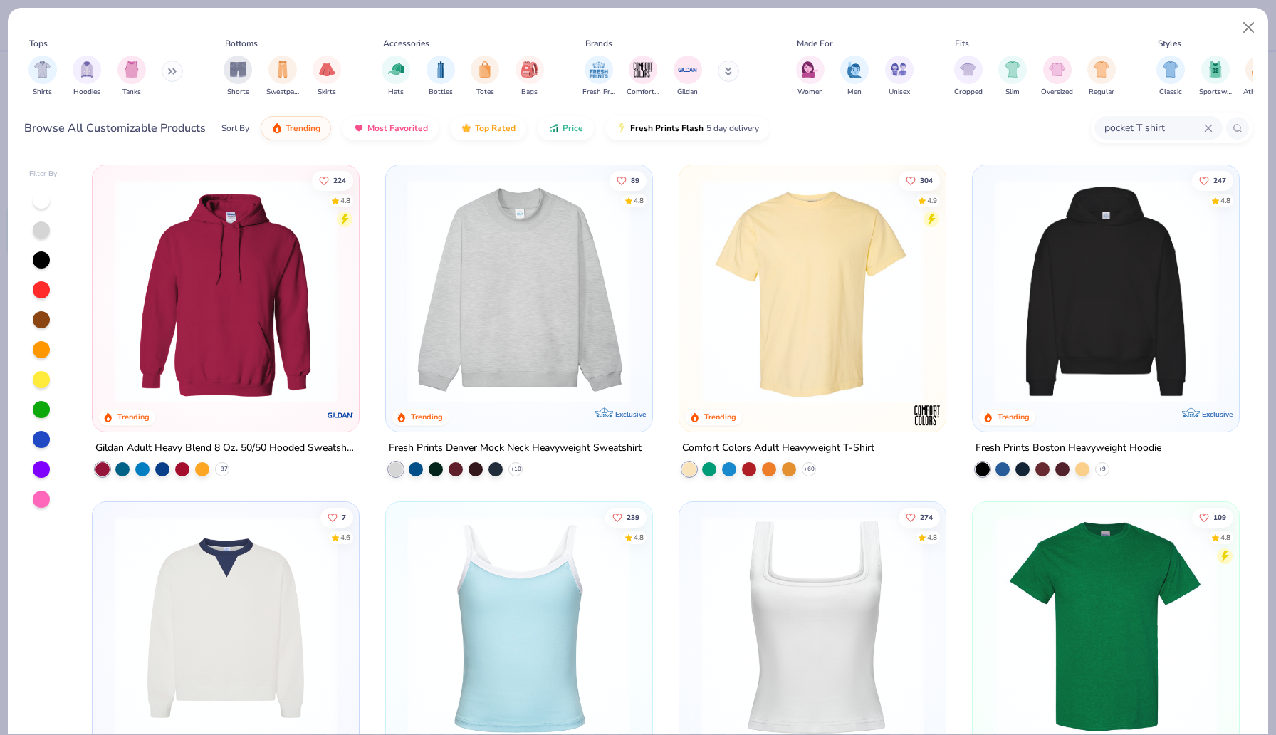
type input "pocket T shirt"
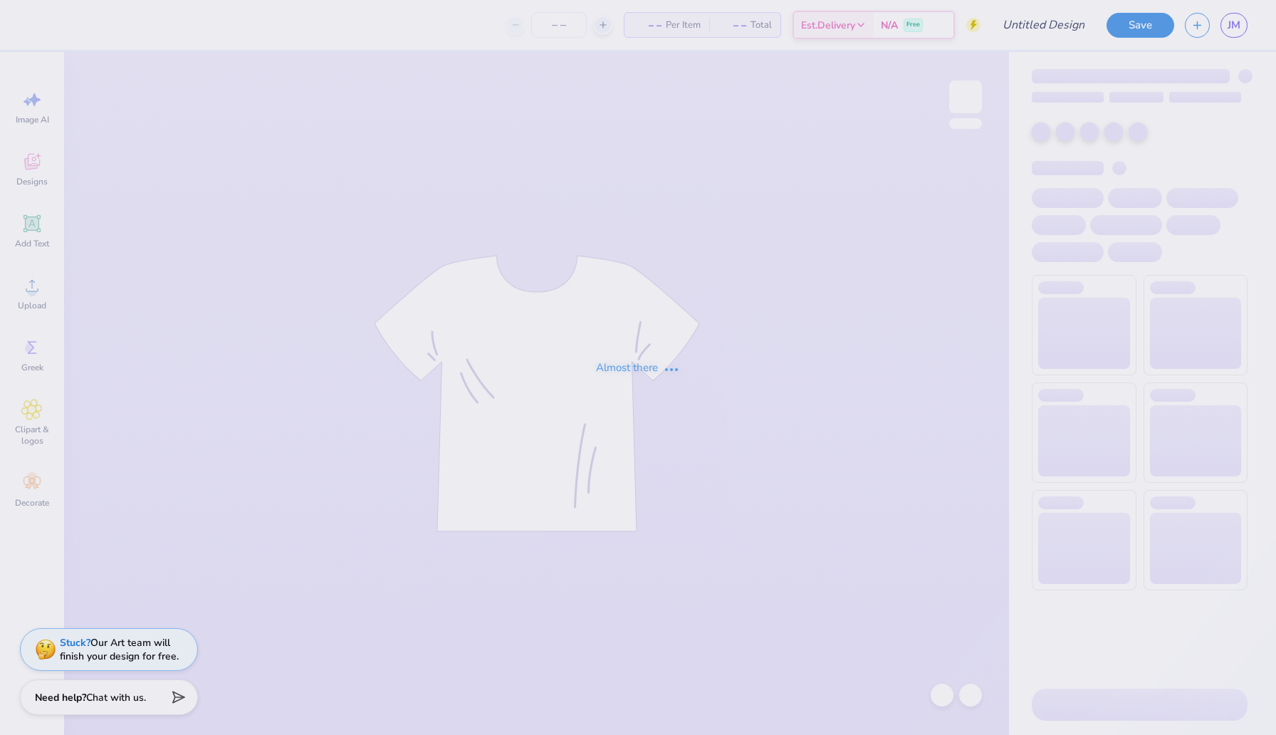
type input "Golf Tournament Shirts"
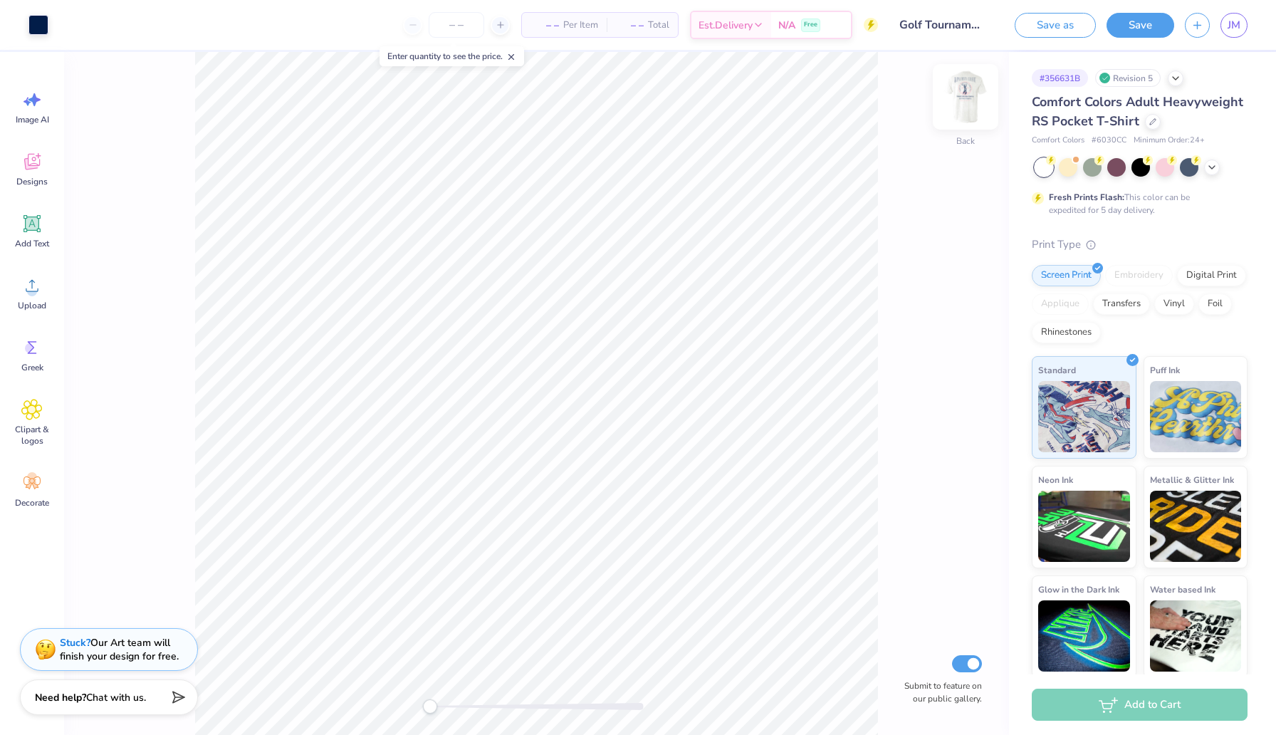
click at [974, 96] on img at bounding box center [965, 96] width 57 height 57
click at [961, 99] on img at bounding box center [965, 96] width 57 height 57
click at [966, 80] on img at bounding box center [965, 96] width 57 height 57
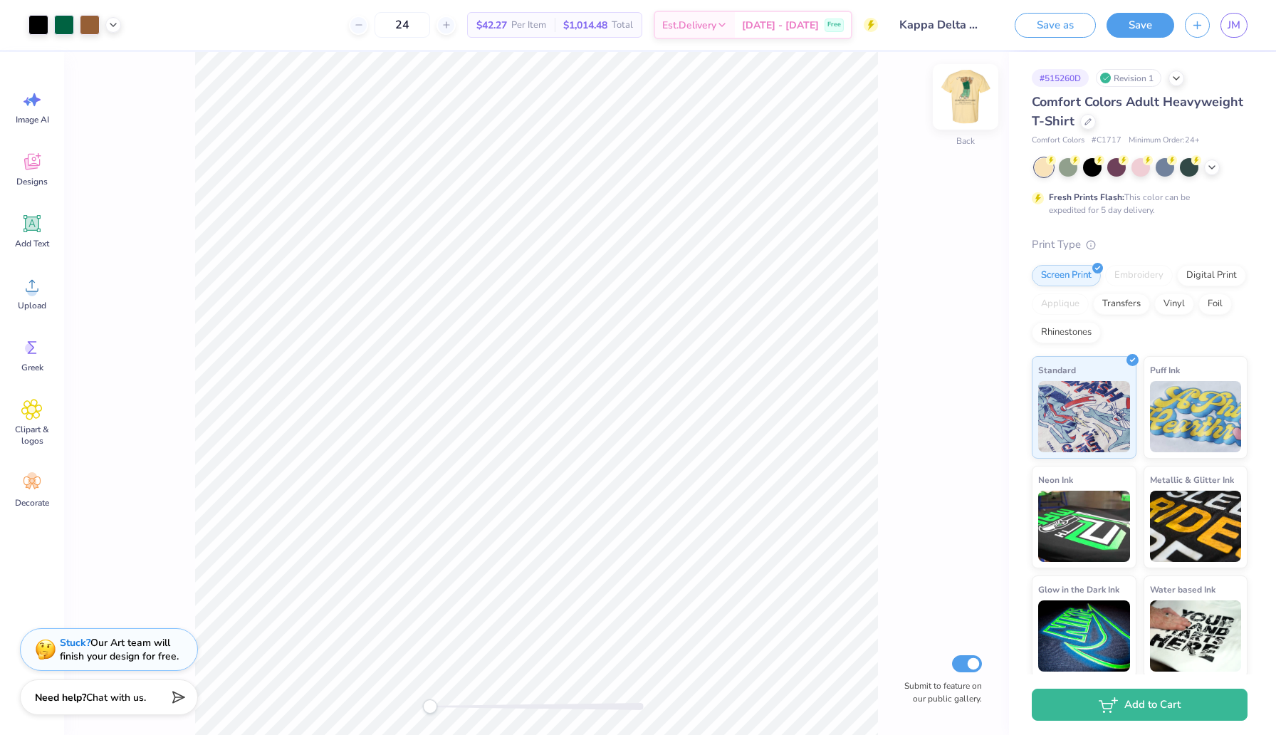
click at [966, 94] on img at bounding box center [965, 96] width 57 height 57
click at [1083, 122] on div at bounding box center [1088, 120] width 16 height 16
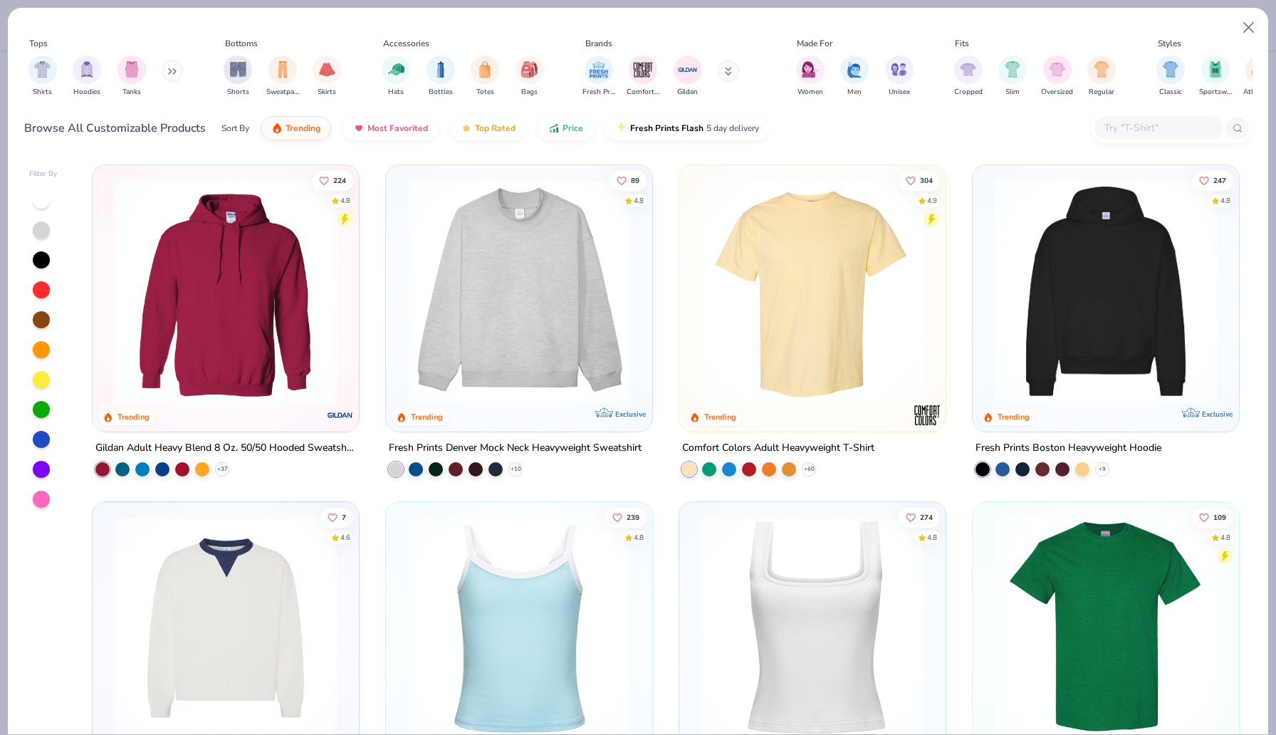
click at [1165, 131] on input "text" at bounding box center [1158, 128] width 110 height 16
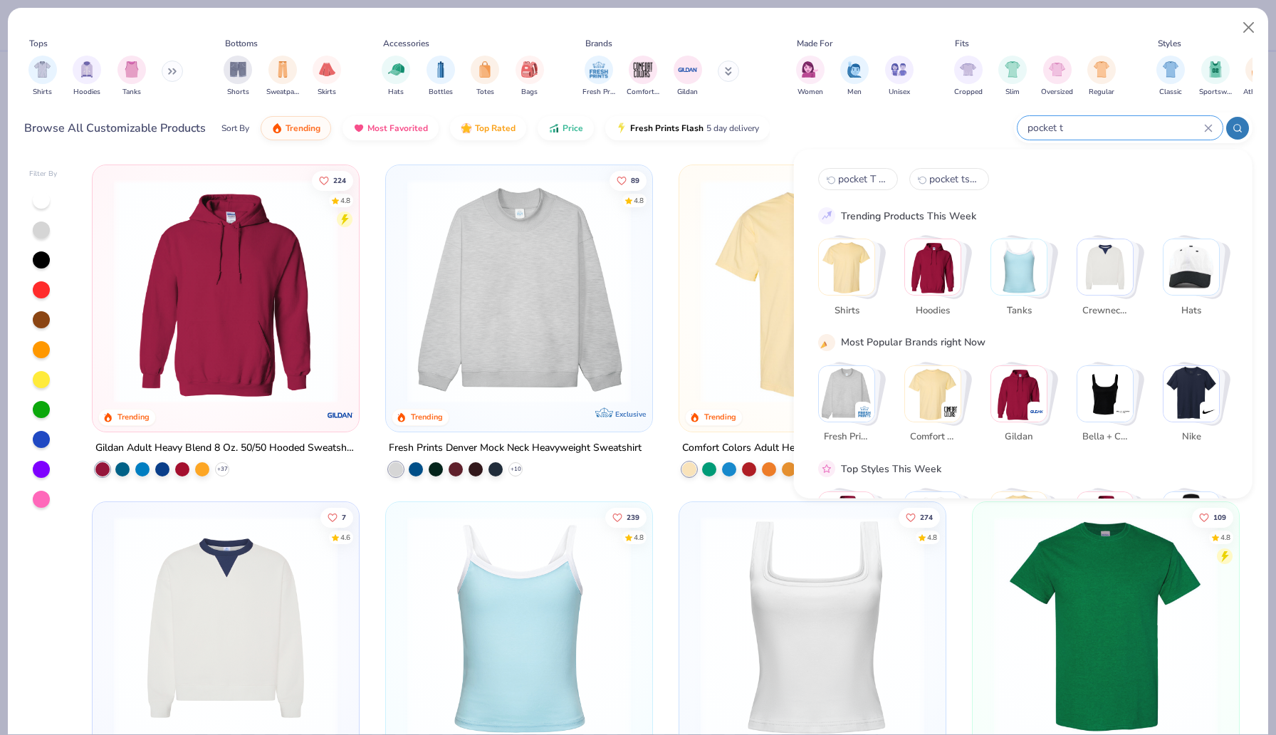
type input "pocket t"
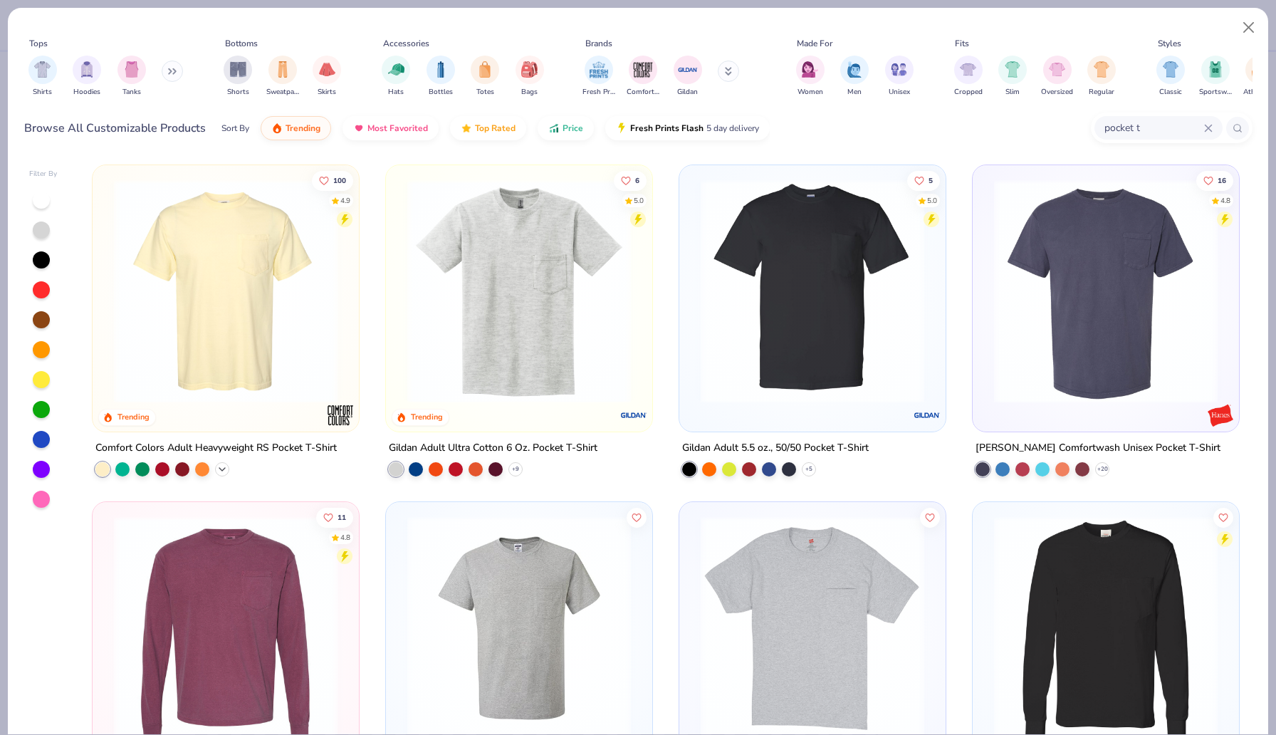
click at [225, 465] on icon at bounding box center [221, 469] width 11 height 11
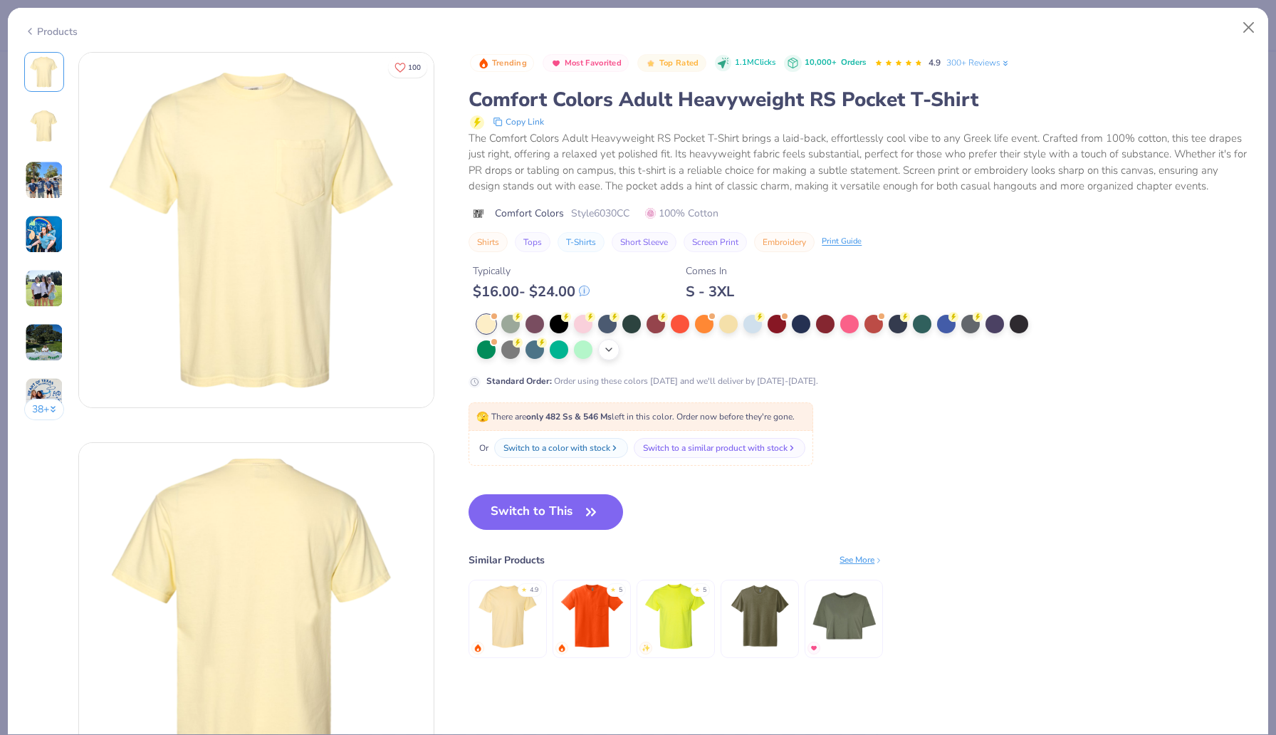
click at [607, 346] on icon at bounding box center [608, 349] width 11 height 11
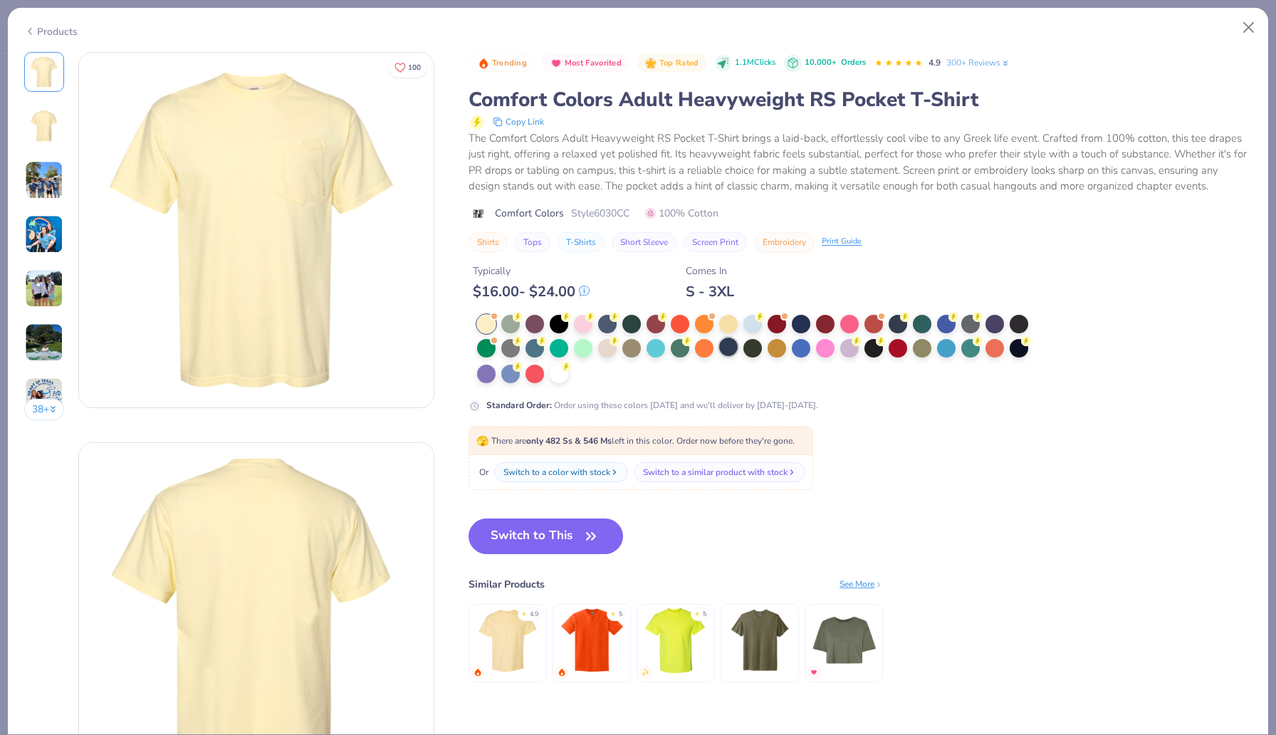
click at [727, 350] on div at bounding box center [728, 346] width 19 height 19
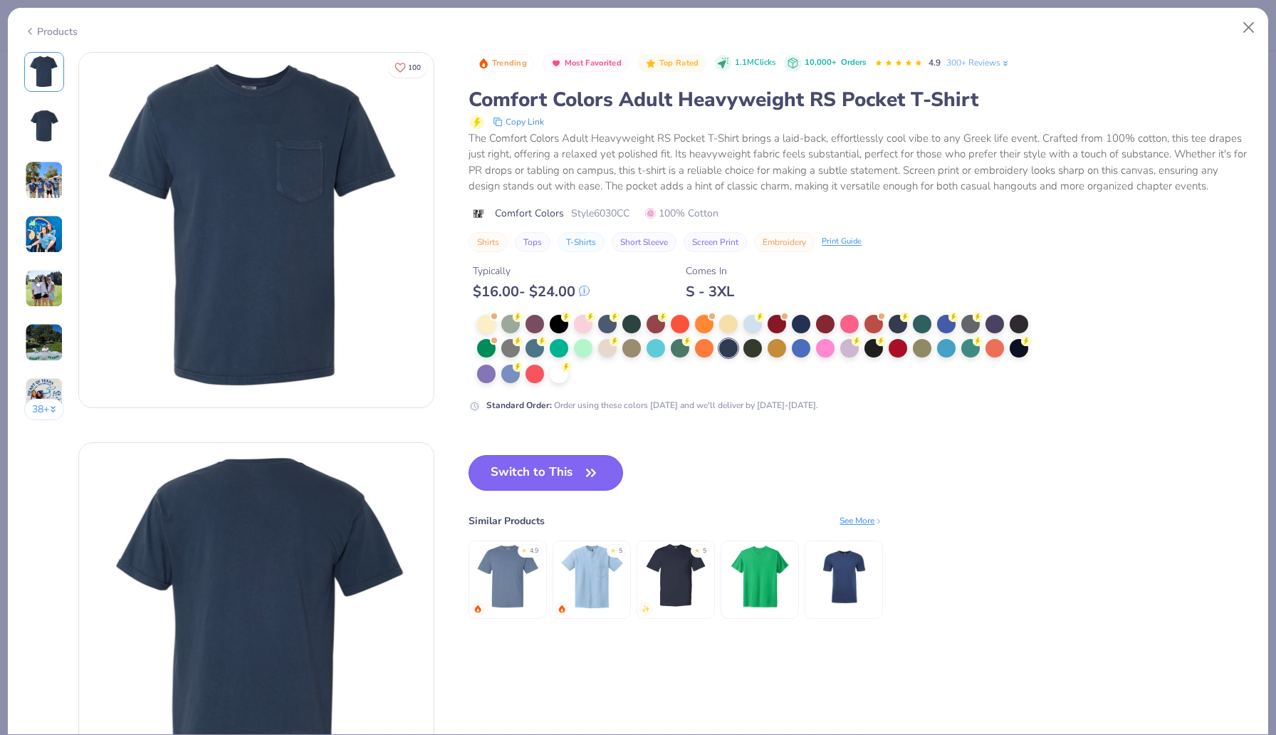
click at [533, 467] on button "Switch to This" at bounding box center [545, 473] width 155 height 36
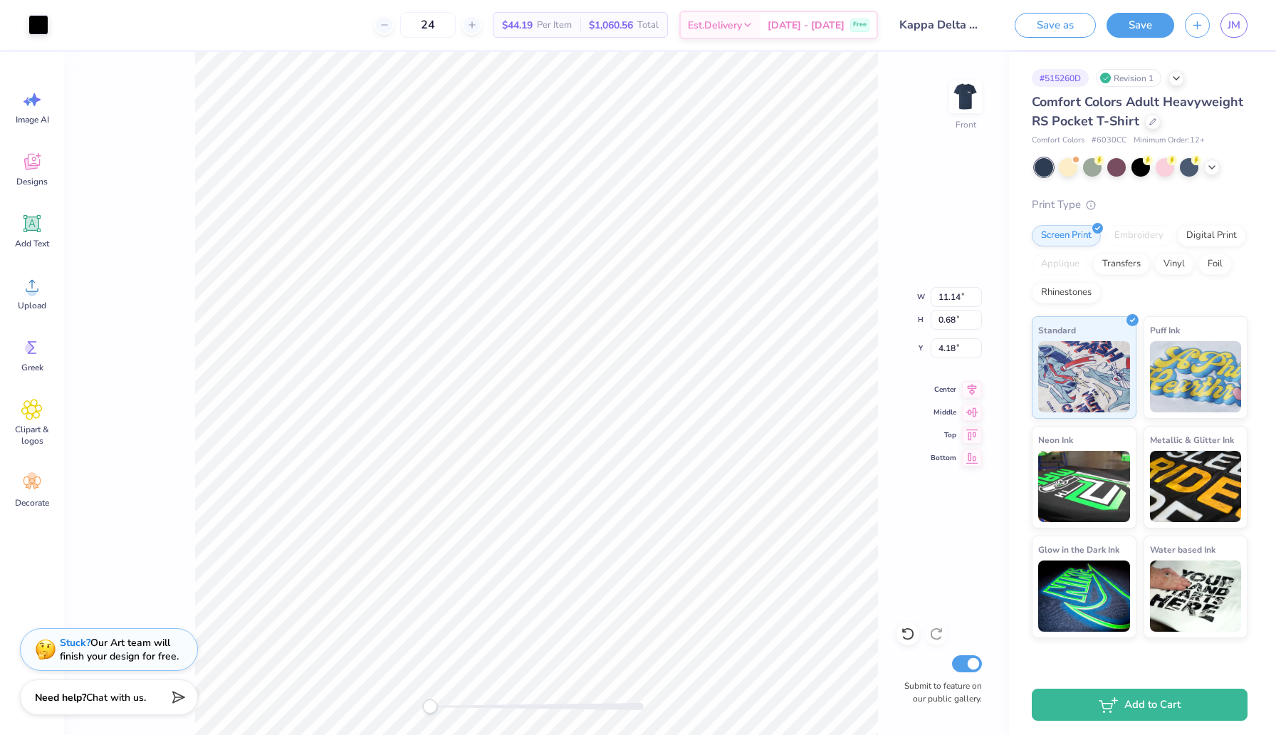
type input "4.06"
click at [33, 23] on div at bounding box center [38, 24] width 20 height 20
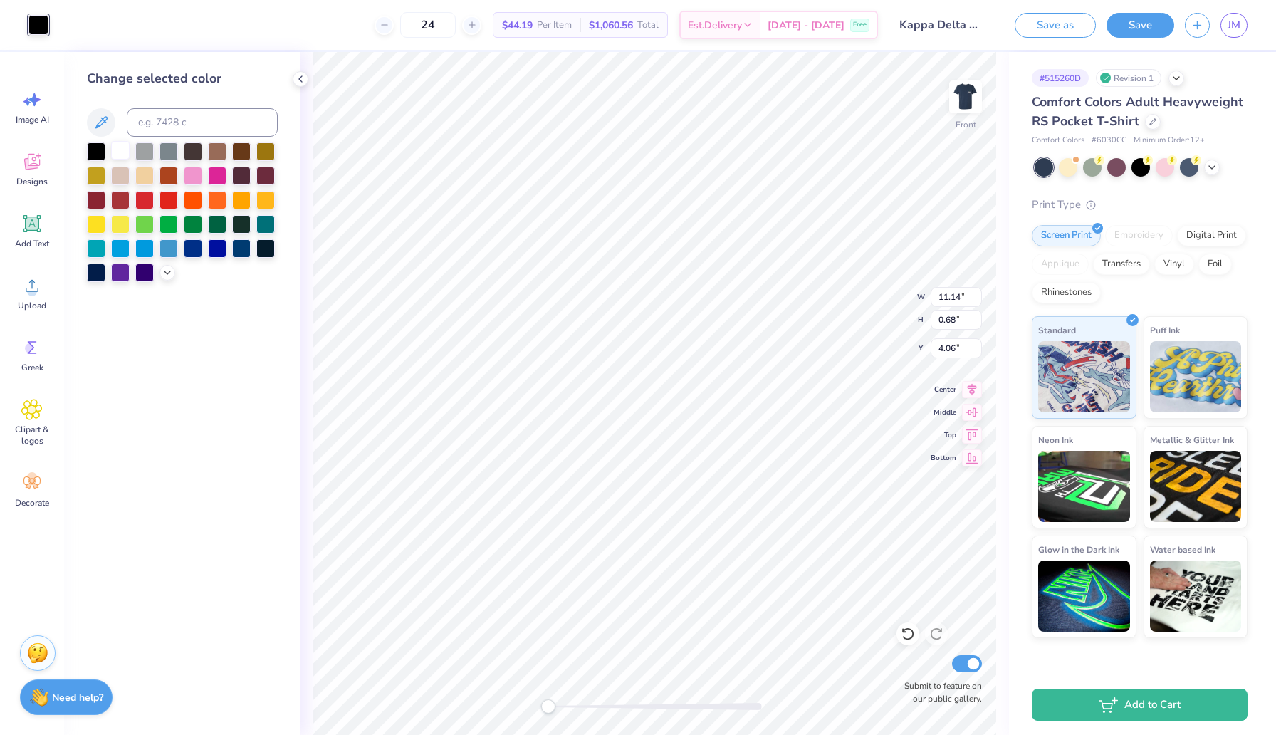
click at [121, 153] on div at bounding box center [120, 150] width 19 height 19
click at [301, 75] on icon at bounding box center [300, 78] width 11 height 11
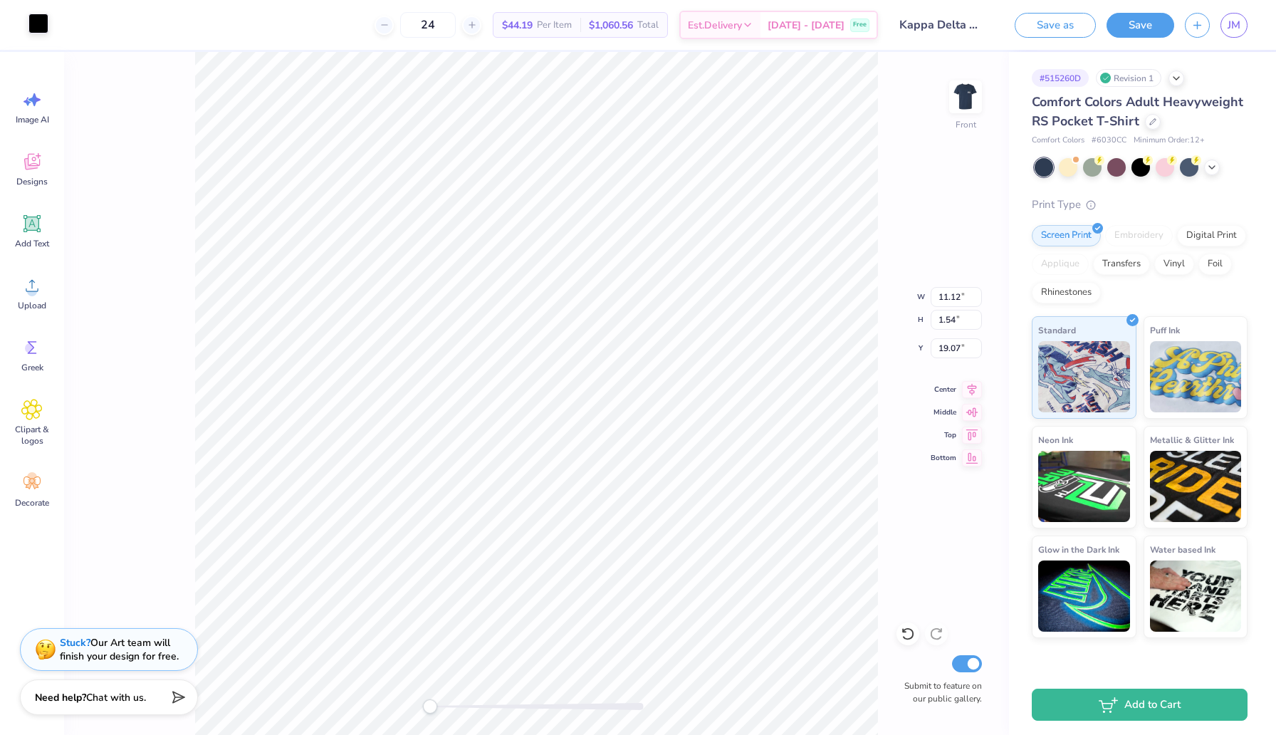
click at [36, 31] on div at bounding box center [38, 24] width 20 height 20
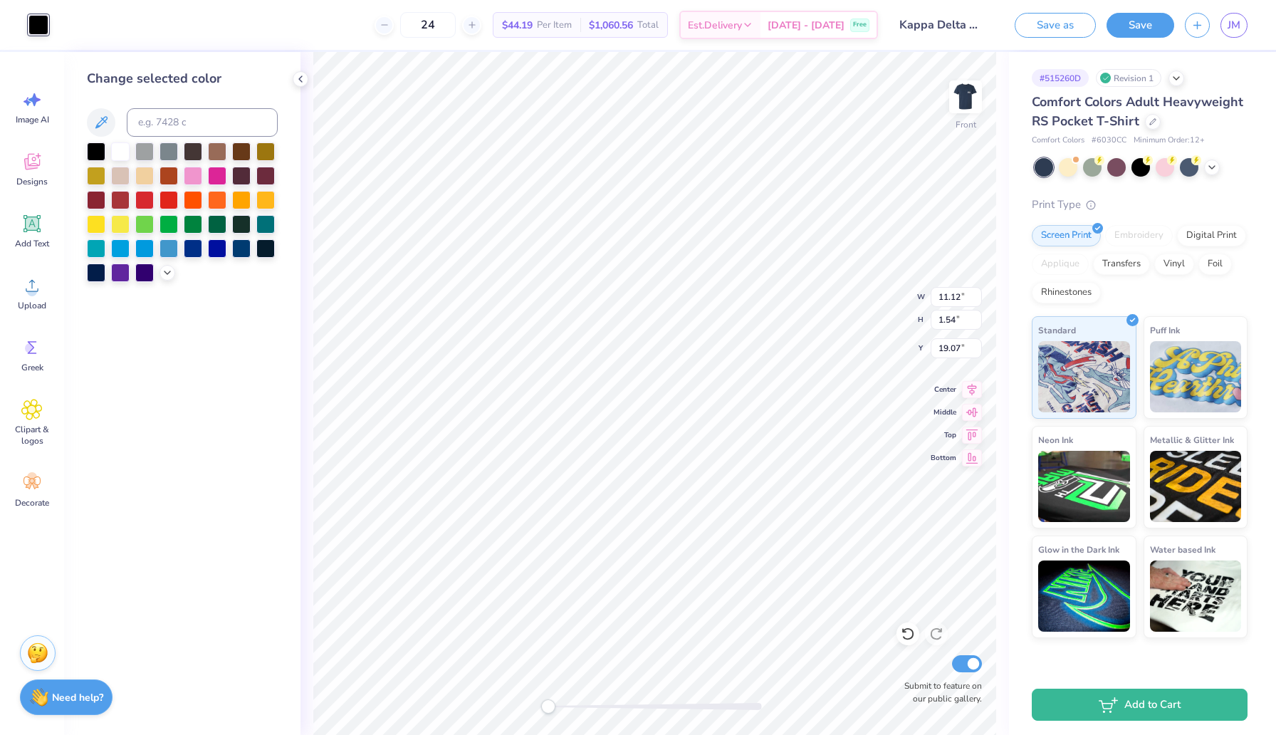
click at [121, 154] on div at bounding box center [120, 151] width 19 height 19
click at [299, 79] on polyline at bounding box center [300, 79] width 3 height 6
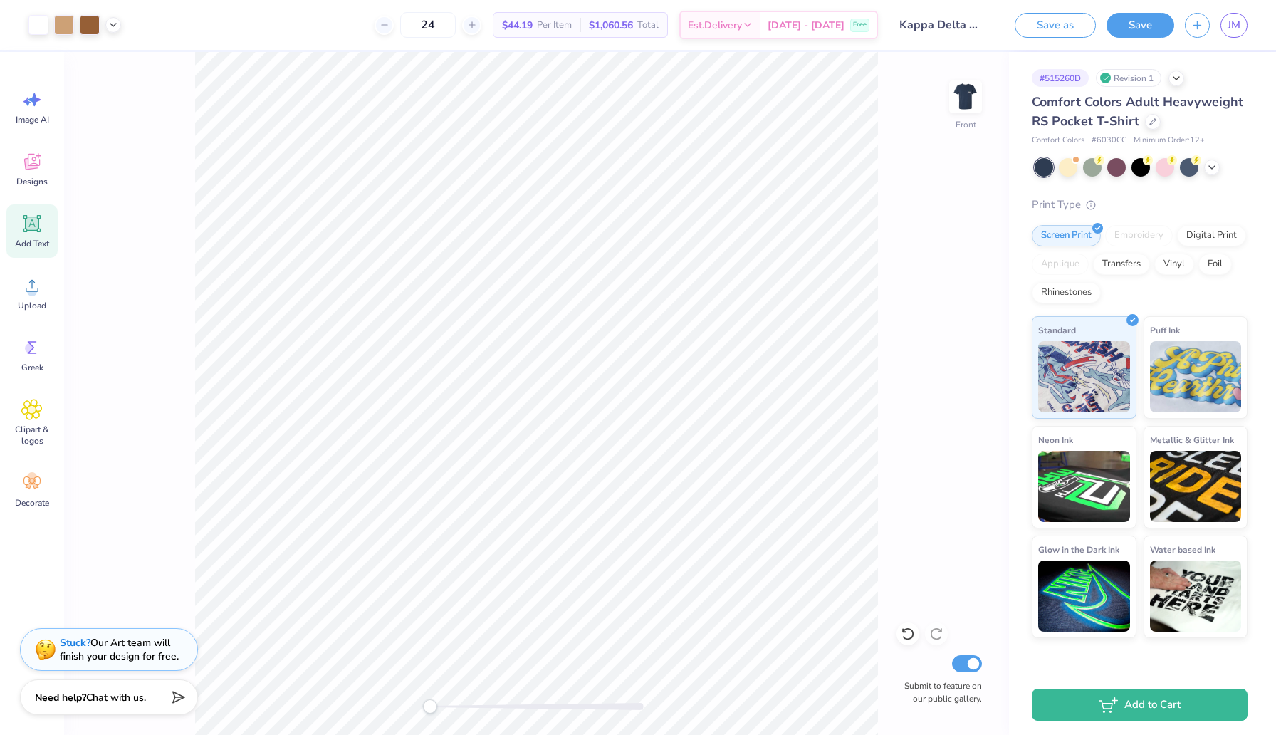
click at [38, 242] on span "Add Text" at bounding box center [32, 243] width 34 height 11
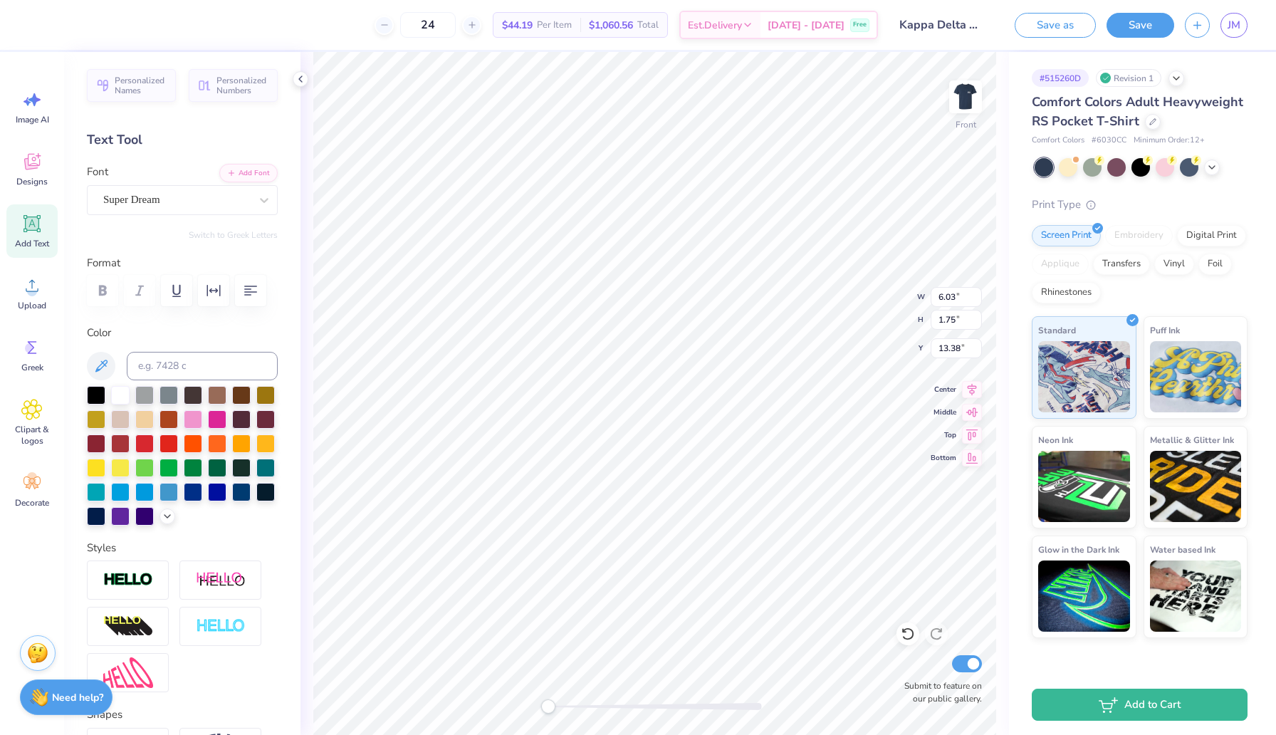
scroll to position [0, 5]
type textarea "Kappa Delta Classic"
